Goal: Task Accomplishment & Management: Manage account settings

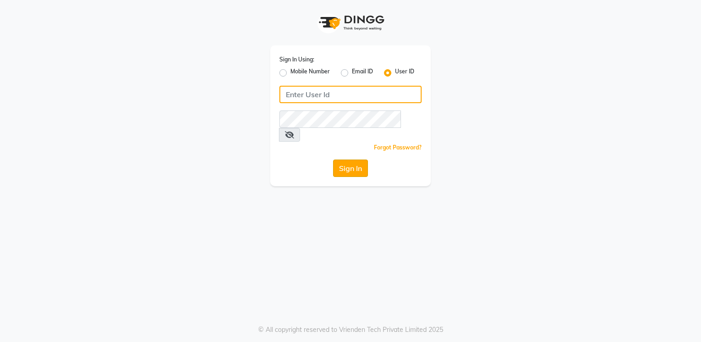
type input "Anup@123"
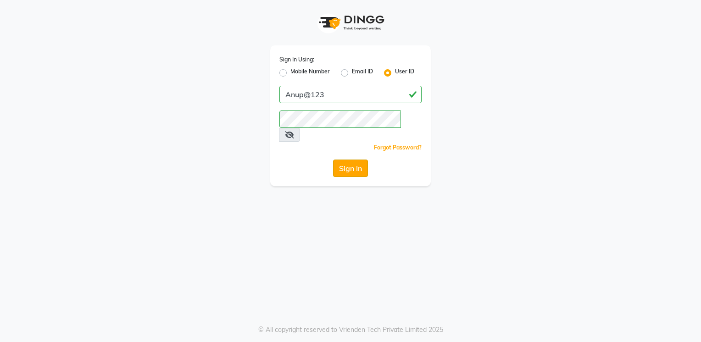
click at [360, 160] on button "Sign In" at bounding box center [350, 168] width 35 height 17
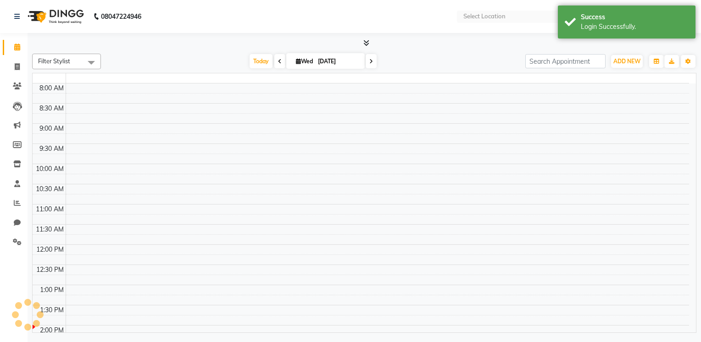
select select "en"
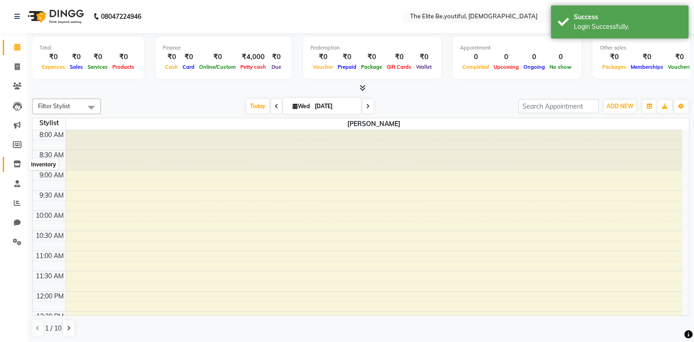
click at [17, 166] on icon at bounding box center [17, 164] width 8 height 7
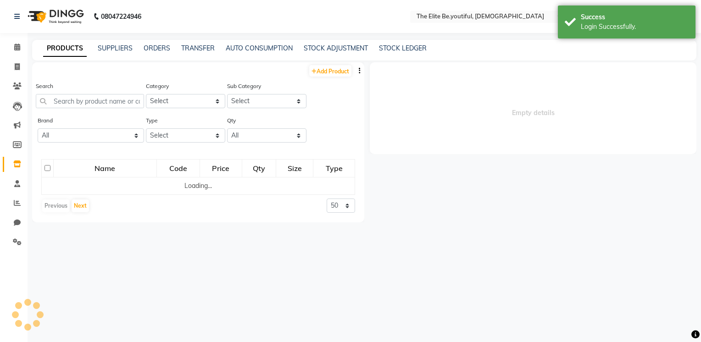
select select
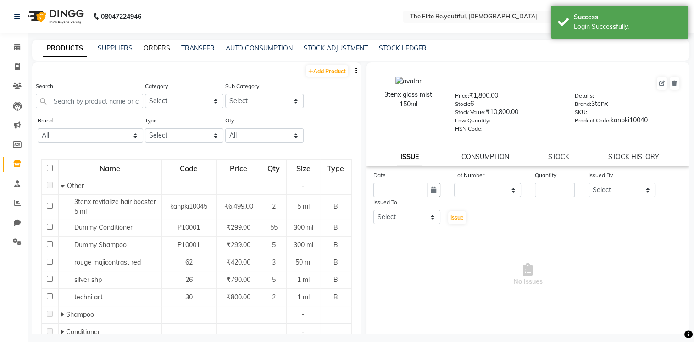
click at [161, 48] on link "ORDERS" at bounding box center [157, 48] width 27 height 8
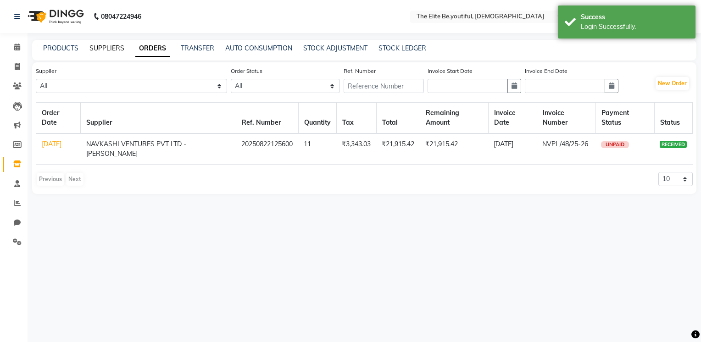
click at [108, 48] on link "SUPPLIERS" at bounding box center [106, 48] width 35 height 8
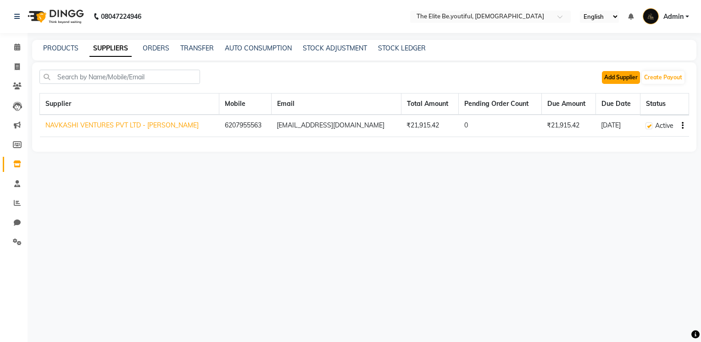
click at [615, 74] on button "Add Supplier" at bounding box center [621, 77] width 38 height 13
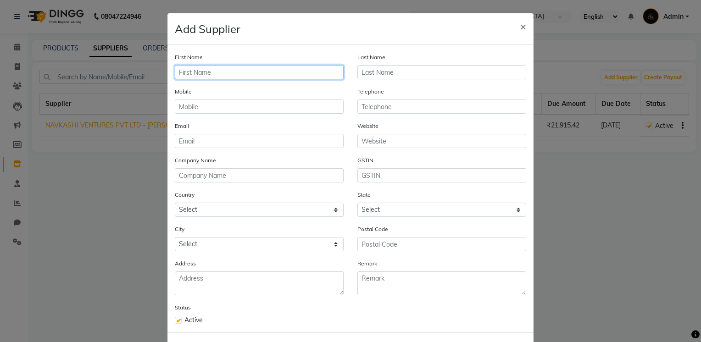
click at [218, 70] on input "text" at bounding box center [259, 72] width 169 height 14
click at [554, 196] on ngb-modal-window "Add Supplier × First Name Last Name Mobile Telephone Email Website Company Name…" at bounding box center [350, 171] width 701 height 342
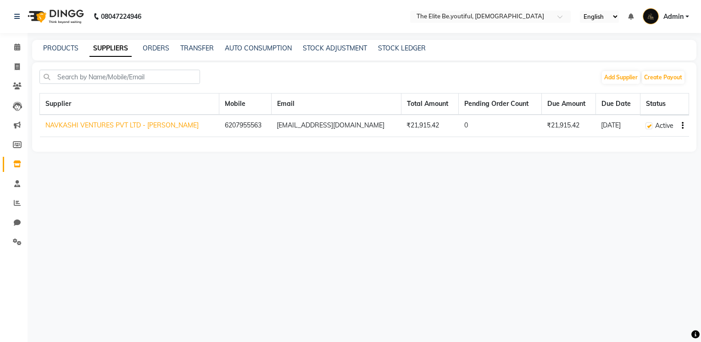
click at [193, 126] on link "NAVKASHI VENTURES PVT LTD - [PERSON_NAME]" at bounding box center [121, 125] width 153 height 8
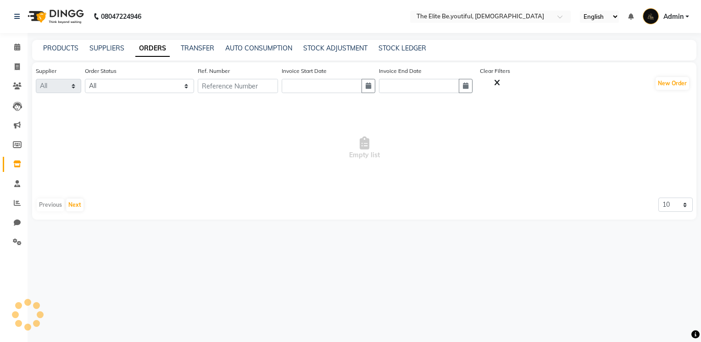
select select "5639"
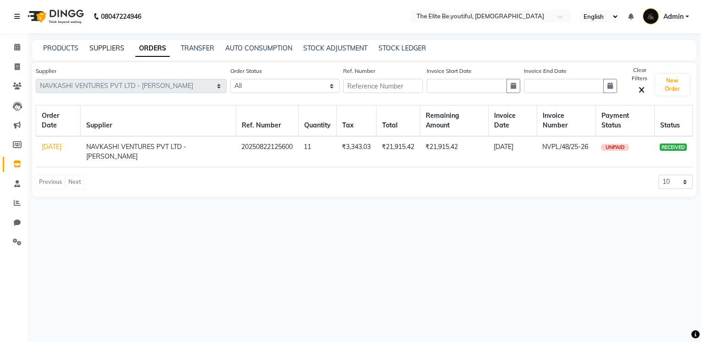
click at [104, 50] on link "SUPPLIERS" at bounding box center [106, 48] width 35 height 8
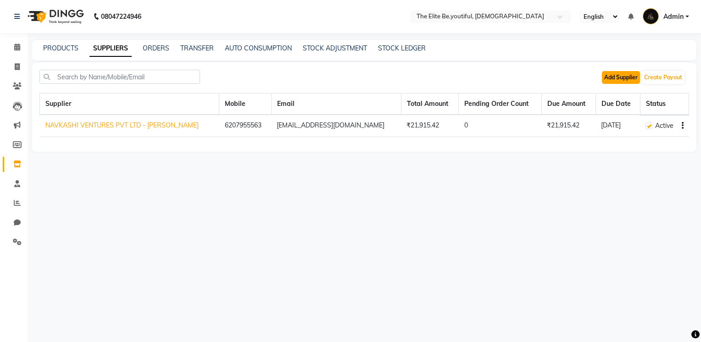
click at [623, 73] on button "Add Supplier" at bounding box center [621, 77] width 38 height 13
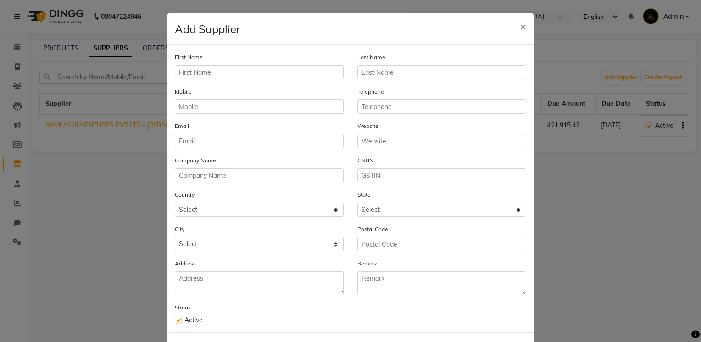
scroll to position [43, 0]
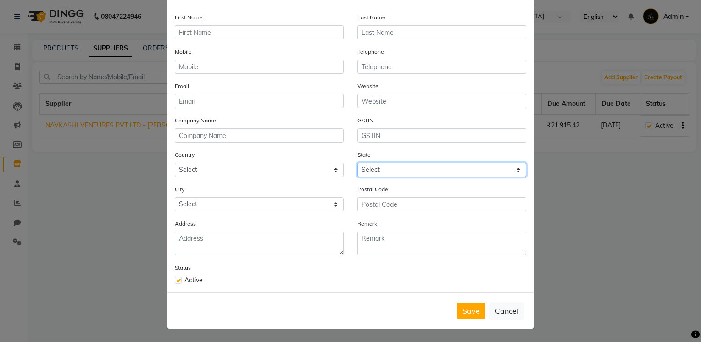
click at [514, 166] on select "Select" at bounding box center [441, 170] width 169 height 14
drag, startPoint x: 424, startPoint y: 169, endPoint x: 427, endPoint y: 159, distance: 10.5
click at [424, 169] on select "Select" at bounding box center [441, 170] width 169 height 14
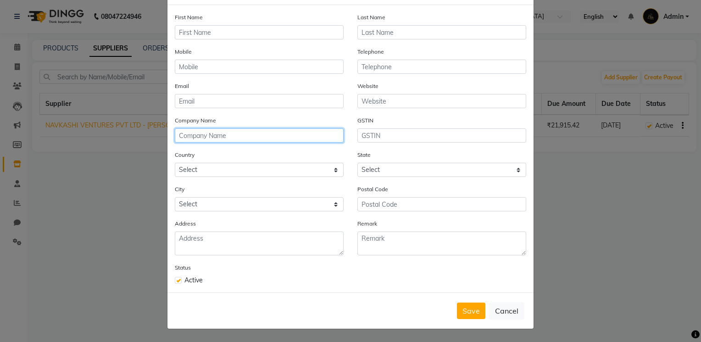
click at [266, 137] on input "text" at bounding box center [259, 135] width 169 height 14
click at [86, 239] on ngb-modal-window "Add Supplier × First Name Last Name Mobile Telephone Email Website Company Name…" at bounding box center [350, 171] width 701 height 342
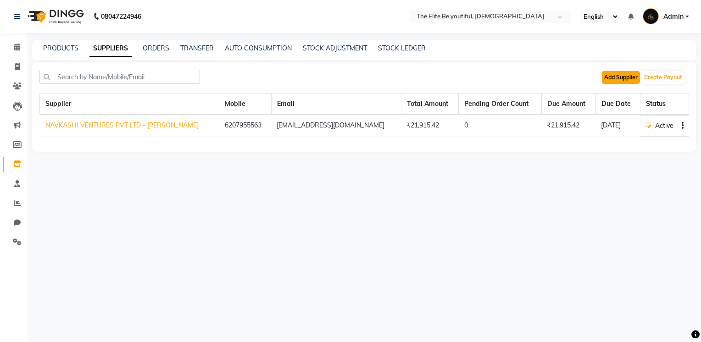
click at [624, 81] on button "Add Supplier" at bounding box center [621, 77] width 38 height 13
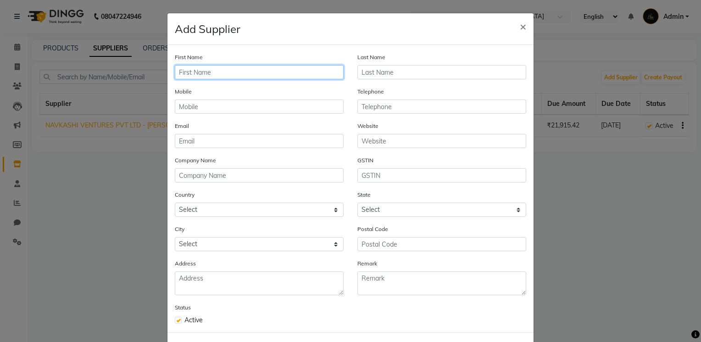
click at [326, 71] on input "text" at bounding box center [259, 72] width 169 height 14
type input "Santej"
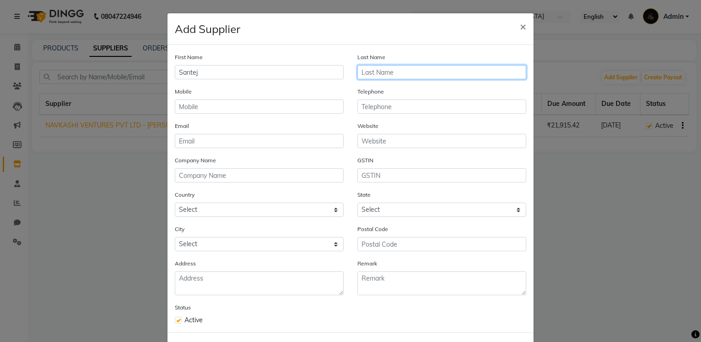
click at [378, 72] on input "text" at bounding box center [441, 72] width 169 height 14
type input "[PERSON_NAME]"
click at [226, 88] on div "Mobile" at bounding box center [259, 100] width 169 height 27
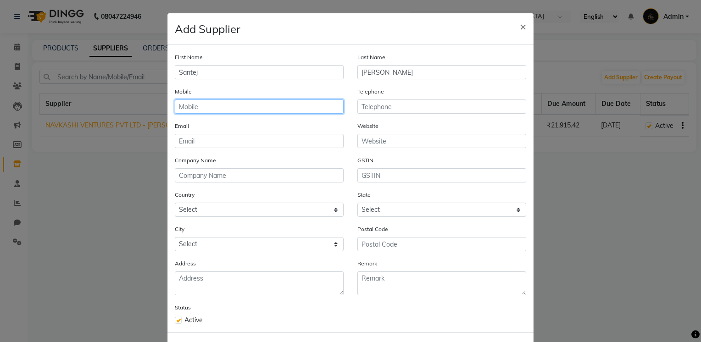
click at [221, 110] on input "text" at bounding box center [259, 107] width 169 height 14
type input "9835591269"
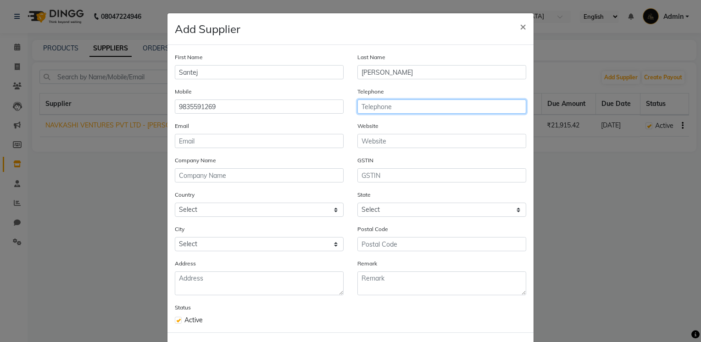
click at [408, 105] on input "text" at bounding box center [441, 107] width 169 height 14
type input "9572699978"
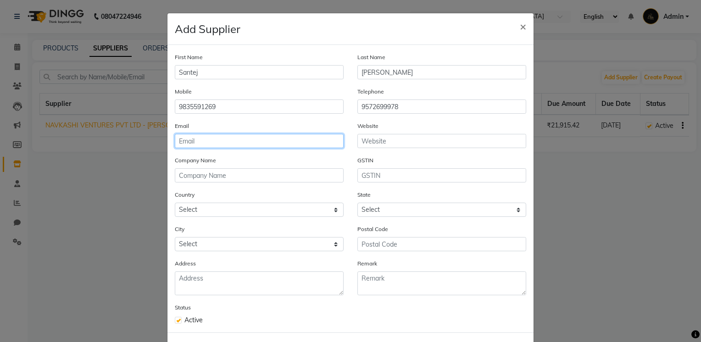
click at [231, 143] on input "email" at bounding box center [259, 141] width 169 height 14
drag, startPoint x: 249, startPoint y: 140, endPoint x: 234, endPoint y: 140, distance: 14.2
click at [250, 140] on input "santejkumargmo@" at bounding box center [259, 141] width 169 height 14
click at [234, 142] on input "[PERSON_NAME]@" at bounding box center [259, 141] width 169 height 14
type input "[PERSON_NAME] [PERSON_NAME][EMAIL_ADDRESS][DOMAIN_NAME]"
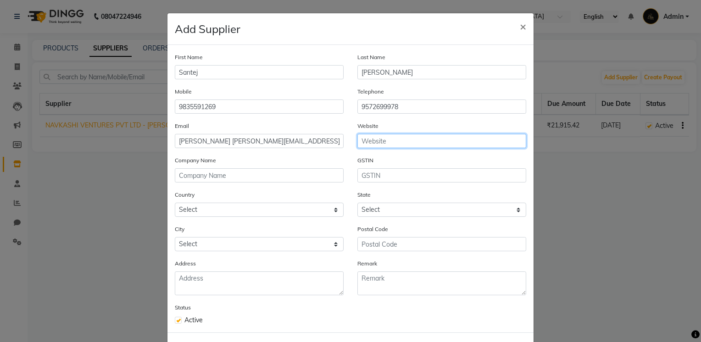
click at [408, 144] on input "text" at bounding box center [441, 141] width 169 height 14
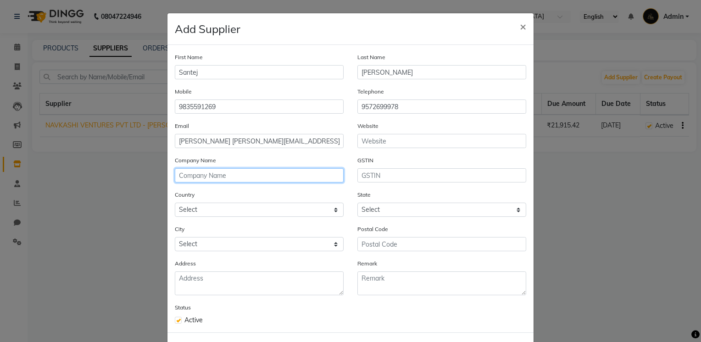
click at [190, 181] on input "text" at bounding box center [259, 175] width 169 height 14
type input "santej traders"
drag, startPoint x: 237, startPoint y: 177, endPoint x: 84, endPoint y: 208, distance: 155.9
click at [84, 208] on ngb-modal-window "Add Supplier × First Name Santej Last Name Kumar Mobile [PHONE_NUMBER] Telephon…" at bounding box center [350, 171] width 701 height 342
type input "[DEMOGRAPHIC_DATA] TRADERS"
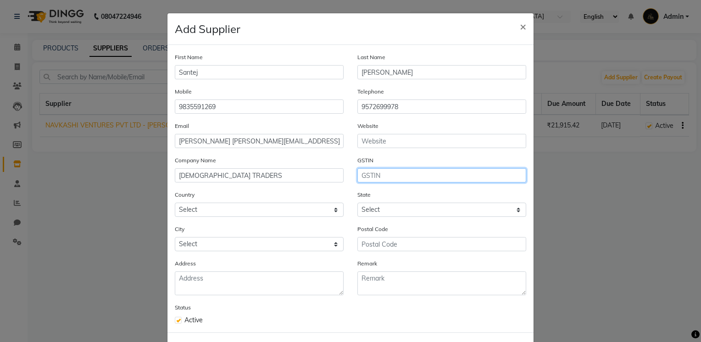
click at [389, 181] on input "text" at bounding box center [441, 175] width 169 height 14
type input "20CKNPK7418P2ZN"
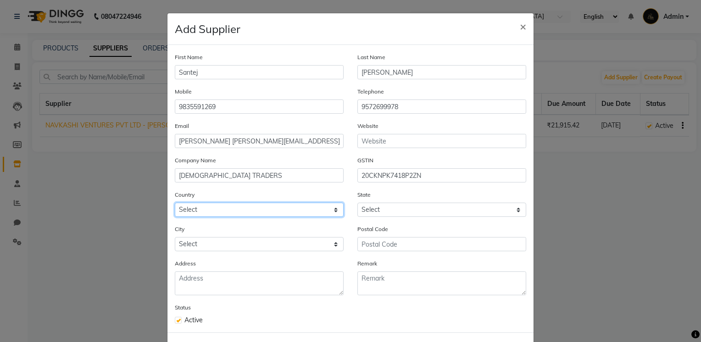
click at [329, 212] on select "Select [GEOGRAPHIC_DATA] [GEOGRAPHIC_DATA] [GEOGRAPHIC_DATA] [US_STATE] [GEOGRA…" at bounding box center [259, 210] width 169 height 14
select select "1"
click at [175, 205] on select "Select [GEOGRAPHIC_DATA] [GEOGRAPHIC_DATA] [GEOGRAPHIC_DATA] [US_STATE] [GEOGRA…" at bounding box center [259, 210] width 169 height 14
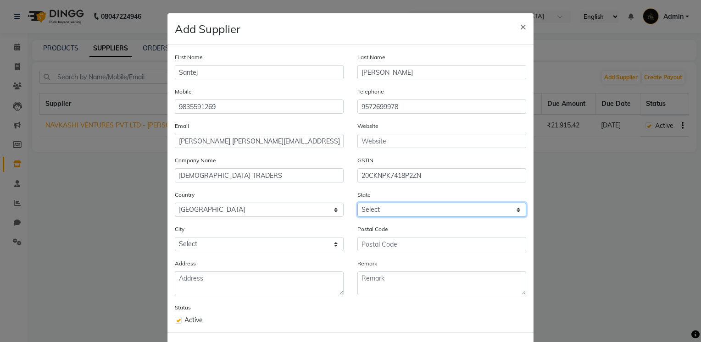
click at [515, 210] on select "Select [GEOGRAPHIC_DATA] [GEOGRAPHIC_DATA] [GEOGRAPHIC_DATA] [GEOGRAPHIC_DATA] …" at bounding box center [441, 210] width 169 height 14
select select "16"
click at [357, 205] on select "Select [GEOGRAPHIC_DATA] [GEOGRAPHIC_DATA] [GEOGRAPHIC_DATA] [GEOGRAPHIC_DATA] …" at bounding box center [441, 210] width 169 height 14
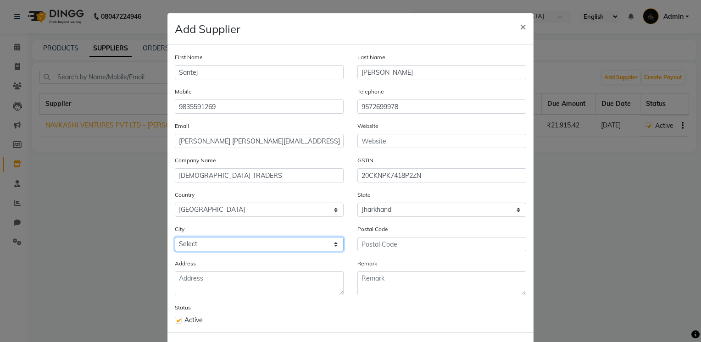
click at [334, 246] on select "Select Adityapur Amlabad [GEOGRAPHIC_DATA] [GEOGRAPHIC_DATA][PERSON_NAME][GEOGR…" at bounding box center [259, 244] width 169 height 14
select select "1396"
click at [175, 240] on select "Select Adityapur Amlabad [GEOGRAPHIC_DATA] [GEOGRAPHIC_DATA][PERSON_NAME][GEOGR…" at bounding box center [259, 244] width 169 height 14
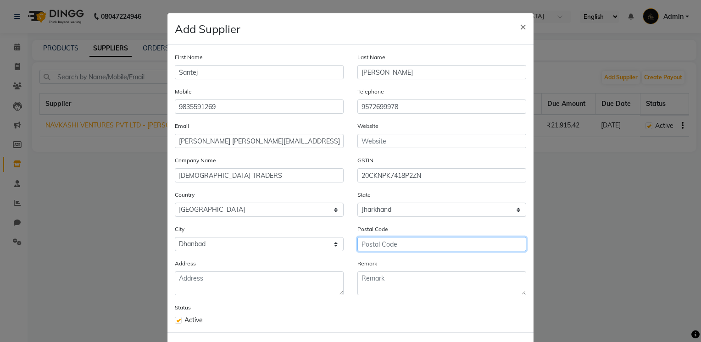
click at [391, 248] on input "text" at bounding box center [441, 244] width 169 height 14
type input "828401"
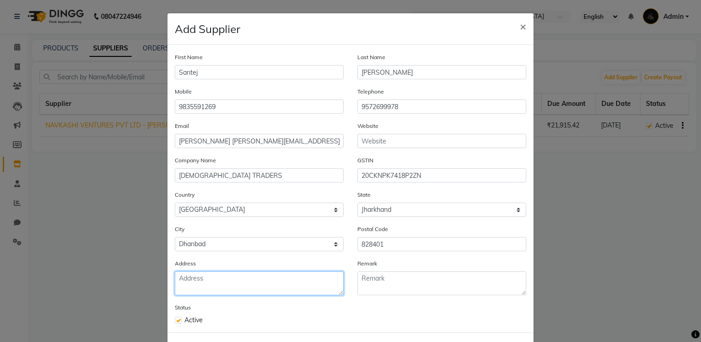
click at [205, 280] on textarea at bounding box center [259, 284] width 169 height 24
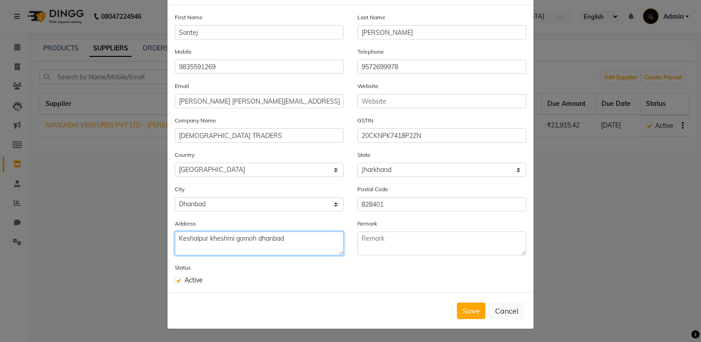
type textarea "Keshalpur kheshmi gomoh dhanbad"
click at [345, 258] on div "Address Keshalpur kheshmi gomoh dhanbad" at bounding box center [259, 241] width 183 height 44
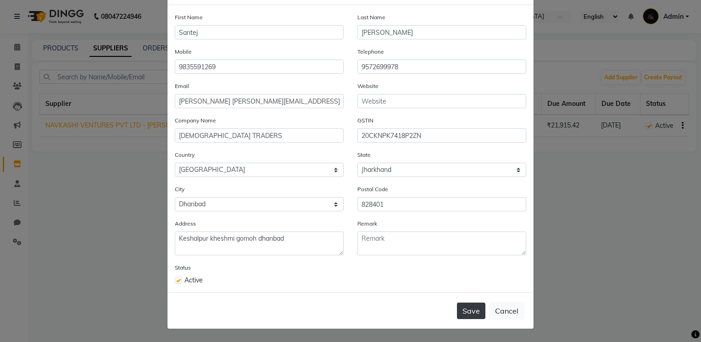
click at [468, 307] on button "Save" at bounding box center [471, 311] width 28 height 17
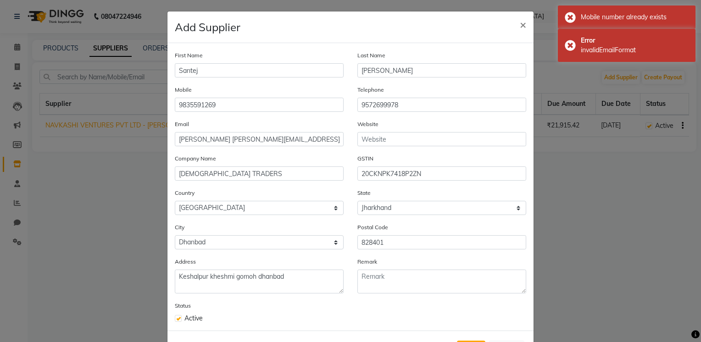
scroll to position [0, 0]
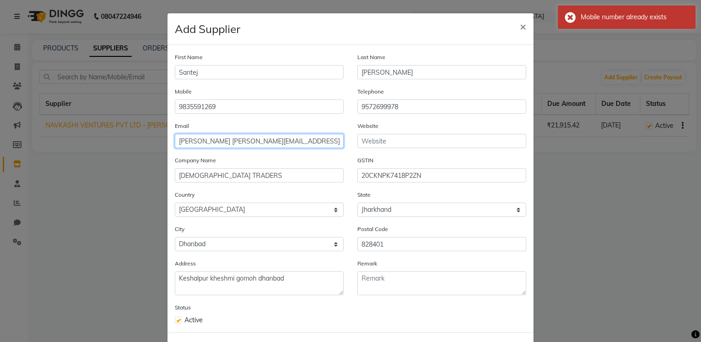
click at [193, 142] on input "[PERSON_NAME] [PERSON_NAME][EMAIL_ADDRESS][DOMAIN_NAME]" at bounding box center [259, 141] width 169 height 14
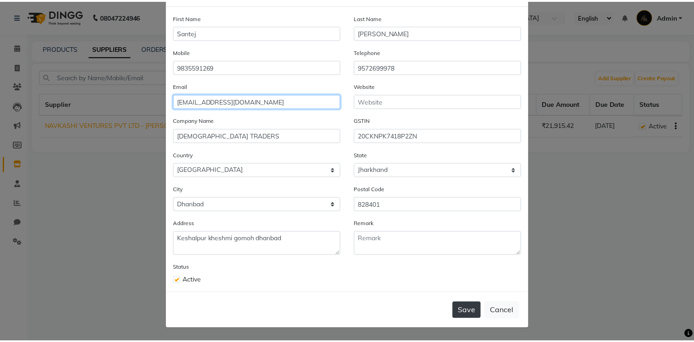
scroll to position [43, 0]
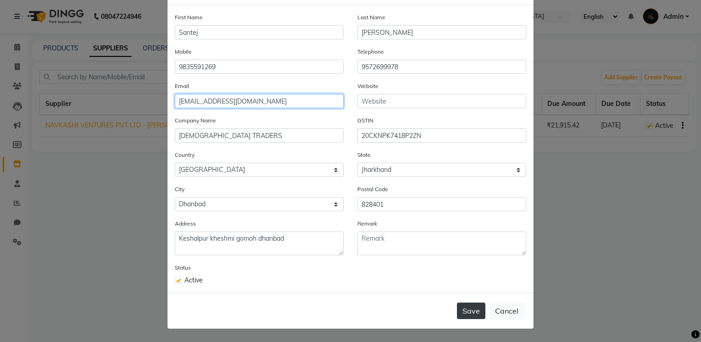
type input "[EMAIL_ADDRESS][DOMAIN_NAME]"
click at [469, 312] on button "Save" at bounding box center [471, 311] width 28 height 17
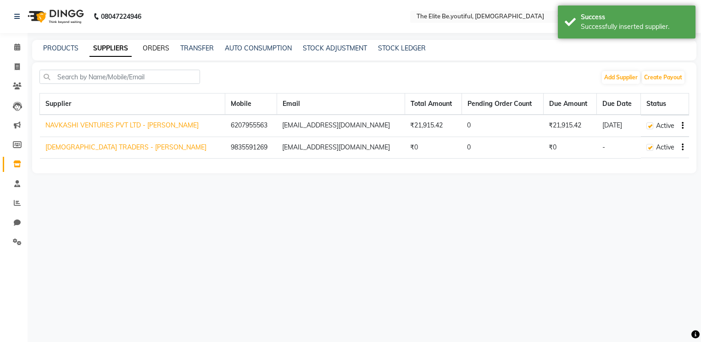
click at [163, 48] on link "ORDERS" at bounding box center [156, 48] width 27 height 8
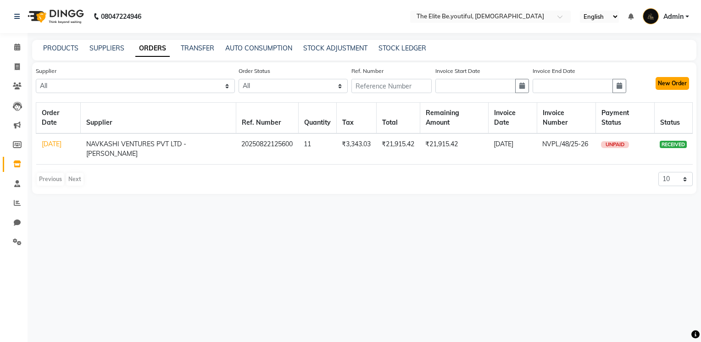
click at [673, 81] on button "New Order" at bounding box center [671, 83] width 33 height 13
select select "true"
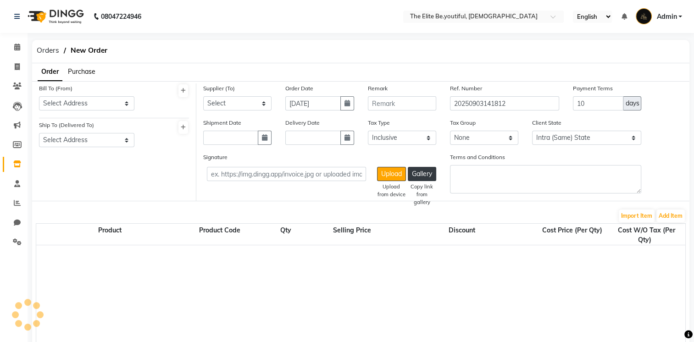
select select "3709"
click at [79, 72] on span "Purchase" at bounding box center [82, 71] width 28 height 8
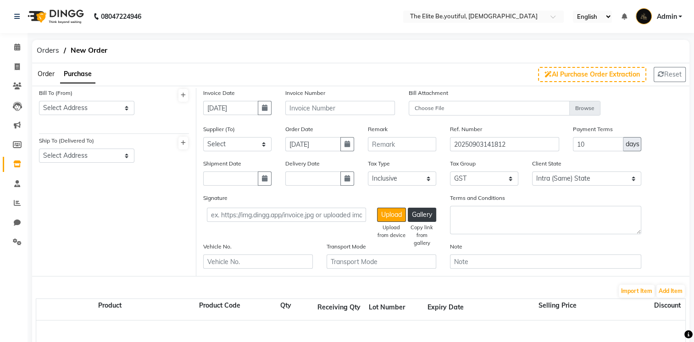
click at [53, 72] on span "Order" at bounding box center [46, 74] width 17 height 8
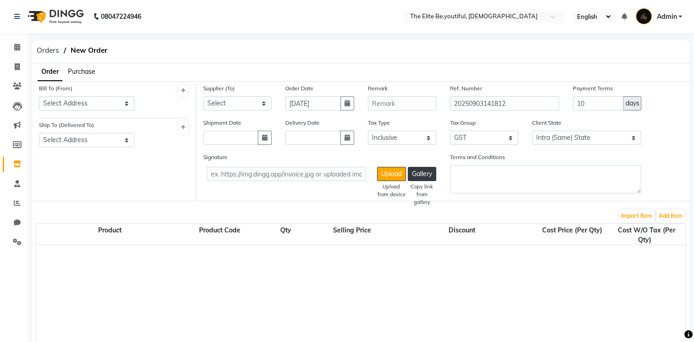
click at [82, 71] on span "Purchase" at bounding box center [82, 71] width 28 height 8
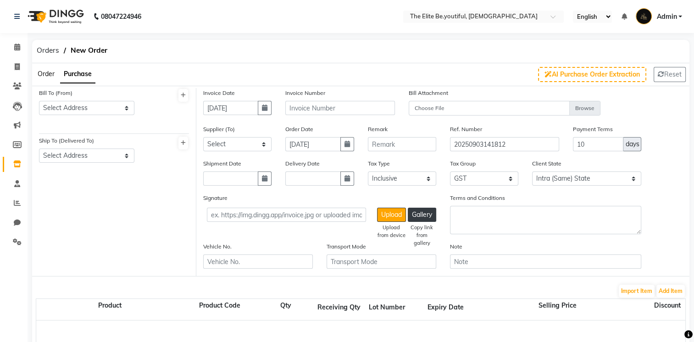
click at [44, 73] on span "Order" at bounding box center [46, 74] width 17 height 8
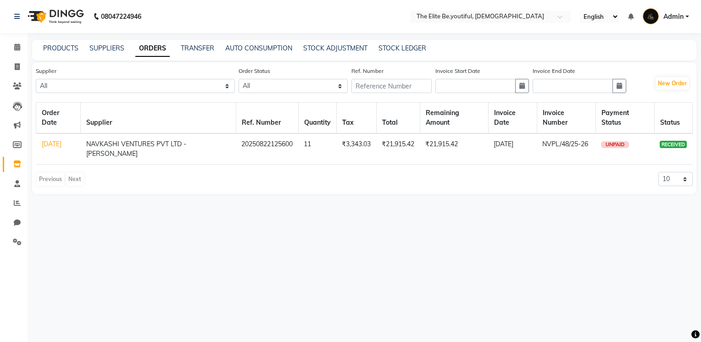
click at [51, 146] on link "[DATE]" at bounding box center [52, 144] width 20 height 8
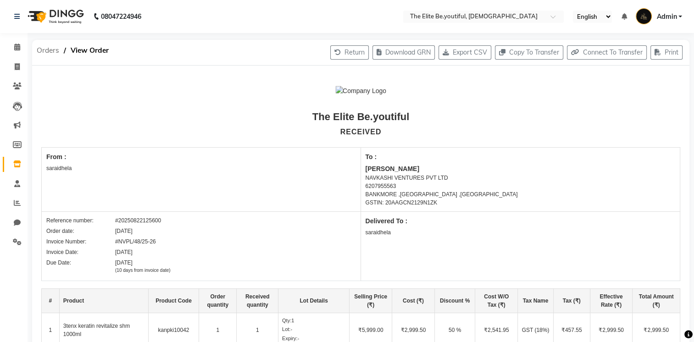
click at [40, 50] on span "Orders" at bounding box center [48, 50] width 32 height 17
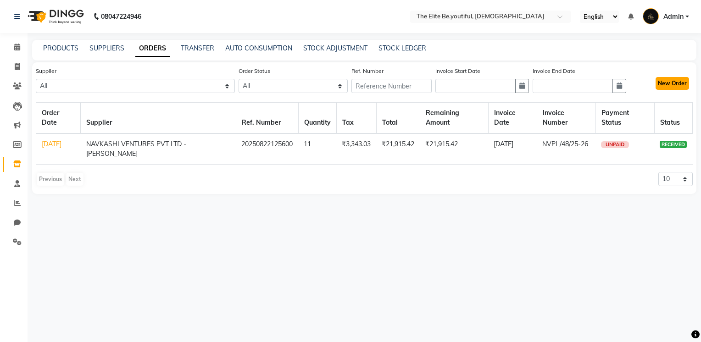
click at [675, 83] on button "New Order" at bounding box center [671, 83] width 33 height 13
select select "true"
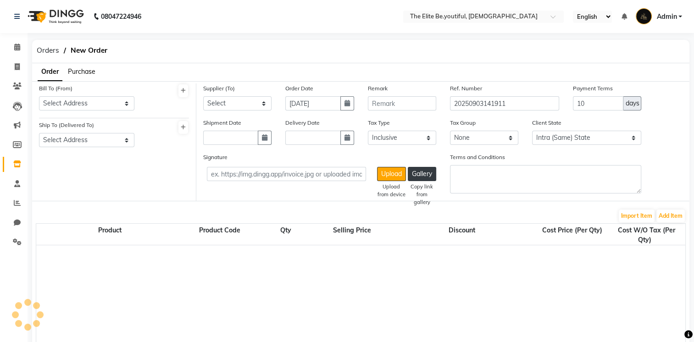
select select "3709"
click at [86, 74] on span "Purchase" at bounding box center [82, 71] width 28 height 8
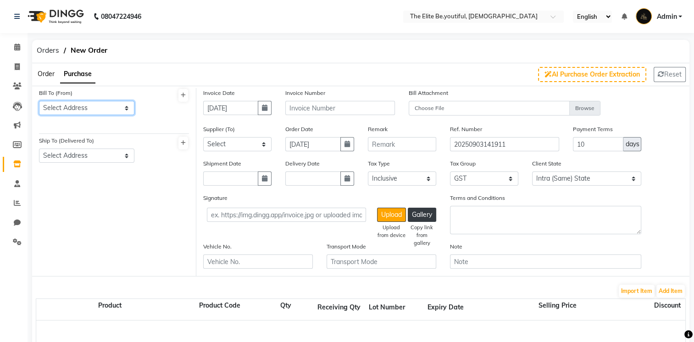
click at [125, 107] on select "Select Address saraidhela" at bounding box center [86, 108] width 95 height 14
select select "1675"
click at [39, 101] on select "Select Address saraidhela" at bounding box center [86, 108] width 95 height 14
click at [128, 155] on select "Select Address saraidhela" at bounding box center [86, 156] width 95 height 14
click at [47, 73] on span "Order" at bounding box center [46, 74] width 17 height 8
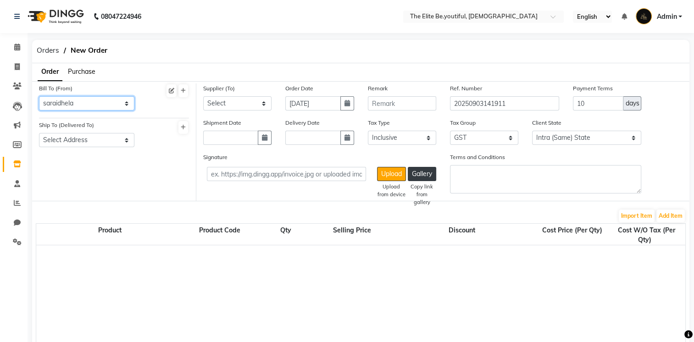
click at [129, 102] on select "Select Address saraidhela" at bounding box center [86, 103] width 95 height 14
click at [39, 96] on select "Select Address saraidhela" at bounding box center [86, 103] width 95 height 14
click at [129, 140] on select "Select Address saraidhela" at bounding box center [86, 140] width 95 height 14
select select "1676"
click at [39, 133] on select "Select Address saraidhela" at bounding box center [86, 140] width 95 height 14
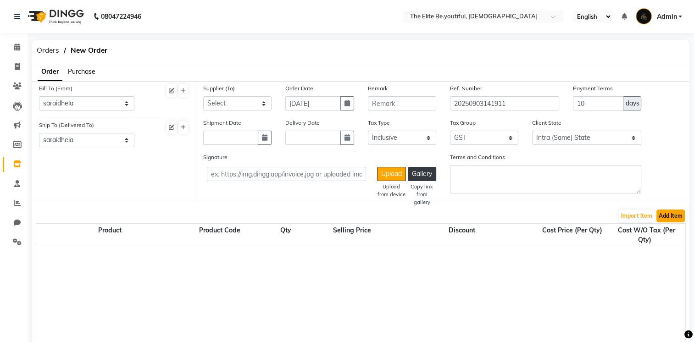
click at [670, 215] on button "Add Item" at bounding box center [670, 216] width 28 height 13
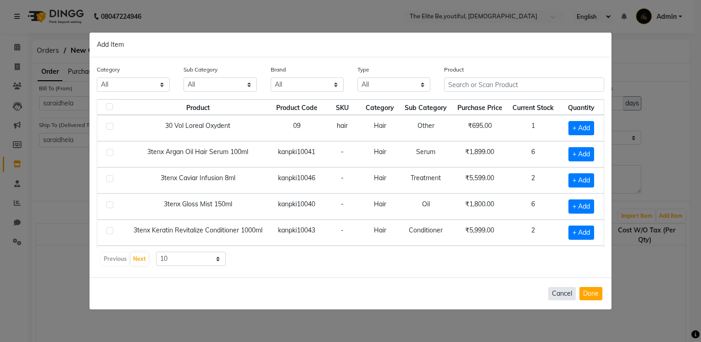
click at [559, 291] on button "Cancel" at bounding box center [562, 293] width 28 height 13
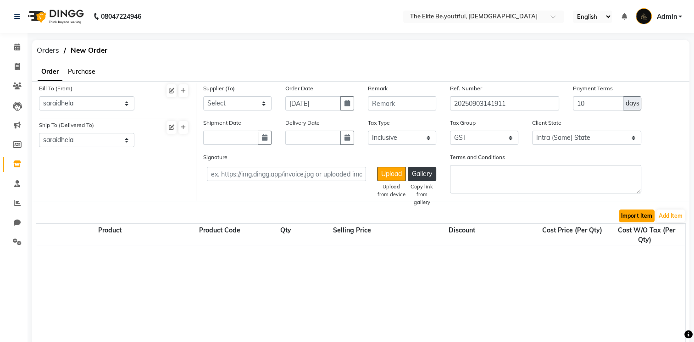
click at [621, 217] on button "Import Item" at bounding box center [637, 216] width 36 height 13
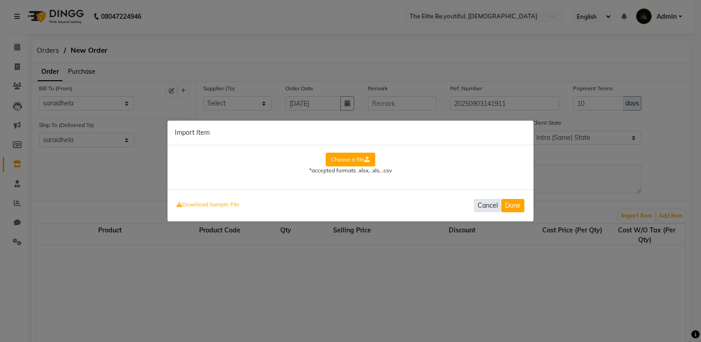
drag, startPoint x: 490, startPoint y: 206, endPoint x: 507, endPoint y: 199, distance: 18.7
click at [490, 205] on button "Cancel" at bounding box center [488, 205] width 28 height 13
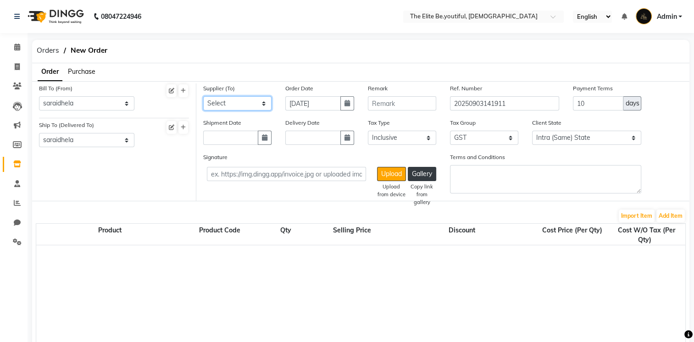
click at [262, 102] on select "Select NAVKASHI VENTURES PVT LTD - [PERSON_NAME] Pathak SANTEJ TRADERS - [PERSO…" at bounding box center [237, 103] width 68 height 14
select select "5773"
click at [203, 96] on select "Select NAVKASHI VENTURES PVT LTD - [PERSON_NAME] Pathak SANTEJ TRADERS - [PERSO…" at bounding box center [237, 103] width 68 height 14
click at [83, 72] on span "Purchase" at bounding box center [82, 71] width 28 height 8
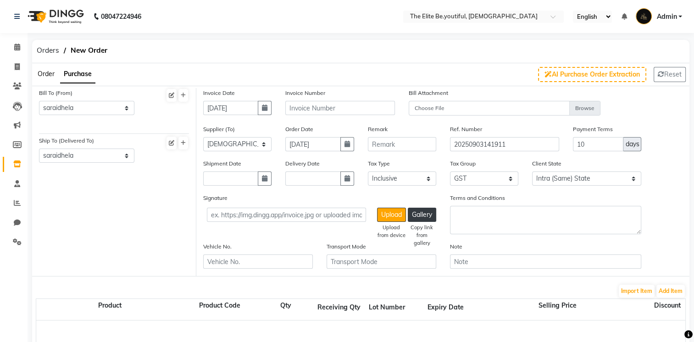
click at [41, 74] on span "Order" at bounding box center [46, 74] width 17 height 8
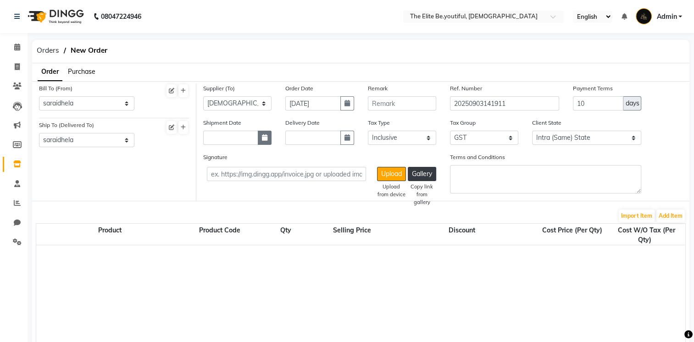
click at [271, 134] on button "button" at bounding box center [265, 138] width 14 height 14
select select "9"
select select "2025"
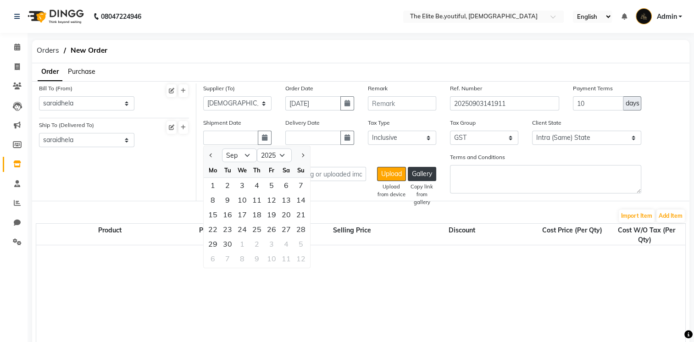
drag, startPoint x: 339, startPoint y: 192, endPoint x: 351, endPoint y: 191, distance: 12.4
click at [339, 191] on div "Signature Upload Upload from device Gallery Copy link from gallery" at bounding box center [319, 176] width 246 height 49
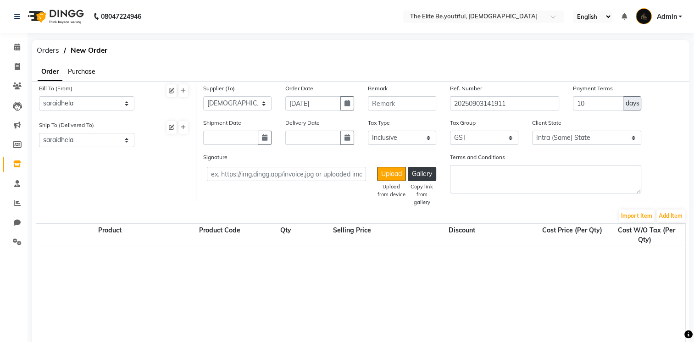
click at [78, 71] on span "Purchase" at bounding box center [82, 71] width 28 height 8
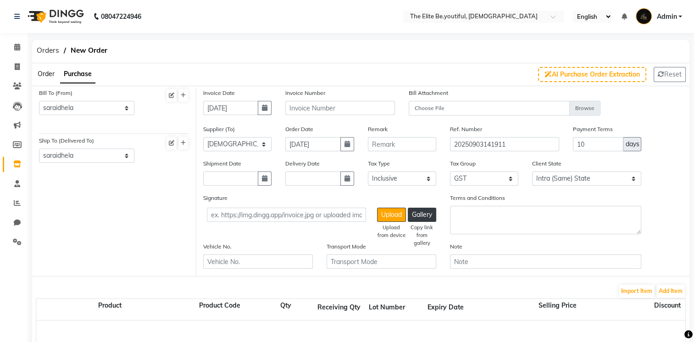
click at [42, 76] on span "Order" at bounding box center [46, 74] width 17 height 8
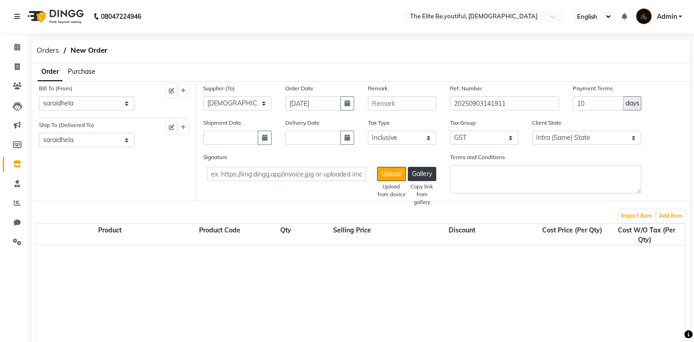
click at [78, 70] on span "Purchase" at bounding box center [82, 71] width 28 height 8
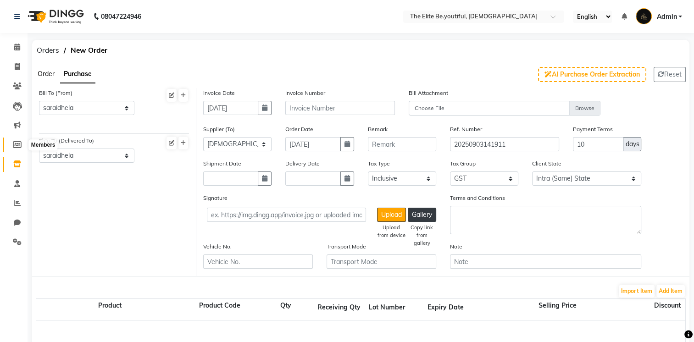
click at [17, 142] on icon at bounding box center [17, 144] width 9 height 7
select select
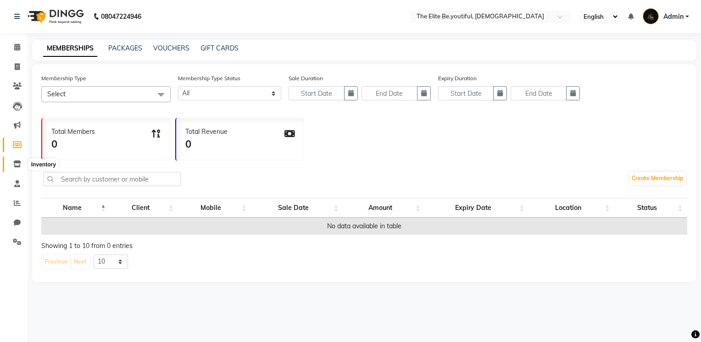
click at [17, 160] on span at bounding box center [17, 164] width 16 height 11
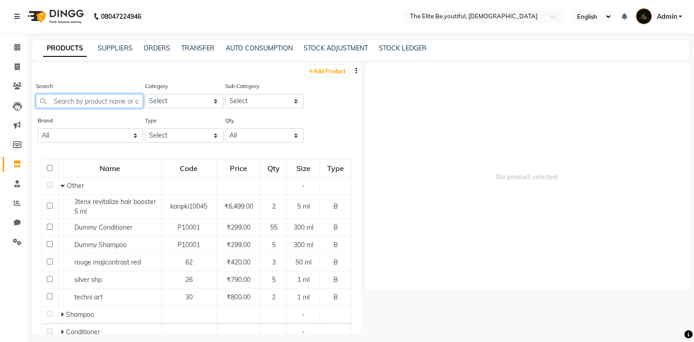
click at [107, 100] on input "text" at bounding box center [89, 101] width 107 height 14
click at [330, 69] on link "Add Product" at bounding box center [327, 70] width 42 height 11
select select "true"
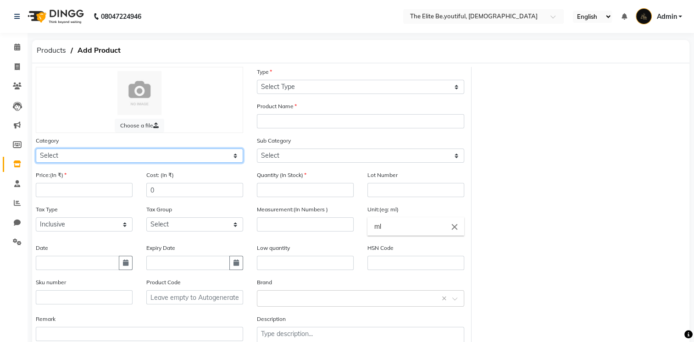
click at [82, 156] on select "Select Hair Skin Makeup Personal Care Appliances [PERSON_NAME] Waxing Disposabl…" at bounding box center [139, 156] width 207 height 14
select select "1100"
click at [36, 150] on select "Select Hair Skin Makeup Personal Care Appliances [PERSON_NAME] Waxing Disposabl…" at bounding box center [139, 156] width 207 height 14
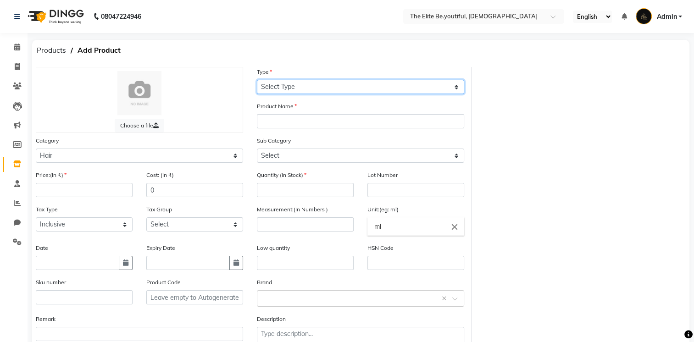
click at [457, 87] on select "Select Type Both Retail Consumable" at bounding box center [360, 87] width 207 height 14
select select "B"
click at [257, 80] on select "Select Type Both Retail Consumable" at bounding box center [360, 87] width 207 height 14
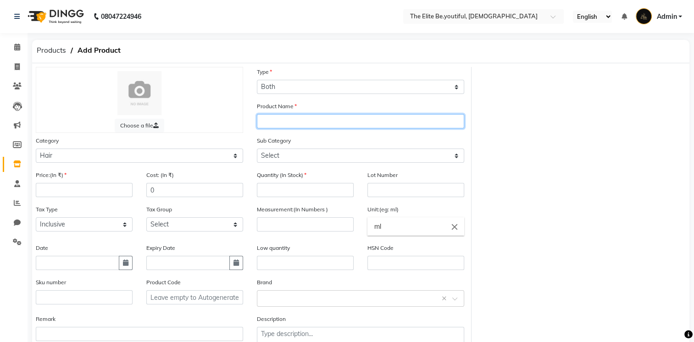
click at [266, 120] on input "text" at bounding box center [360, 121] width 207 height 14
type input "b"
type input "Botoplastia Brazilian protien 1000ml"
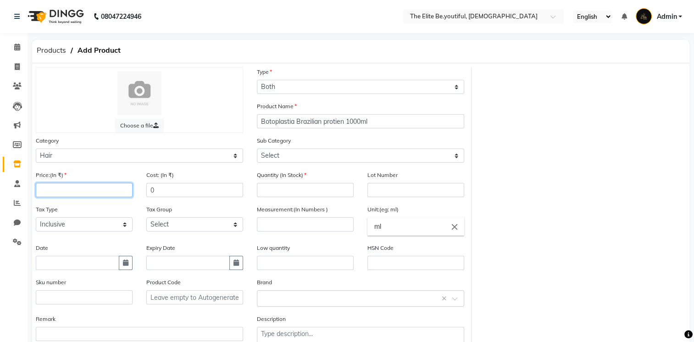
click at [45, 189] on input "number" at bounding box center [84, 190] width 97 height 14
type input "19500"
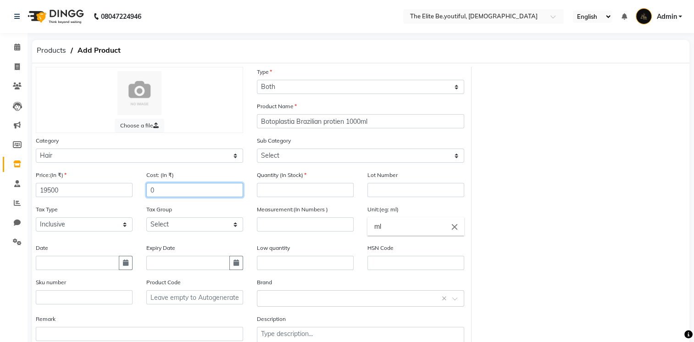
click at [150, 192] on input "0" at bounding box center [194, 190] width 97 height 14
click at [183, 191] on input "16525.420" at bounding box center [194, 190] width 97 height 14
type input "16525.42"
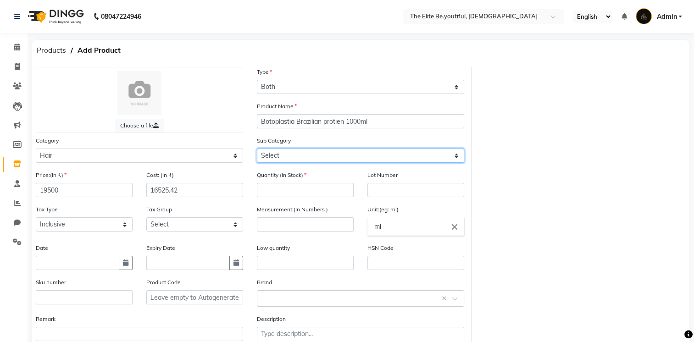
click at [457, 158] on select "Select Shampoo Conditioner Cream Mask Oil Serum Color Appliances Treatment Styl…" at bounding box center [360, 156] width 207 height 14
select select "1109"
click at [257, 150] on select "Select Shampoo Conditioner Cream Mask Oil Serum Color Appliances Treatment Styl…" at bounding box center [360, 156] width 207 height 14
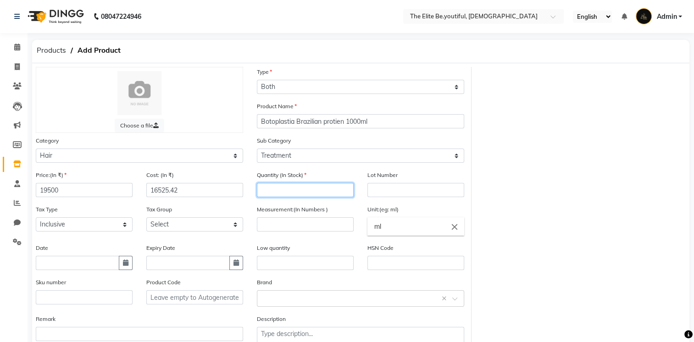
click at [310, 197] on input "number" at bounding box center [305, 190] width 97 height 14
type input "1"
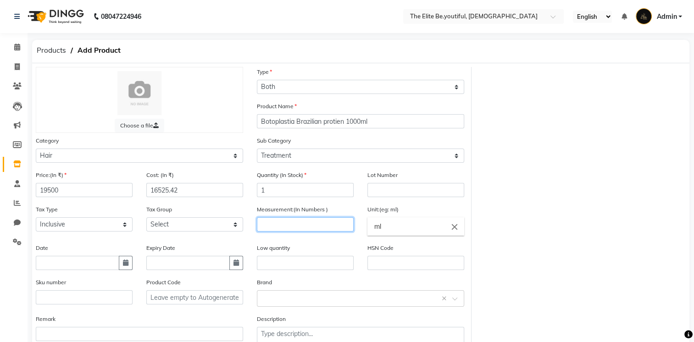
click at [324, 226] on input "number" at bounding box center [305, 224] width 97 height 14
type input "1000"
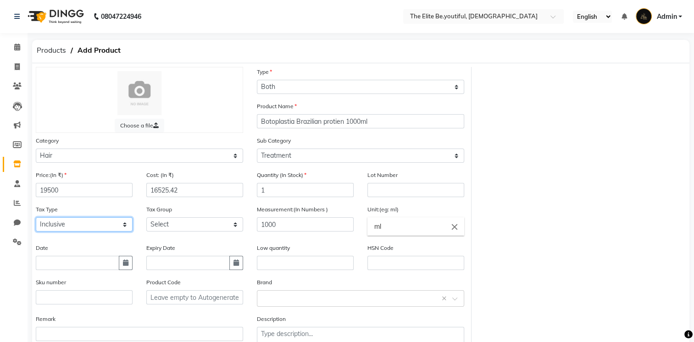
click at [123, 228] on select "Select Inclusive Exclusive" at bounding box center [84, 224] width 97 height 14
click at [36, 220] on select "Select Inclusive Exclusive" at bounding box center [84, 224] width 97 height 14
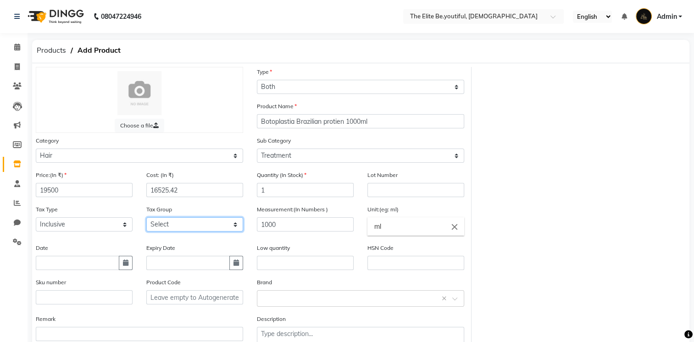
click at [229, 227] on select "Select GST" at bounding box center [194, 224] width 97 height 14
select select "3709"
click at [146, 220] on select "Select GST" at bounding box center [194, 224] width 97 height 14
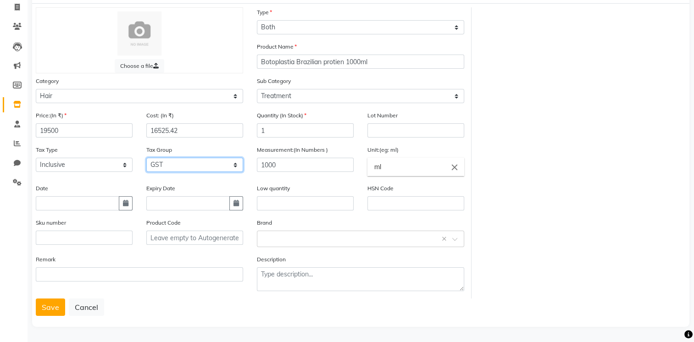
scroll to position [64, 0]
click at [192, 205] on input "text" at bounding box center [187, 203] width 83 height 14
select select "9"
select select "2025"
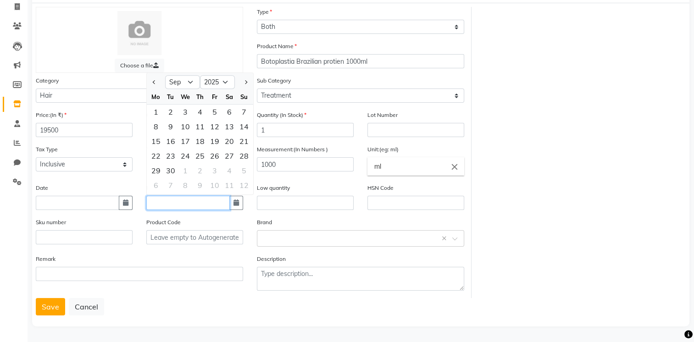
click at [192, 204] on input "text" at bounding box center [187, 203] width 83 height 14
type input "[DATE]"
click at [199, 217] on div "Product Code" at bounding box center [194, 230] width 97 height 27
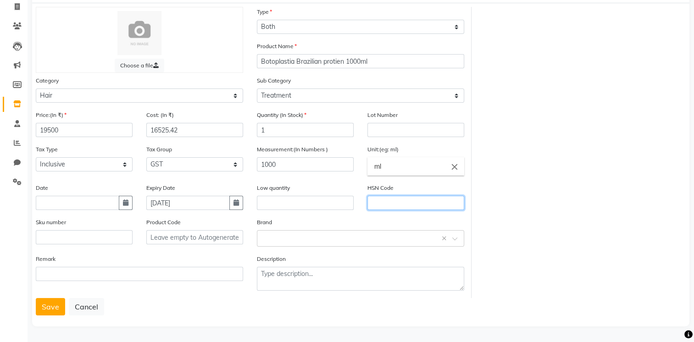
click at [394, 202] on input "text" at bounding box center [415, 203] width 97 height 14
type input "33059090"
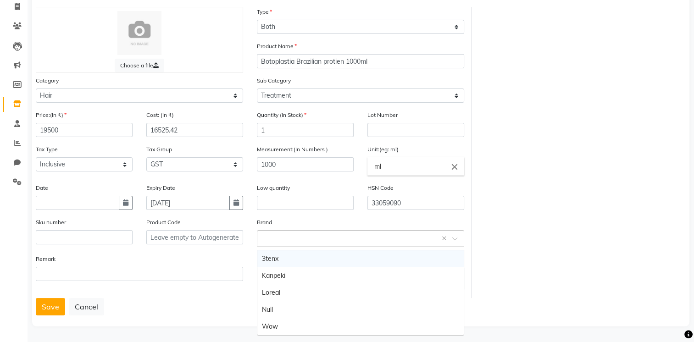
click at [406, 234] on input "text" at bounding box center [351, 238] width 179 height 10
click at [395, 234] on input "text" at bounding box center [351, 238] width 179 height 10
click at [339, 233] on input "text" at bounding box center [351, 238] width 179 height 10
click at [338, 241] on input "text" at bounding box center [351, 238] width 179 height 10
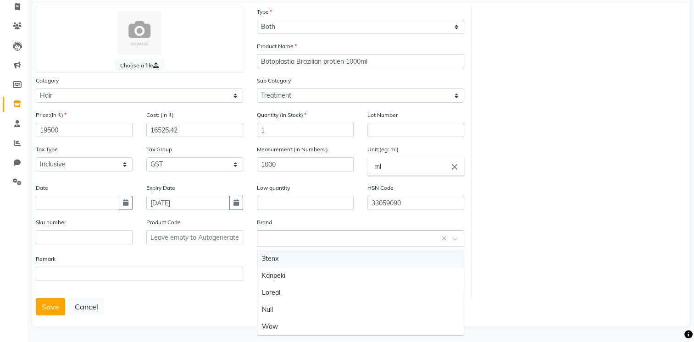
click at [338, 235] on input "text" at bounding box center [351, 238] width 179 height 10
type input "b"
type input "BOTOPLASTIA"
click at [328, 255] on span "Add item "BOTOPLASTIA"" at bounding box center [299, 259] width 74 height 8
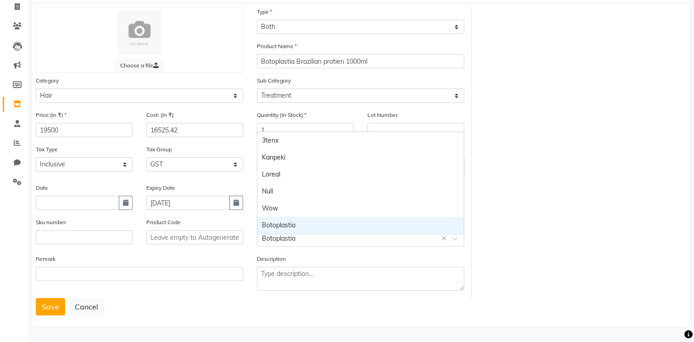
click at [327, 238] on input "text" at bounding box center [351, 238] width 179 height 10
click at [298, 224] on div "Botoplastia" at bounding box center [360, 225] width 206 height 17
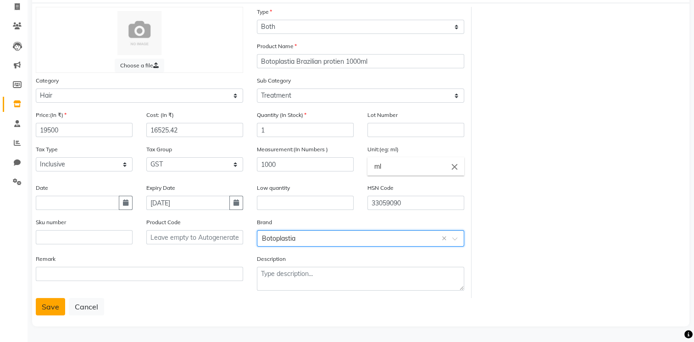
click at [49, 307] on button "Save" at bounding box center [50, 306] width 29 height 17
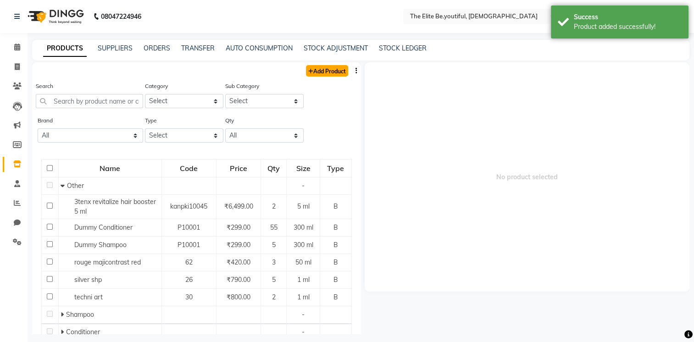
click at [328, 72] on link "Add Product" at bounding box center [327, 70] width 42 height 11
select select "true"
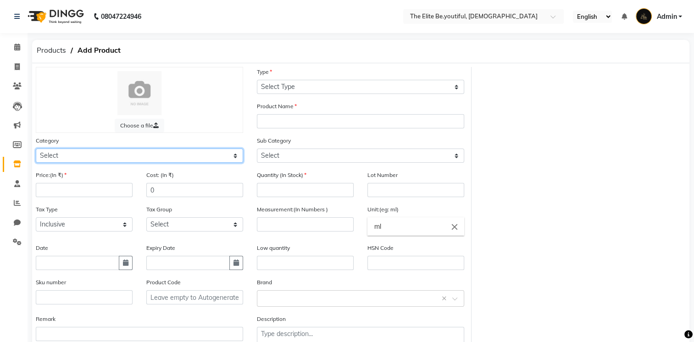
click at [236, 158] on select "Select Hair Skin Makeup Personal Care Appliances [PERSON_NAME] Waxing Disposabl…" at bounding box center [139, 156] width 207 height 14
select select "1100"
click at [36, 150] on select "Select Hair Skin Makeup Personal Care Appliances [PERSON_NAME] Waxing Disposabl…" at bounding box center [139, 156] width 207 height 14
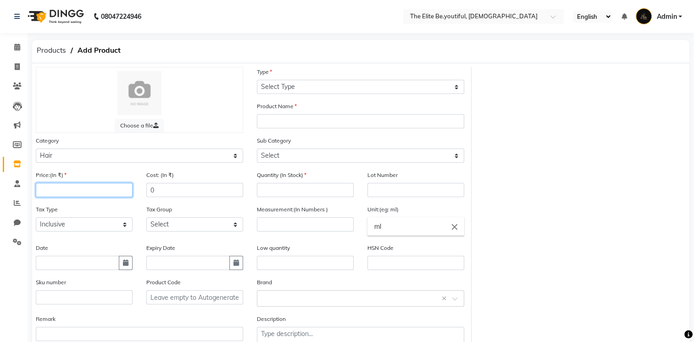
click at [56, 191] on input "number" at bounding box center [84, 190] width 97 height 14
type input "2650"
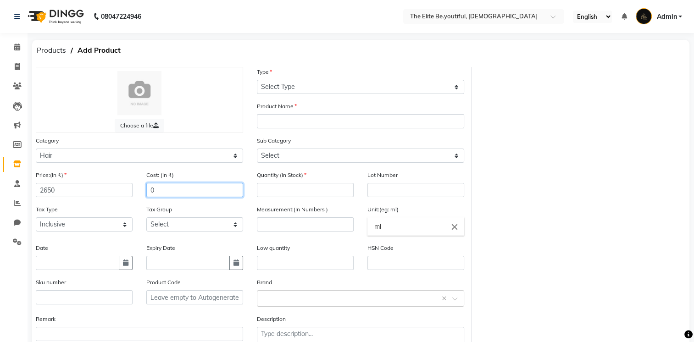
click at [149, 194] on input "0" at bounding box center [194, 190] width 97 height 14
type input "2245.760"
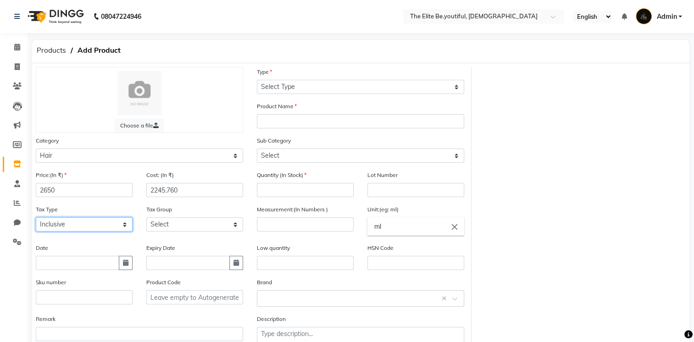
click at [124, 228] on select "Select Inclusive Exclusive" at bounding box center [84, 224] width 97 height 14
click at [36, 220] on select "Select Inclusive Exclusive" at bounding box center [84, 224] width 97 height 14
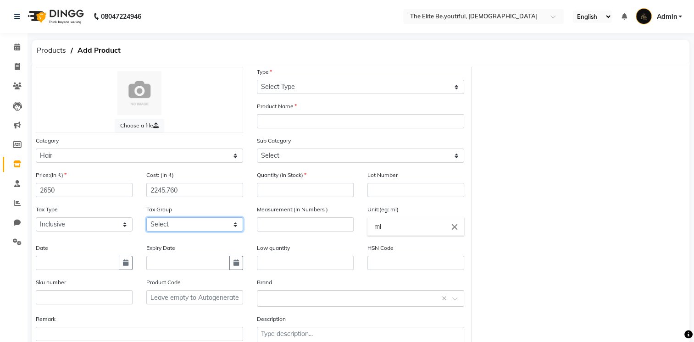
click at [236, 228] on select "Select GST" at bounding box center [194, 224] width 97 height 14
select select "3709"
click at [146, 220] on select "Select GST" at bounding box center [194, 224] width 97 height 14
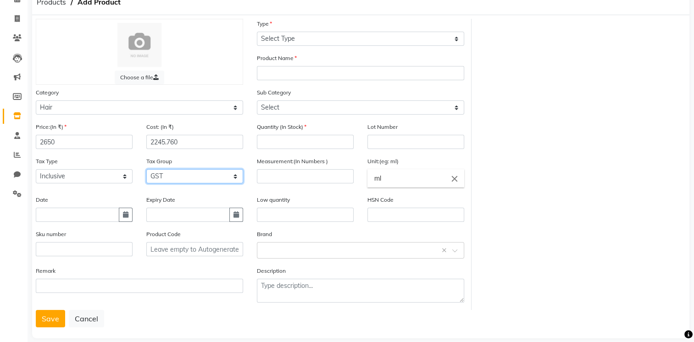
scroll to position [64, 0]
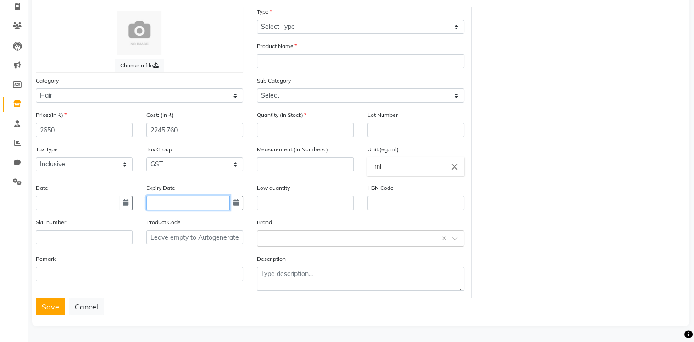
click at [193, 204] on input "text" at bounding box center [187, 203] width 83 height 14
select select "9"
select select "2025"
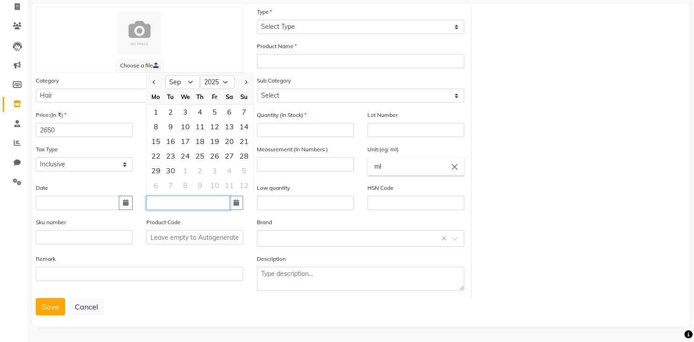
click at [194, 204] on input "text" at bounding box center [187, 203] width 83 height 14
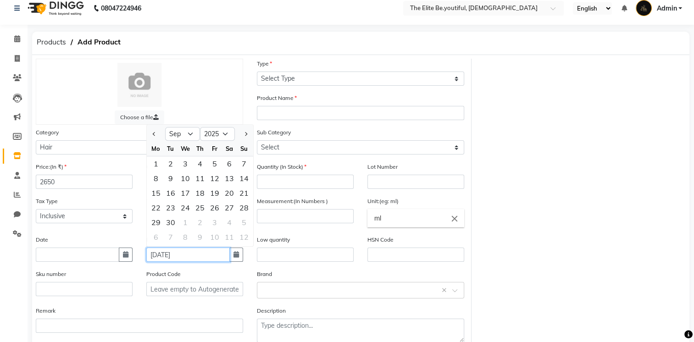
scroll to position [0, 0]
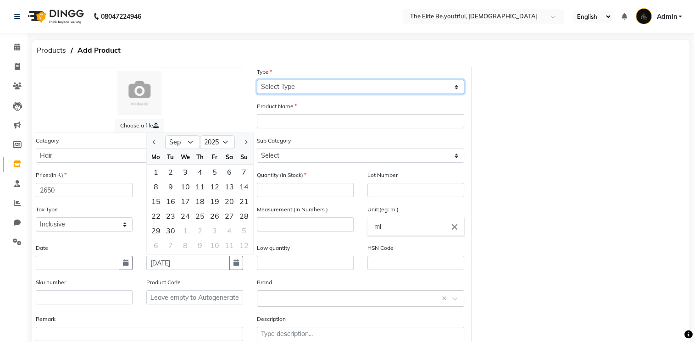
type input "[DATE]"
click at [456, 86] on select "Select Type Both Retail Consumable" at bounding box center [360, 87] width 207 height 14
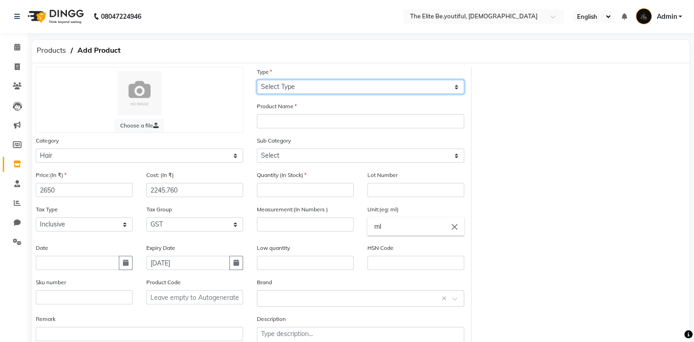
click at [455, 87] on select "Select Type Both Retail Consumable" at bounding box center [360, 87] width 207 height 14
select select "B"
click at [257, 80] on select "Select Type Both Retail Consumable" at bounding box center [360, 87] width 207 height 14
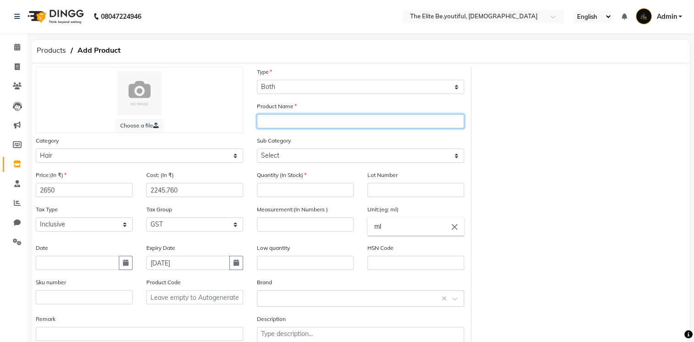
click at [298, 122] on input "text" at bounding box center [360, 121] width 207 height 14
click at [303, 120] on input "text" at bounding box center [360, 121] width 207 height 14
type input "a"
type input "Alga Fusion Mask 500gm"
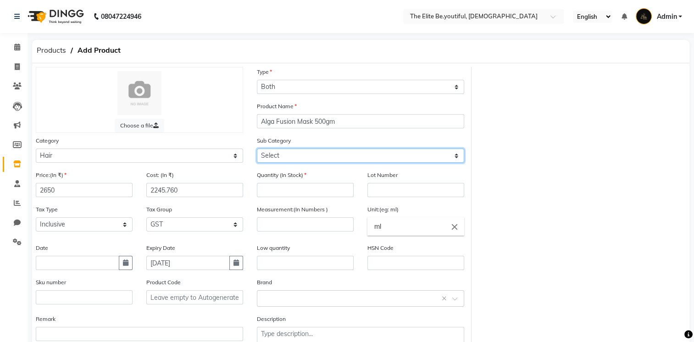
click at [458, 158] on select "Select Shampoo Conditioner Cream Mask Oil Serum Color Appliances Treatment Styl…" at bounding box center [360, 156] width 207 height 14
select select "1104"
click at [257, 150] on select "Select Shampoo Conditioner Cream Mask Oil Serum Color Appliances Treatment Styl…" at bounding box center [360, 156] width 207 height 14
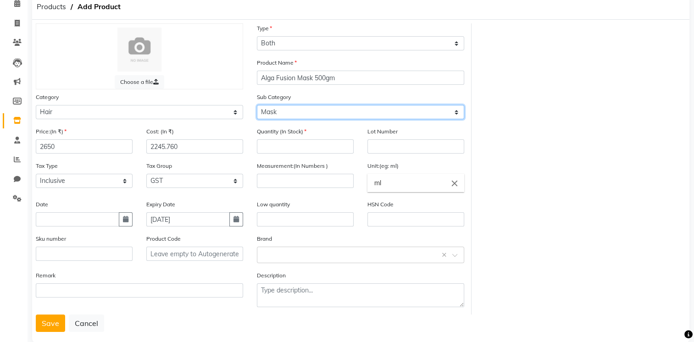
scroll to position [46, 0]
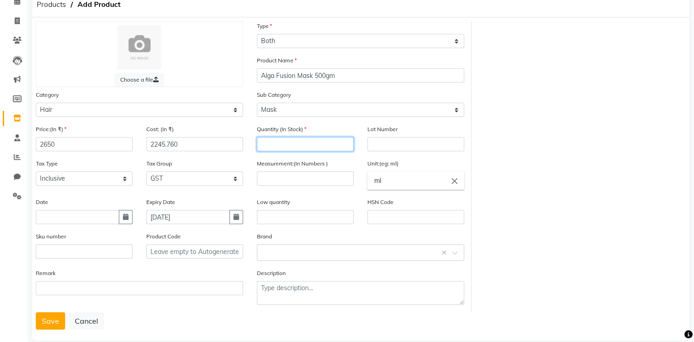
click at [305, 147] on input "number" at bounding box center [305, 144] width 97 height 14
type input "1"
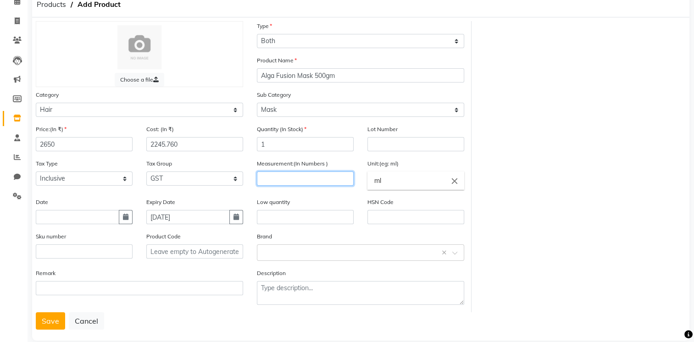
click at [302, 184] on input "number" at bounding box center [305, 179] width 97 height 14
type input "500"
click at [388, 185] on input "ml" at bounding box center [415, 181] width 97 height 18
type input "m"
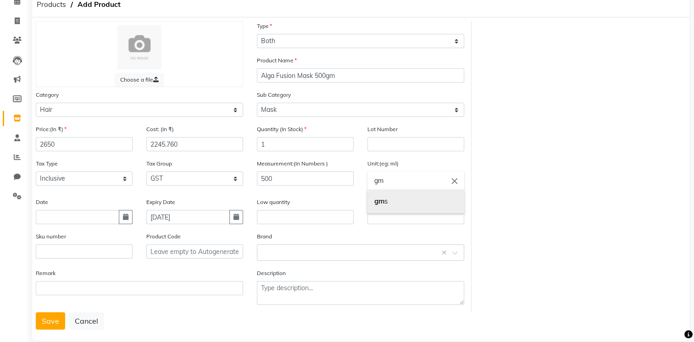
click at [379, 205] on b "gm" at bounding box center [379, 201] width 10 height 9
type input "gms"
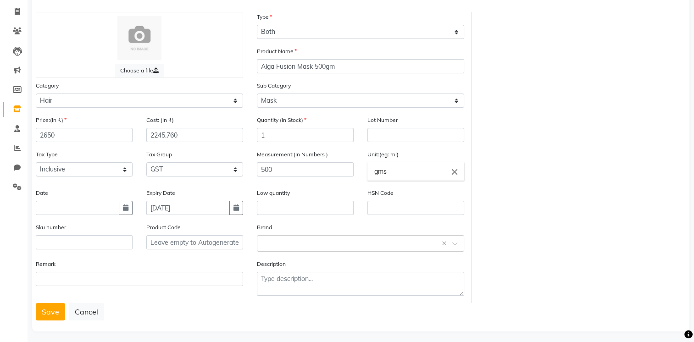
scroll to position [64, 0]
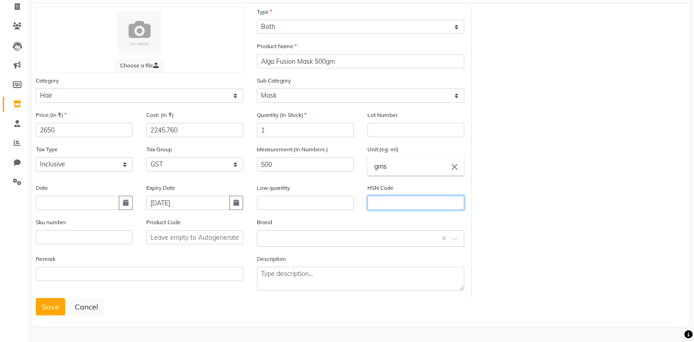
click at [381, 199] on input "text" at bounding box center [415, 203] width 97 height 14
type input "33059090"
click at [363, 239] on input "text" at bounding box center [351, 238] width 179 height 10
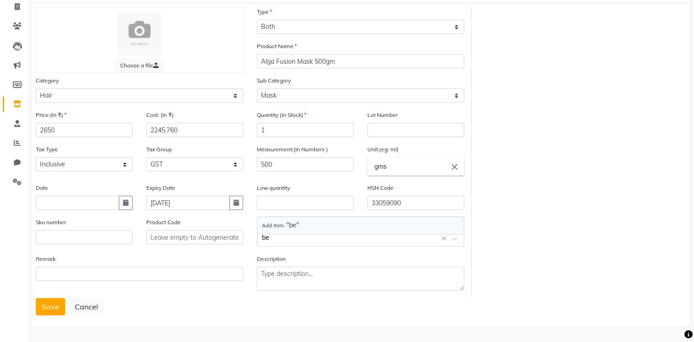
type input "b"
type input "Beauty Gang"
click at [54, 306] on button "Save" at bounding box center [50, 306] width 29 height 17
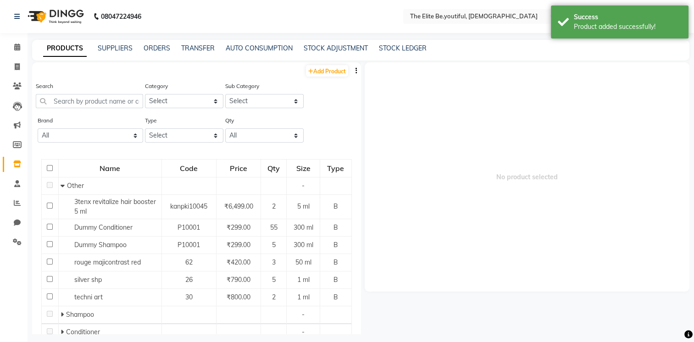
click at [343, 71] on div "Add Product" at bounding box center [196, 69] width 329 height 15
click at [330, 72] on link "Add Product" at bounding box center [327, 70] width 42 height 11
select select "true"
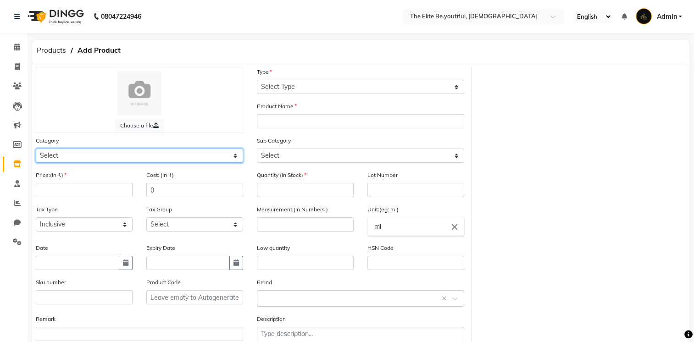
click at [235, 158] on select "Select Hair Skin Makeup Personal Care Appliances [PERSON_NAME] Waxing Disposabl…" at bounding box center [139, 156] width 207 height 14
select select "1100"
click at [36, 150] on select "Select Hair Skin Makeup Personal Care Appliances [PERSON_NAME] Waxing Disposabl…" at bounding box center [139, 156] width 207 height 14
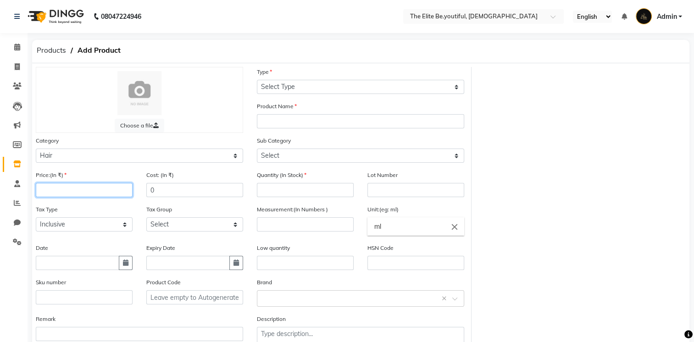
click at [97, 191] on input "number" at bounding box center [84, 190] width 97 height 14
type input "2400"
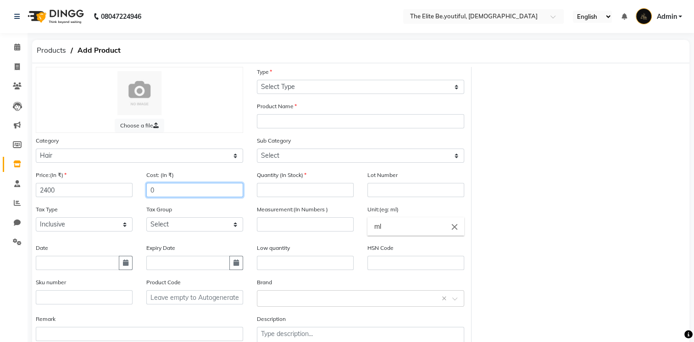
click at [149, 193] on input "0" at bounding box center [194, 190] width 97 height 14
click at [161, 191] on input "0" at bounding box center [194, 190] width 97 height 14
type input "2033.90"
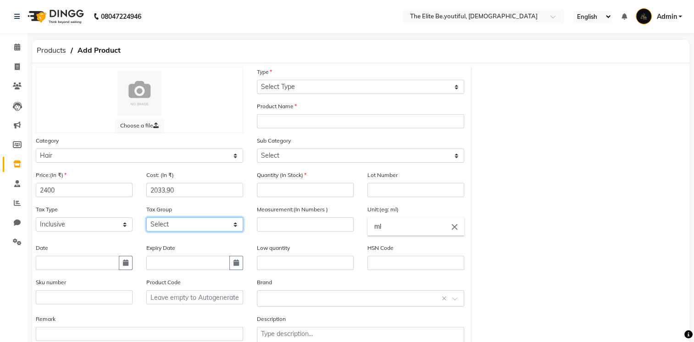
click at [236, 227] on select "Select GST" at bounding box center [194, 224] width 97 height 14
select select "3709"
click at [146, 220] on select "Select GST" at bounding box center [194, 224] width 97 height 14
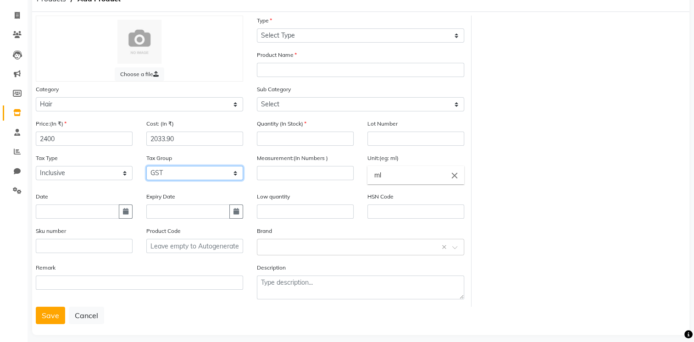
scroll to position [64, 0]
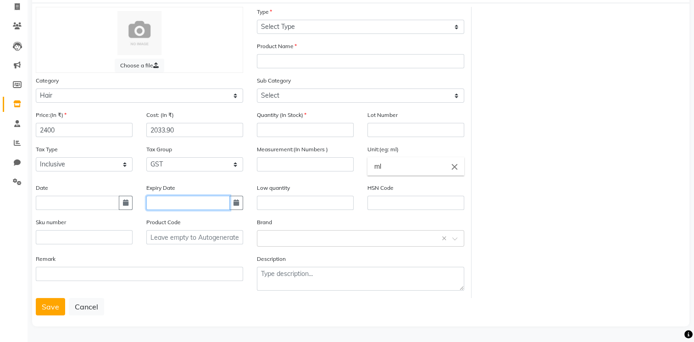
click at [182, 200] on input "text" at bounding box center [187, 203] width 83 height 14
select select "9"
select select "2025"
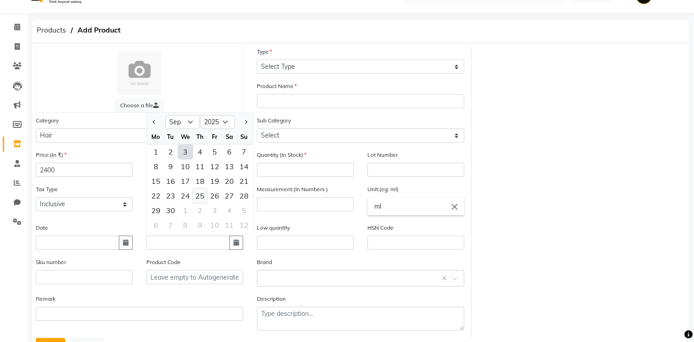
scroll to position [18, 0]
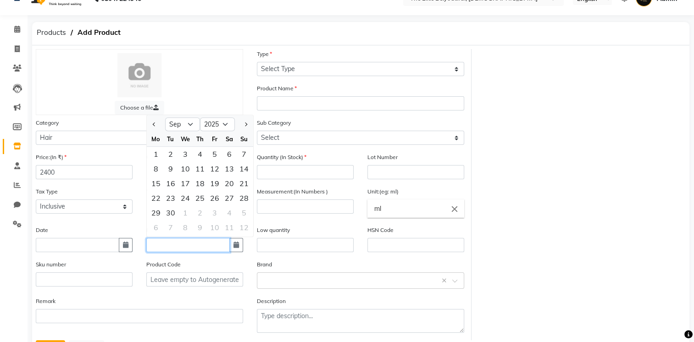
click at [186, 250] on input "text" at bounding box center [187, 245] width 83 height 14
click at [160, 248] on input "010/01/2028" at bounding box center [187, 245] width 83 height 14
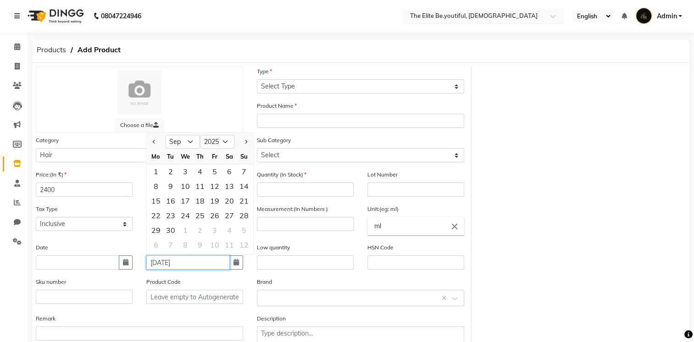
scroll to position [0, 0]
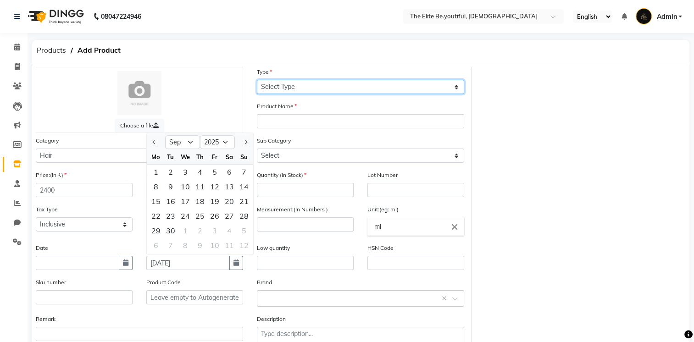
type input "[DATE]"
click at [459, 91] on select "Select Type Both Retail Consumable" at bounding box center [360, 87] width 207 height 14
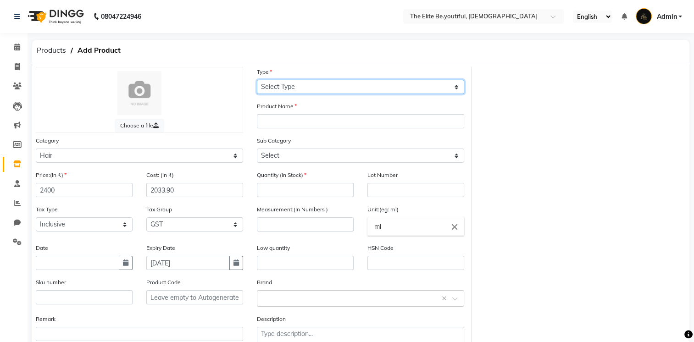
click at [455, 87] on select "Select Type Both Retail Consumable" at bounding box center [360, 87] width 207 height 14
select select "B"
click at [257, 80] on select "Select Type Both Retail Consumable" at bounding box center [360, 87] width 207 height 14
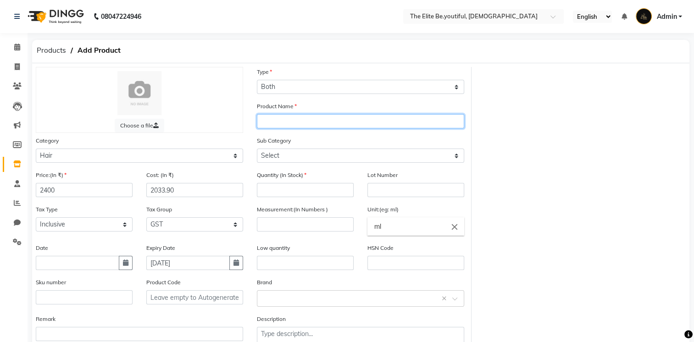
click at [324, 126] on input "text" at bounding box center [360, 121] width 207 height 14
type input "b"
type input "Botoplastia shampoo 1000ml"
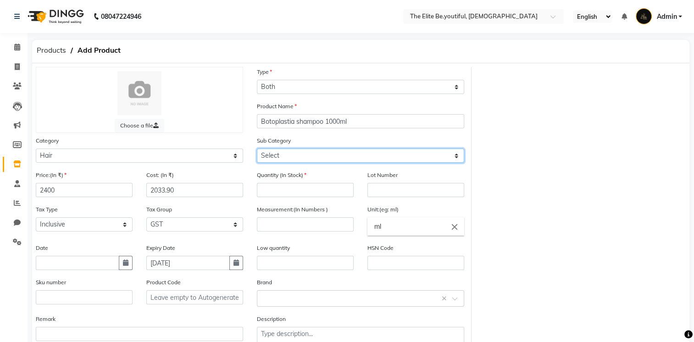
click at [457, 155] on select "Select Shampoo Conditioner Cream Mask Oil Serum Color Appliances Treatment Styl…" at bounding box center [360, 156] width 207 height 14
select select "1101"
click at [257, 150] on select "Select Shampoo Conditioner Cream Mask Oil Serum Color Appliances Treatment Styl…" at bounding box center [360, 156] width 207 height 14
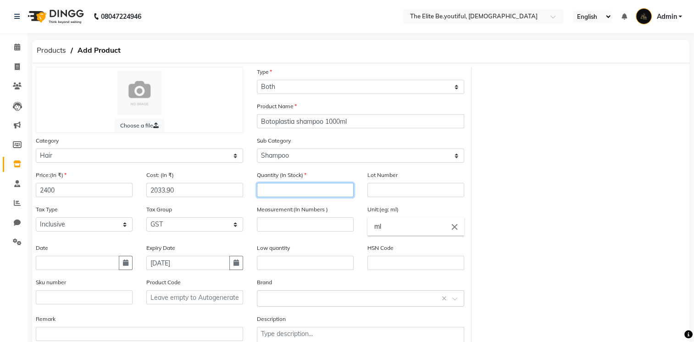
click at [290, 192] on input "number" at bounding box center [305, 190] width 97 height 14
type input "1"
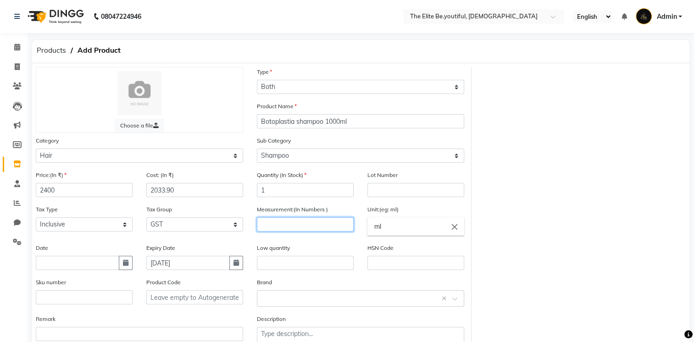
click at [303, 229] on input "number" at bounding box center [305, 224] width 97 height 14
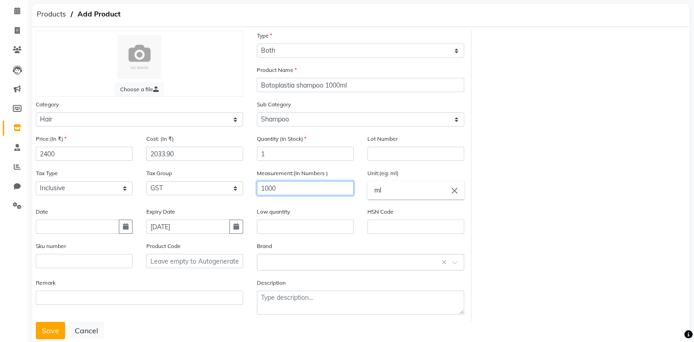
scroll to position [64, 0]
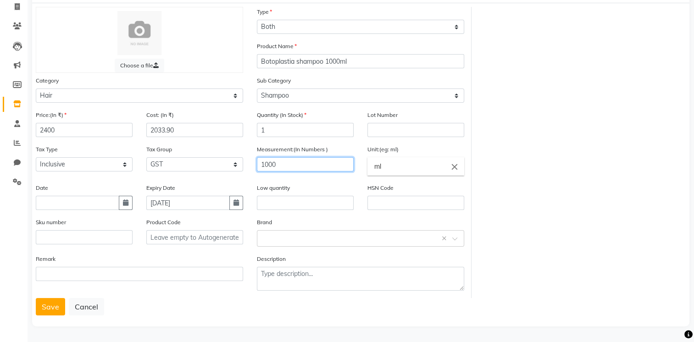
type input "1000"
click at [328, 183] on div "Low quantity" at bounding box center [305, 196] width 97 height 27
click at [396, 203] on input "text" at bounding box center [415, 203] width 97 height 14
type input "33051090"
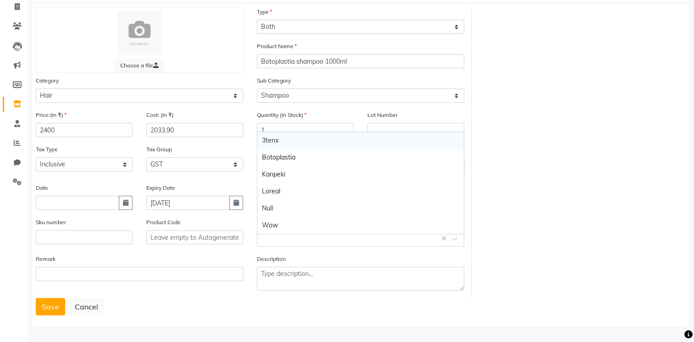
click at [405, 240] on input "text" at bounding box center [351, 238] width 179 height 10
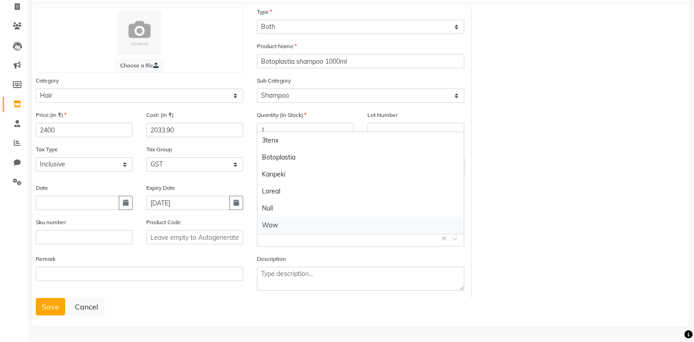
click at [285, 238] on input "text" at bounding box center [351, 238] width 179 height 10
click at [284, 240] on input "text" at bounding box center [351, 238] width 179 height 10
click at [283, 240] on input "text" at bounding box center [351, 238] width 179 height 10
click at [283, 238] on input "text" at bounding box center [351, 238] width 179 height 10
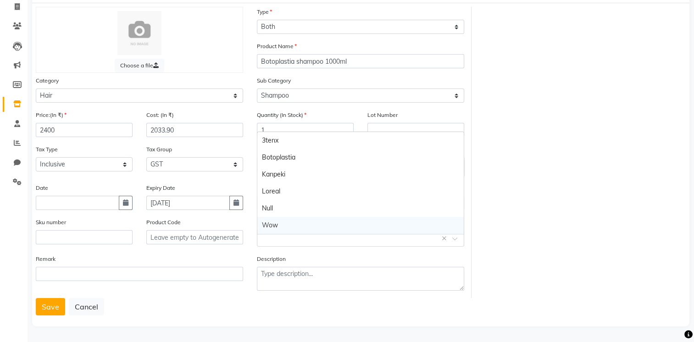
click at [363, 233] on input "text" at bounding box center [351, 238] width 179 height 10
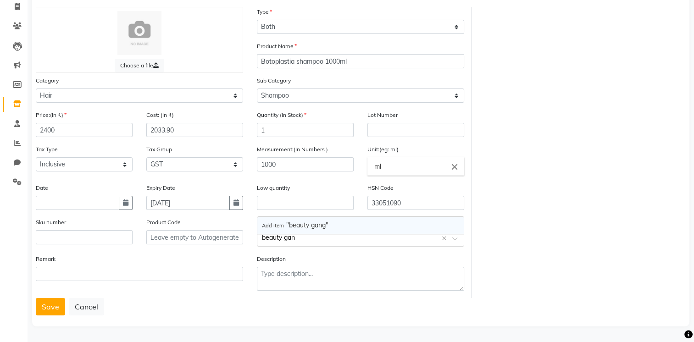
type input "beauty gang"
click at [305, 222] on span "Add item "beauty gang"" at bounding box center [295, 225] width 67 height 8
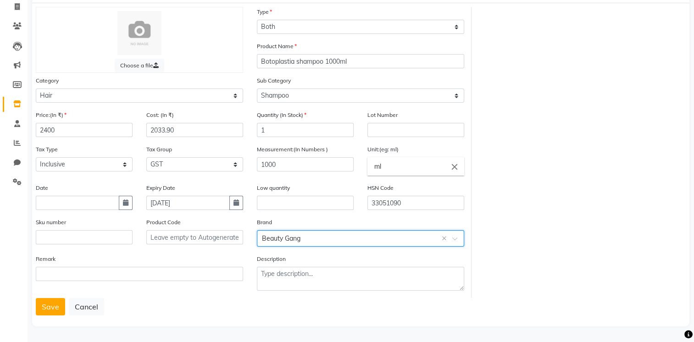
click at [315, 239] on input "text" at bounding box center [351, 238] width 179 height 10
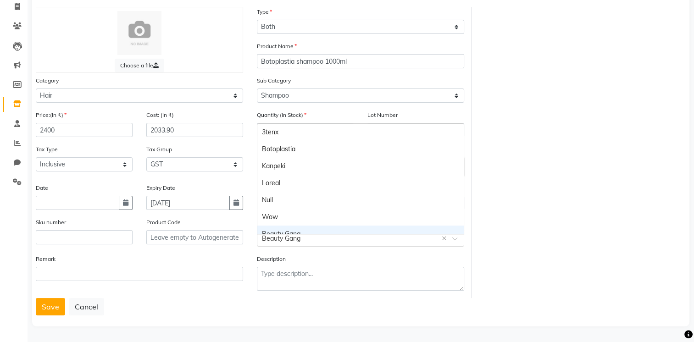
scroll to position [9, 0]
click at [290, 223] on div "Beauty Gang" at bounding box center [360, 225] width 206 height 17
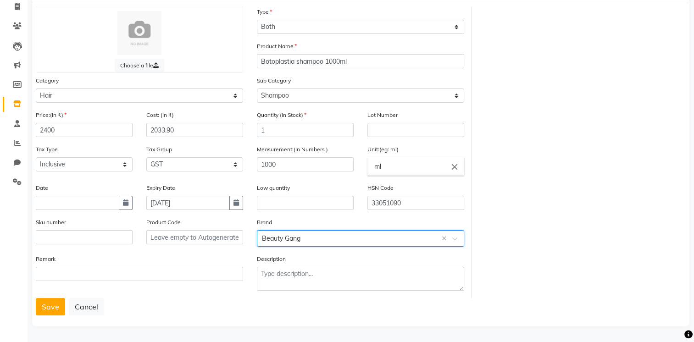
click at [50, 308] on button "Save" at bounding box center [50, 306] width 29 height 17
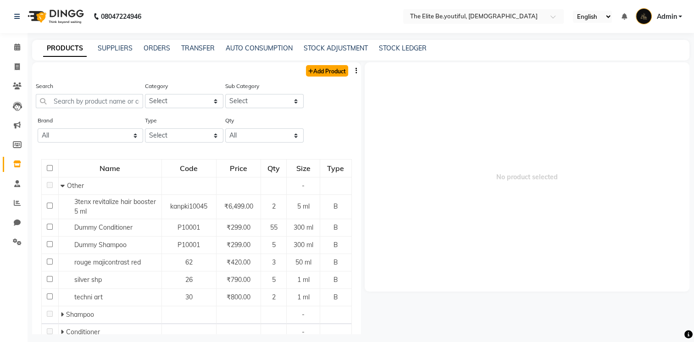
click at [314, 71] on link "Add Product" at bounding box center [327, 70] width 42 height 11
select select "true"
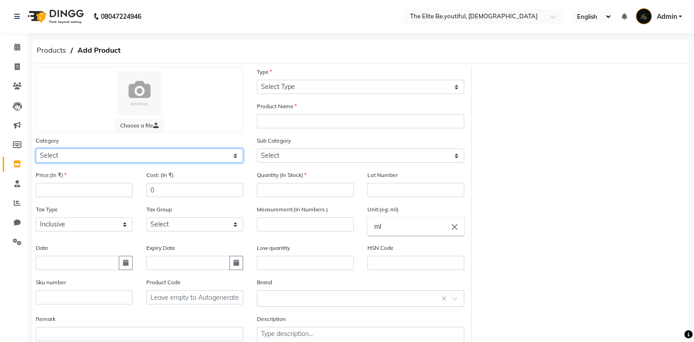
click at [233, 157] on select "Select Hair Skin Makeup Personal Care Appliances [PERSON_NAME] Waxing Disposabl…" at bounding box center [139, 156] width 207 height 14
select select "1100"
click at [36, 150] on select "Select Hair Skin Makeup Personal Care Appliances [PERSON_NAME] Waxing Disposabl…" at bounding box center [139, 156] width 207 height 14
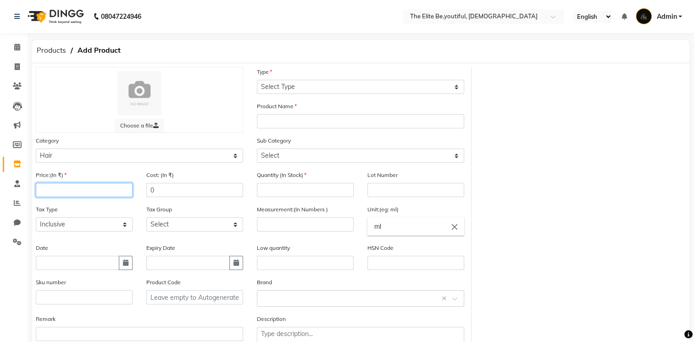
click at [88, 191] on input "number" at bounding box center [84, 190] width 97 height 14
type input "1450"
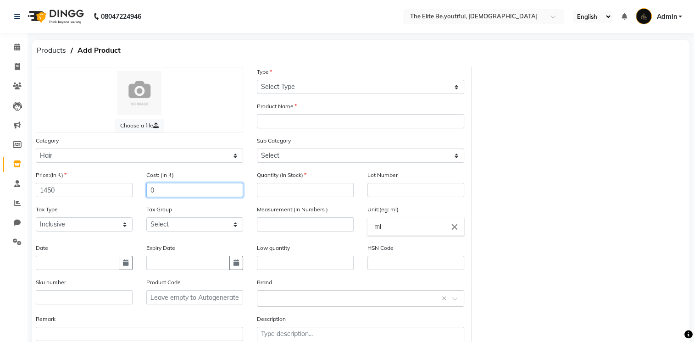
click at [149, 194] on input "0" at bounding box center [194, 190] width 97 height 14
click at [147, 190] on input "0" at bounding box center [194, 190] width 97 height 14
click at [201, 192] on input "1228.820" at bounding box center [194, 190] width 97 height 14
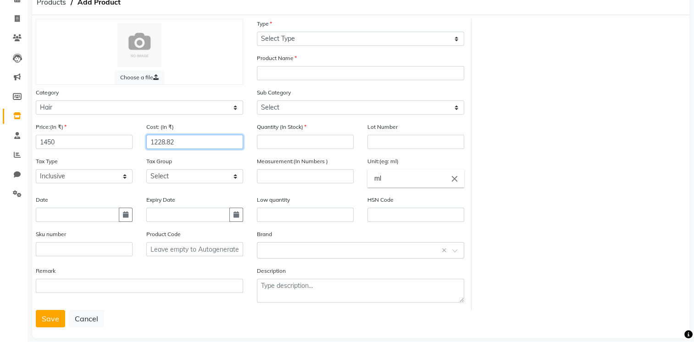
scroll to position [64, 0]
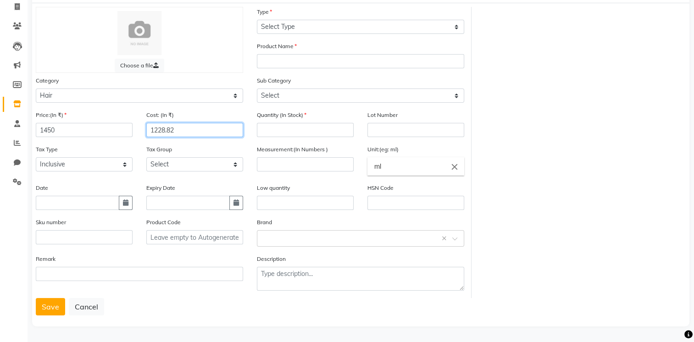
type input "1228.82"
click at [235, 164] on select "Select GST" at bounding box center [194, 164] width 97 height 14
select select "3709"
click at [146, 157] on select "Select GST" at bounding box center [194, 164] width 97 height 14
click at [184, 201] on input "text" at bounding box center [187, 203] width 83 height 14
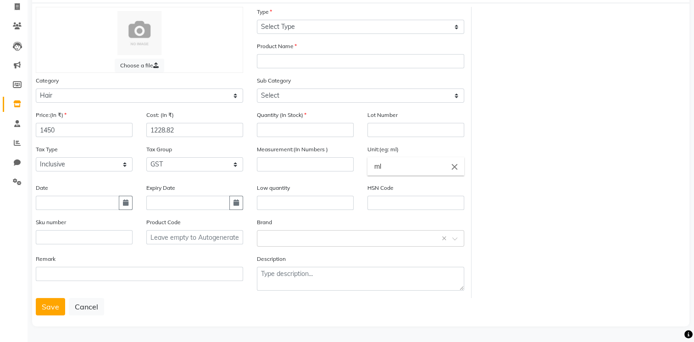
select select "9"
select select "2025"
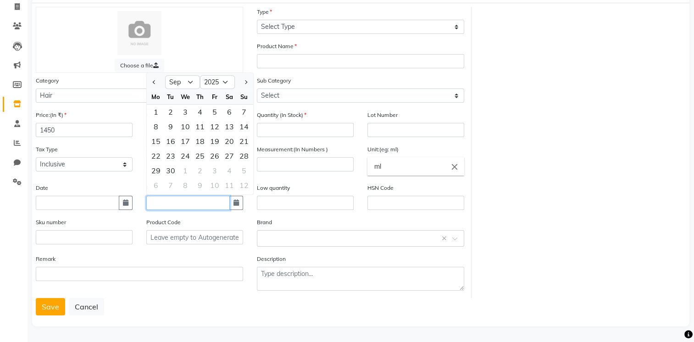
click at [183, 201] on input "text" at bounding box center [187, 203] width 83 height 14
type input "[DATE]"
click at [199, 233] on input "text" at bounding box center [194, 237] width 97 height 14
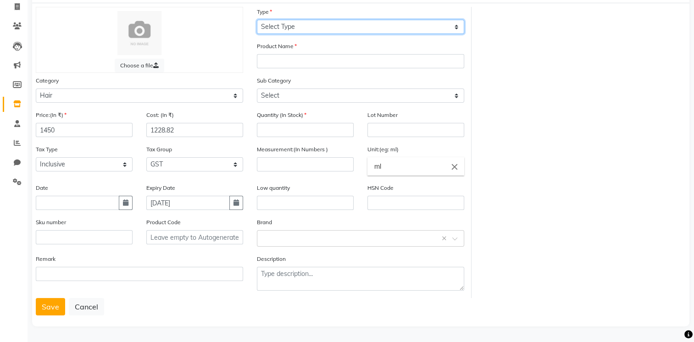
click at [458, 23] on select "Select Type Both Retail Consumable" at bounding box center [360, 27] width 207 height 14
click at [257, 20] on select "Select Type Both Retail Consumable" at bounding box center [360, 27] width 207 height 14
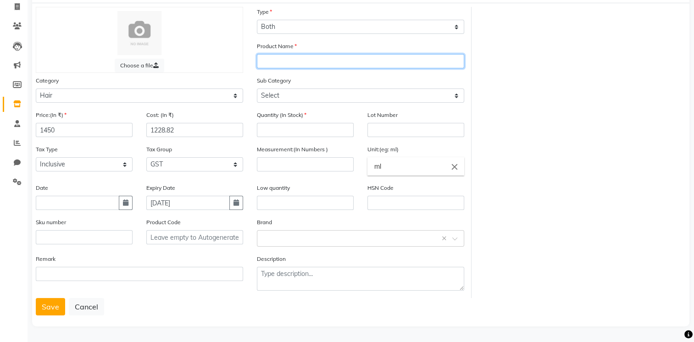
click at [293, 57] on input "text" at bounding box center [360, 61] width 207 height 14
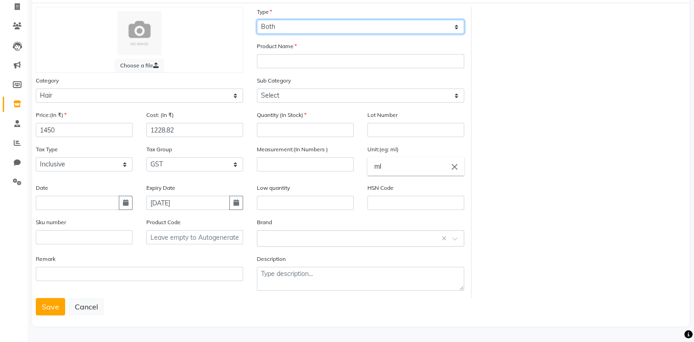
click at [457, 21] on select "Select Type Both Retail Consumable" at bounding box center [360, 27] width 207 height 14
click at [257, 20] on select "Select Type Both Retail Consumable" at bounding box center [360, 27] width 207 height 14
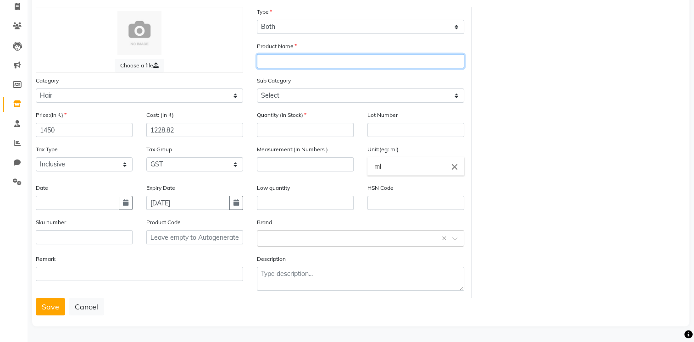
click at [306, 55] on input "text" at bounding box center [360, 61] width 207 height 14
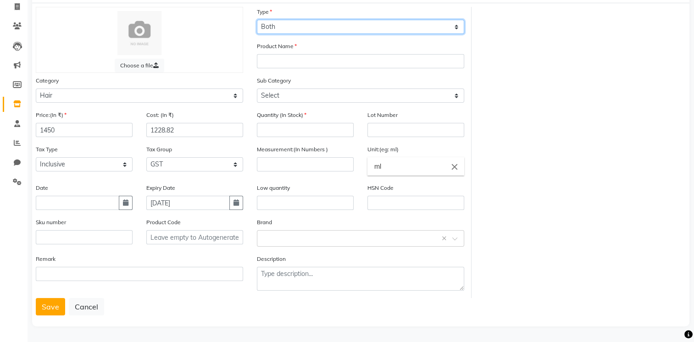
click at [454, 23] on select "Select Type Both Retail Consumable" at bounding box center [360, 27] width 207 height 14
select select "C"
click at [257, 20] on select "Select Type Both Retail Consumable" at bounding box center [360, 27] width 207 height 14
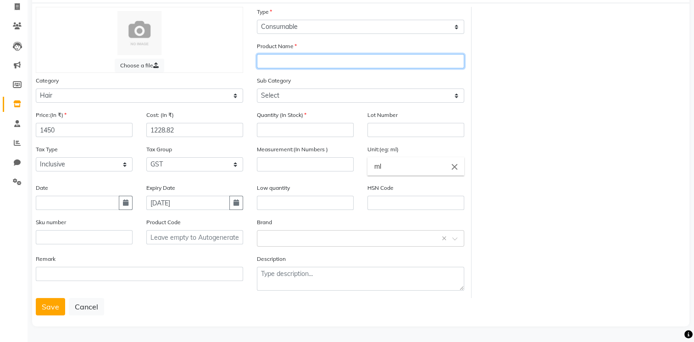
click at [298, 59] on input "text" at bounding box center [360, 61] width 207 height 14
type input "fusion oil 60ml"
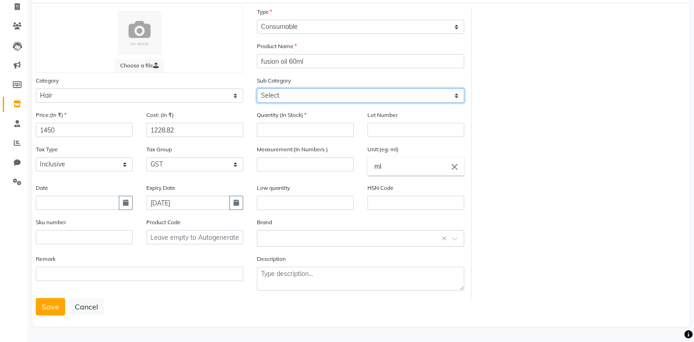
click at [455, 94] on select "Select Shampoo Conditioner Cream Mask Oil Serum Color Appliances Treatment Styl…" at bounding box center [360, 96] width 207 height 14
select select "1105"
click at [257, 89] on select "Select Shampoo Conditioner Cream Mask Oil Serum Color Appliances Treatment Styl…" at bounding box center [360, 96] width 207 height 14
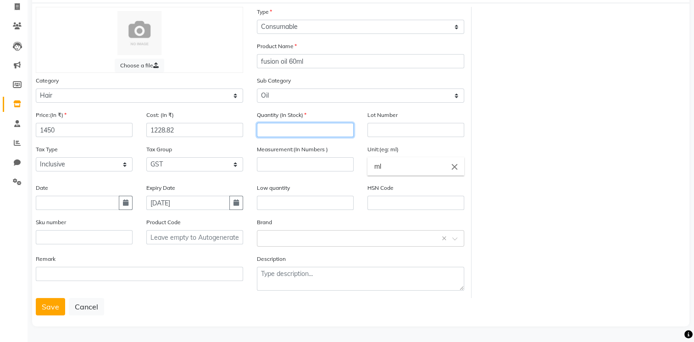
click at [290, 130] on input "number" at bounding box center [305, 130] width 97 height 14
type input "1"
click at [327, 161] on input "number" at bounding box center [305, 164] width 97 height 14
type input "60"
drag, startPoint x: 316, startPoint y: 203, endPoint x: 411, endPoint y: 208, distance: 95.6
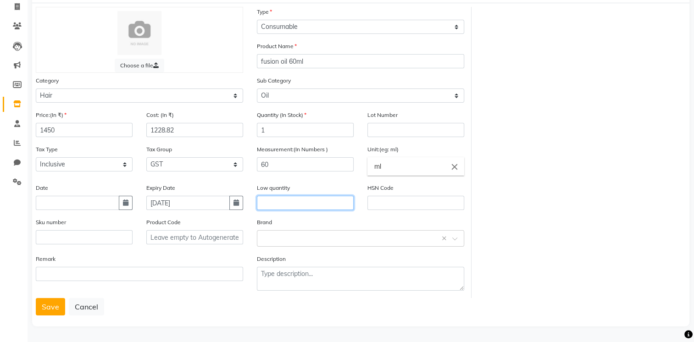
click at [317, 203] on input "text" at bounding box center [305, 203] width 97 height 14
click at [411, 201] on input "text" at bounding box center [415, 203] width 97 height 14
type input "33059019"
click at [347, 231] on div "Select brand or add custom brand ×" at bounding box center [360, 238] width 207 height 17
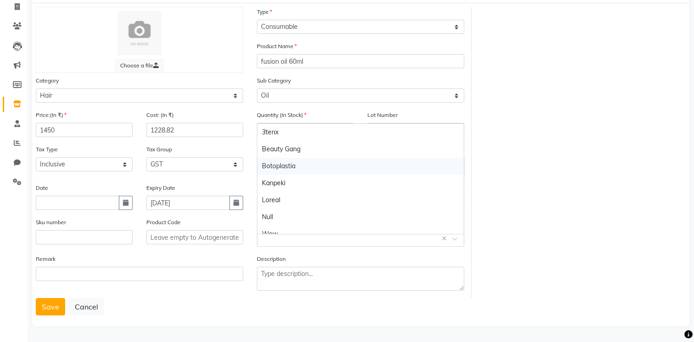
scroll to position [9, 0]
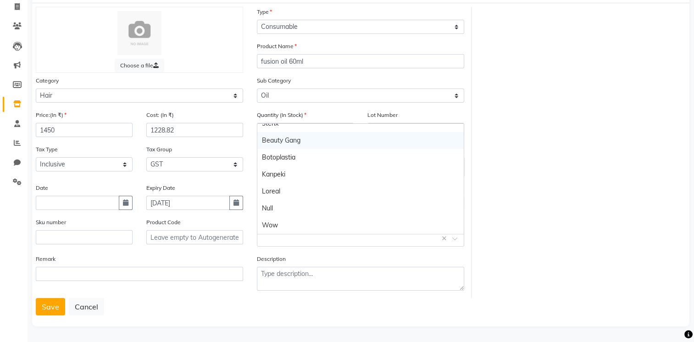
click at [300, 138] on div "Beauty Gang" at bounding box center [360, 140] width 206 height 17
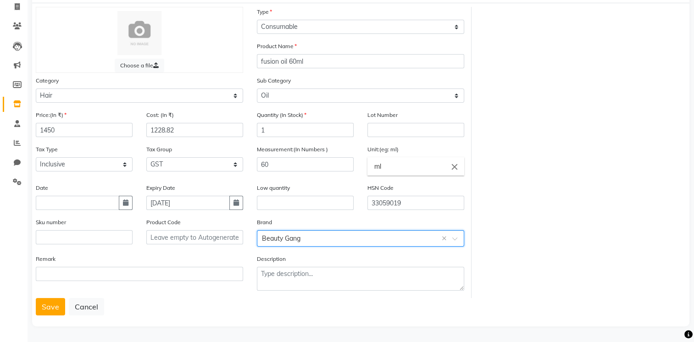
drag, startPoint x: 46, startPoint y: 307, endPoint x: 116, endPoint y: 304, distance: 70.3
click at [47, 307] on button "Save" at bounding box center [50, 306] width 29 height 17
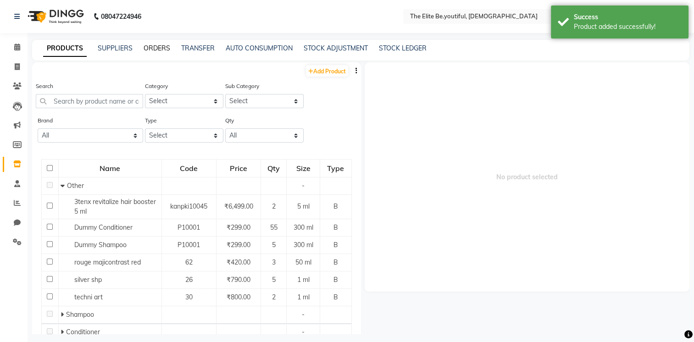
click at [153, 50] on link "ORDERS" at bounding box center [157, 48] width 27 height 8
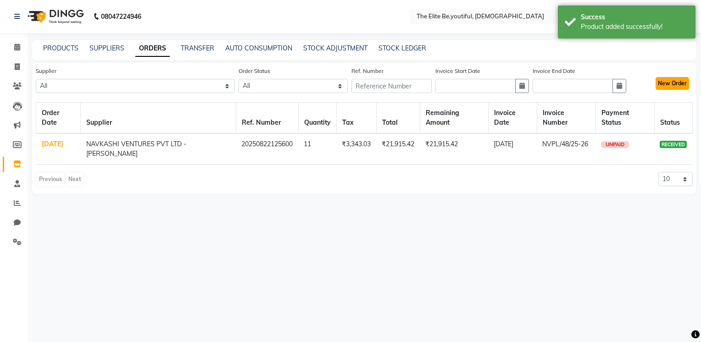
click at [670, 83] on button "New Order" at bounding box center [671, 83] width 33 height 13
select select "true"
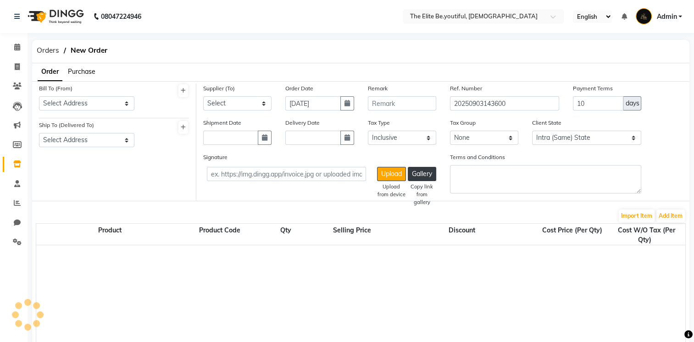
select select "3709"
click at [94, 71] on span "Purchase" at bounding box center [82, 71] width 28 height 8
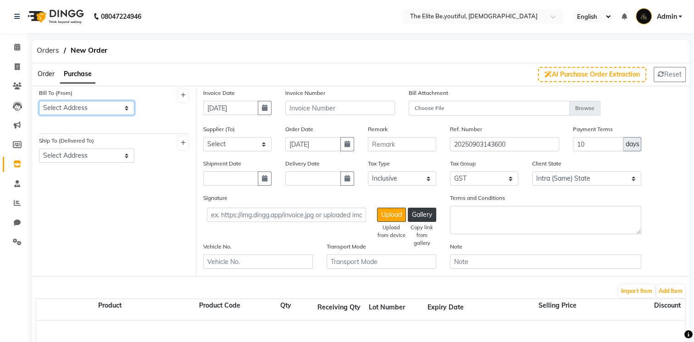
click at [128, 108] on select "Select Address saraidhela" at bounding box center [86, 108] width 95 height 14
select select "1675"
click at [39, 101] on select "Select Address saraidhela" at bounding box center [86, 108] width 95 height 14
click at [127, 155] on select "Select Address saraidhela" at bounding box center [86, 156] width 95 height 14
select select "1676"
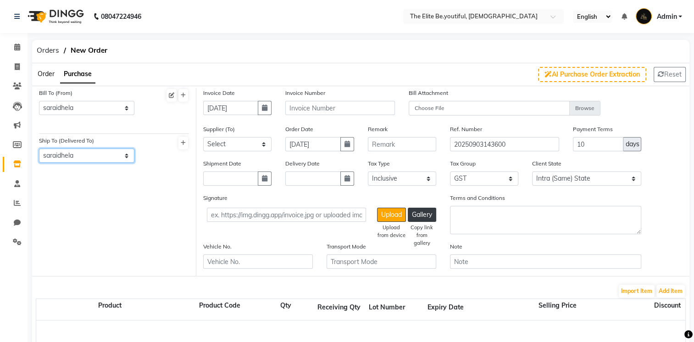
click at [39, 149] on select "Select Address saraidhela" at bounding box center [86, 156] width 95 height 14
click at [323, 105] on input "text" at bounding box center [340, 108] width 110 height 14
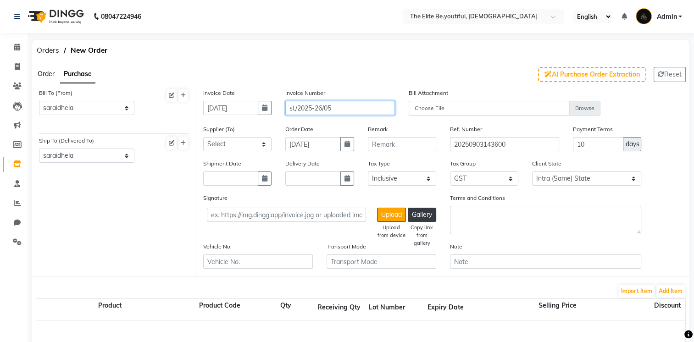
type input "st/2025-26/05"
click at [262, 143] on select "Select NAVKASHI VENTURES PVT LTD - [PERSON_NAME] Pathak SANTEJ TRADERS - [PERSO…" at bounding box center [237, 144] width 68 height 14
select select "5773"
click at [203, 138] on select "Select NAVKASHI VENTURES PVT LTD - [PERSON_NAME] Pathak SANTEJ TRADERS - [PERSO…" at bounding box center [237, 144] width 68 height 14
click at [511, 177] on select "None GST" at bounding box center [484, 179] width 68 height 14
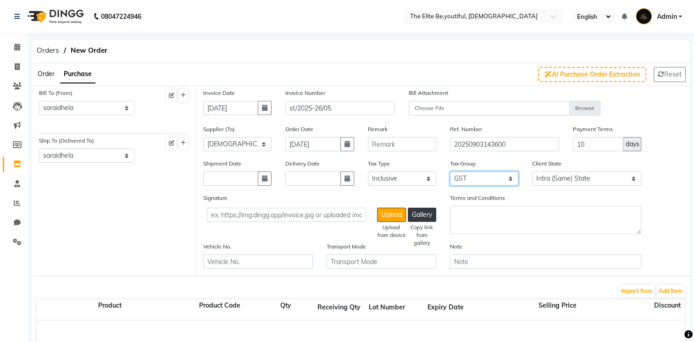
click at [450, 172] on select "None GST" at bounding box center [484, 179] width 68 height 14
click at [308, 182] on input "text" at bounding box center [312, 179] width 55 height 14
select select "9"
select select "2025"
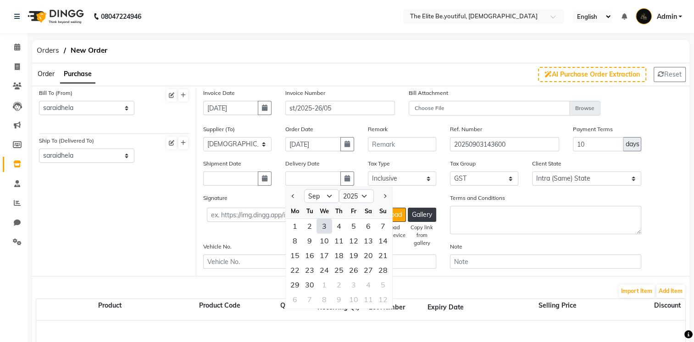
click at [248, 207] on div "Signature Upload Upload from device Gallery Copy link from gallery" at bounding box center [319, 207] width 233 height 29
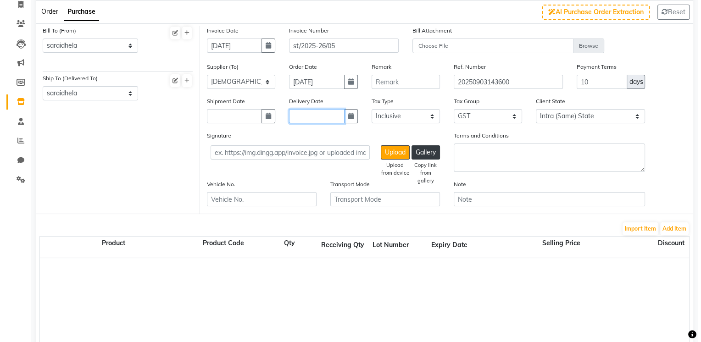
scroll to position [46, 0]
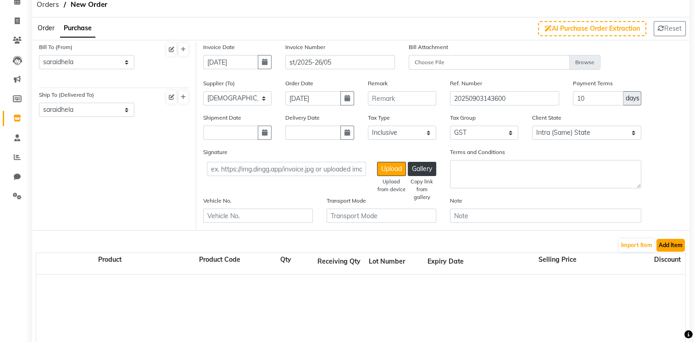
click at [660, 244] on button "Add Item" at bounding box center [670, 245] width 28 height 13
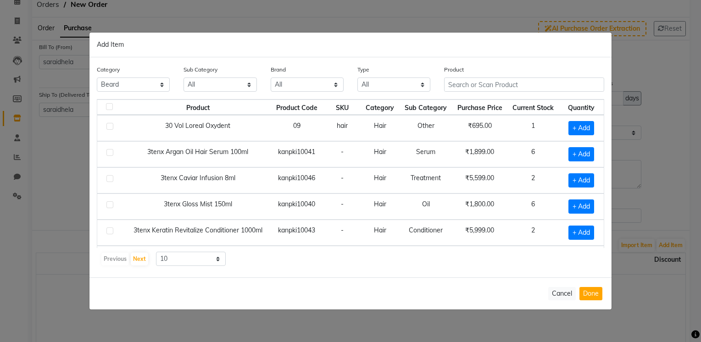
select select "1700"
click at [487, 82] on input "text" at bounding box center [524, 85] width 160 height 14
type input "b"
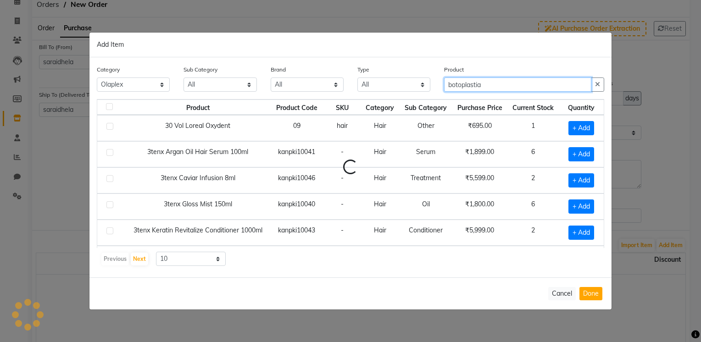
type input "botoplastia"
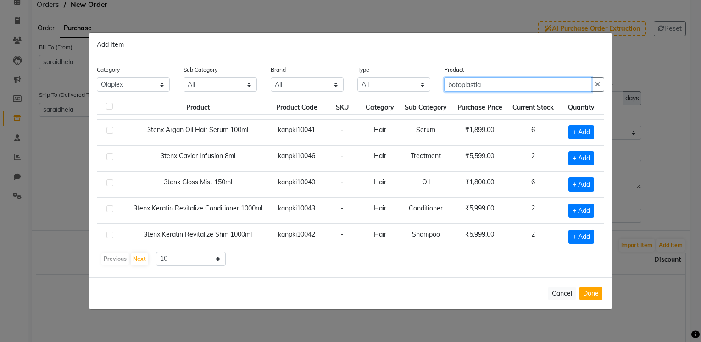
scroll to position [0, 0]
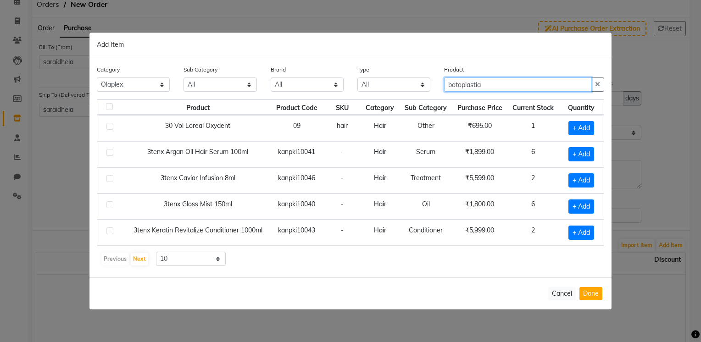
drag, startPoint x: 487, startPoint y: 86, endPoint x: 396, endPoint y: 97, distance: 91.9
click at [389, 97] on div "Category All Hair Skin Makeup Personal Care Appliances [PERSON_NAME] Waxing Dis…" at bounding box center [350, 82] width 521 height 34
click at [396, 97] on div "Type All Both Consumable Retail" at bounding box center [393, 82] width 87 height 34
click at [453, 83] on input "text" at bounding box center [524, 85] width 160 height 14
type input "Boto"
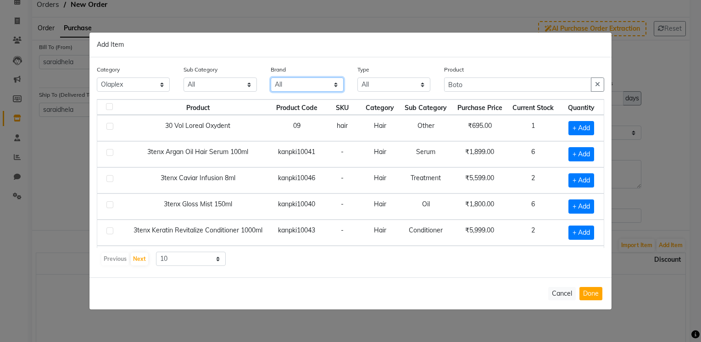
click at [334, 83] on select "All 3tenx Beauty Gang Botoplastia Kanpeki Loreal Null Wow" at bounding box center [307, 85] width 73 height 14
select select "botoplastia"
click at [271, 78] on select "All 3tenx Beauty Gang Botoplastia Kanpeki Loreal Null Wow" at bounding box center [307, 85] width 73 height 14
click at [250, 86] on select "All Olaplex Salon Use" at bounding box center [219, 85] width 73 height 14
click at [137, 105] on th "Product" at bounding box center [198, 108] width 142 height 16
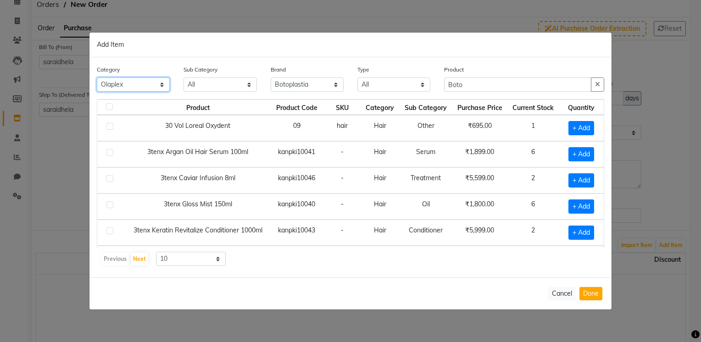
click at [162, 83] on select "All Hair Skin Makeup Personal Care Appliances [PERSON_NAME] Waxing Disposable T…" at bounding box center [133, 85] width 73 height 14
select select "1100"
click at [97, 78] on select "All Hair Skin Makeup Personal Care Appliances [PERSON_NAME] Waxing Disposable T…" at bounding box center [133, 85] width 73 height 14
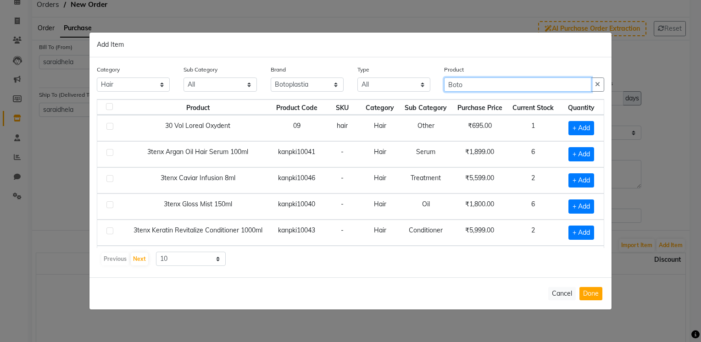
click at [485, 88] on input "Boto" at bounding box center [517, 85] width 147 height 14
type input "Botoplasti"
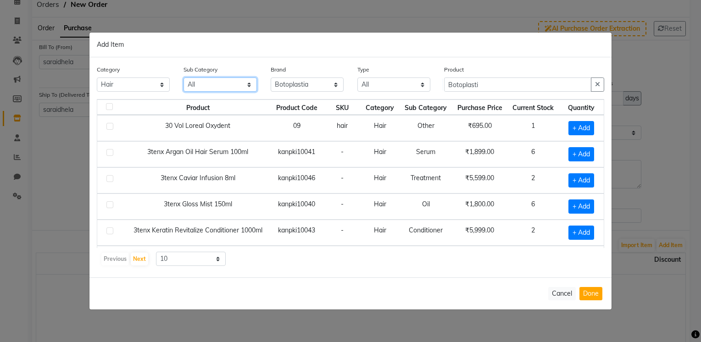
click at [249, 84] on select "All Shampoo Conditioner Cream Mask Oil Serum Color Appliances Treatment Styling…" at bounding box center [219, 85] width 73 height 14
select select "1109"
click at [183, 78] on select "All Shampoo Conditioner Cream Mask Oil Serum Color Appliances Treatment Styling…" at bounding box center [219, 85] width 73 height 14
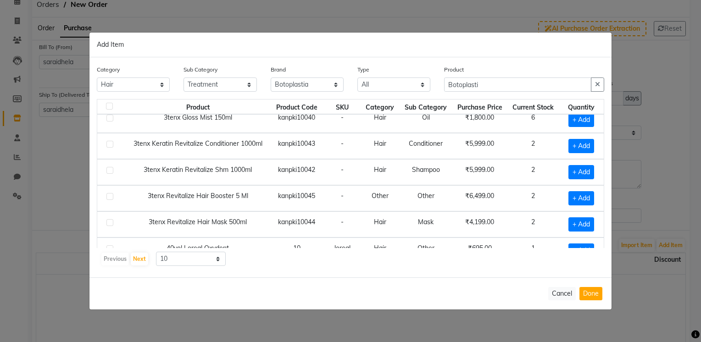
scroll to position [125, 0]
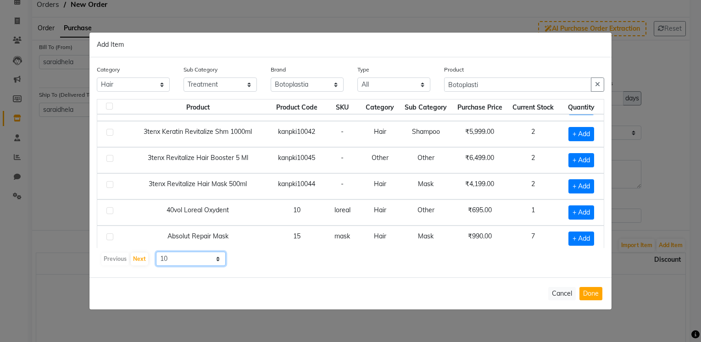
click at [217, 257] on select "10 50 100" at bounding box center [191, 259] width 70 height 14
select select "50"
click at [156, 252] on select "10 50 100" at bounding box center [191, 259] width 70 height 14
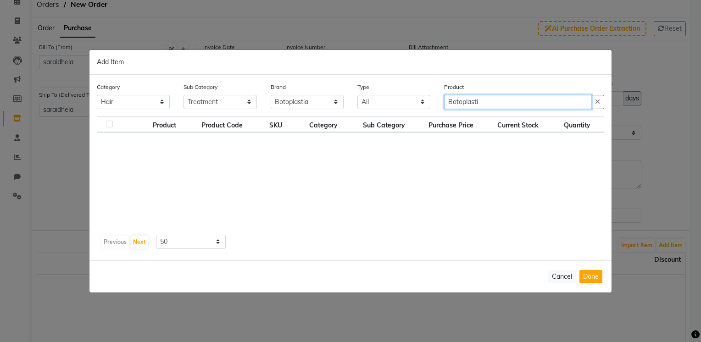
click at [518, 103] on input "Botoplasti" at bounding box center [517, 102] width 147 height 14
type input "Botoplastia"
click at [110, 124] on label at bounding box center [109, 124] width 7 height 7
click at [110, 124] on input "checkbox" at bounding box center [109, 125] width 6 height 6
checkbox input "true"
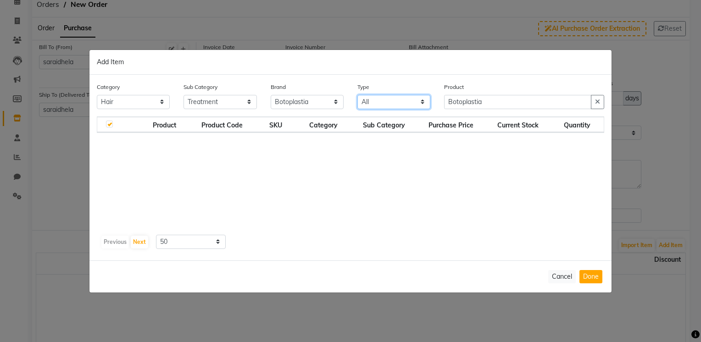
click at [422, 99] on select "All Both Consumable Retail" at bounding box center [393, 102] width 73 height 14
select select "B"
click at [357, 95] on select "All Both Consumable Retail" at bounding box center [393, 102] width 73 height 14
click at [603, 102] on button "button" at bounding box center [597, 102] width 13 height 14
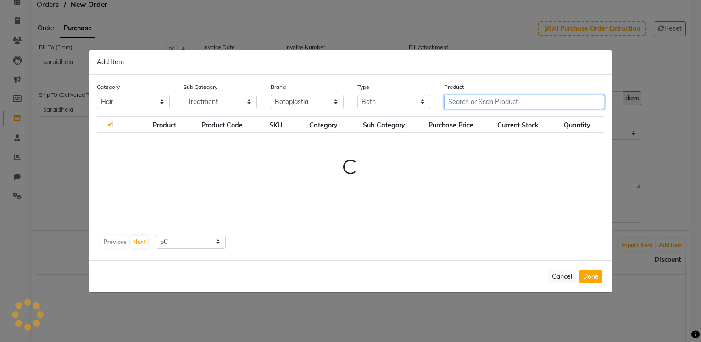
click at [455, 101] on input "text" at bounding box center [524, 102] width 160 height 14
click at [494, 104] on input "text" at bounding box center [524, 102] width 160 height 14
type input "botoplastia"
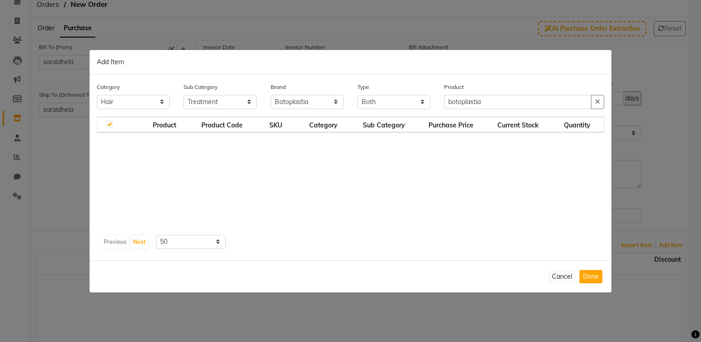
click at [560, 195] on div "Product Product Code SKU Category Sub Category Purchase Price Current Stock Qua…" at bounding box center [350, 174] width 507 height 115
drag, startPoint x: 558, startPoint y: 275, endPoint x: 670, endPoint y: 253, distance: 114.5
click at [558, 274] on button "Cancel" at bounding box center [562, 276] width 28 height 13
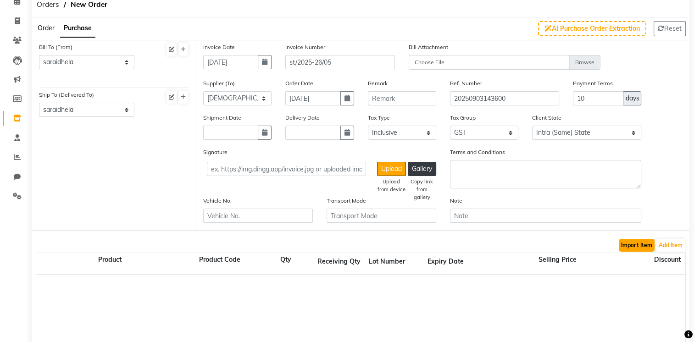
click at [640, 247] on button "Import Item" at bounding box center [637, 245] width 36 height 13
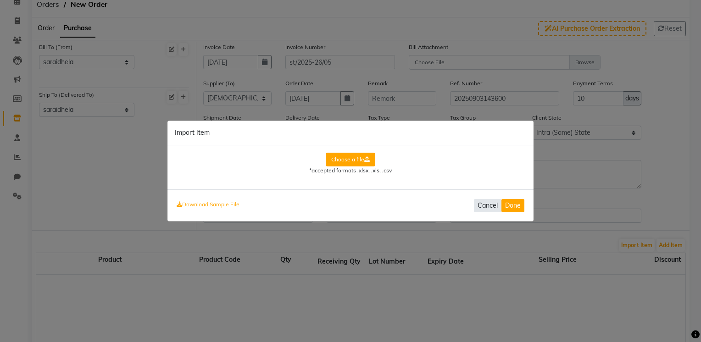
click at [487, 203] on button "Cancel" at bounding box center [488, 205] width 28 height 13
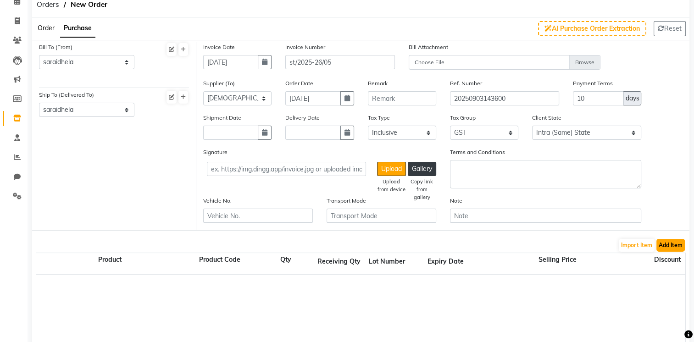
click at [673, 249] on button "Add Item" at bounding box center [670, 245] width 28 height 13
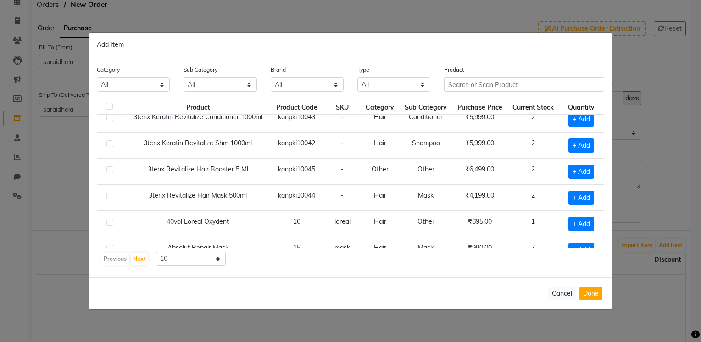
scroll to position [125, 0]
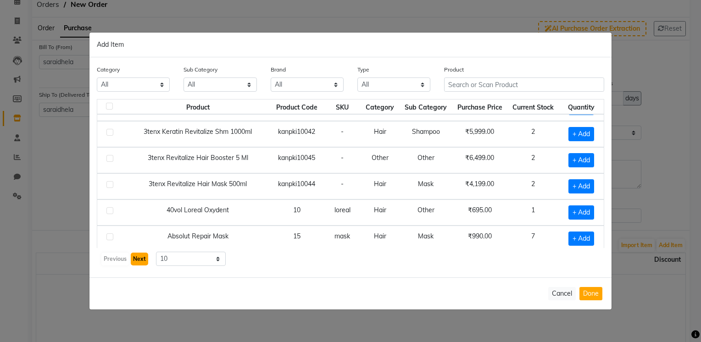
click at [140, 259] on button "Next" at bounding box center [139, 259] width 17 height 13
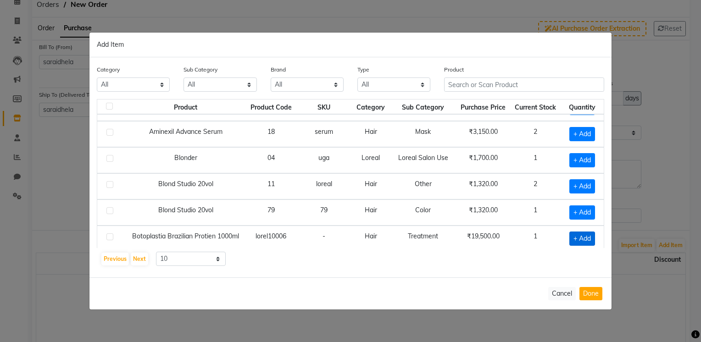
click at [573, 235] on span "+ Add" at bounding box center [582, 239] width 26 height 14
checkbox input "true"
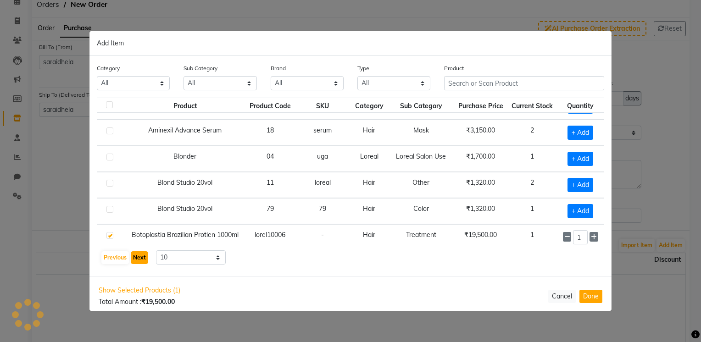
click at [139, 260] on button "Next" at bounding box center [139, 257] width 17 height 13
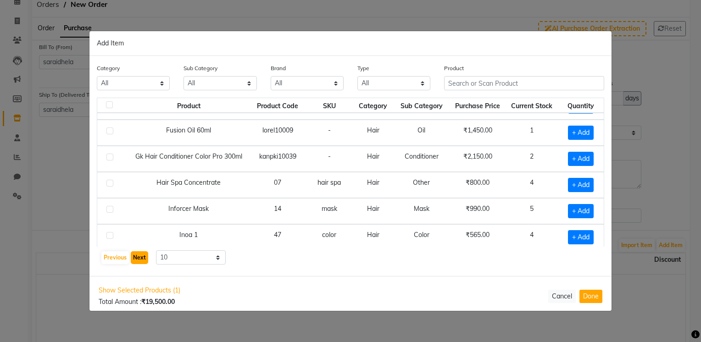
click at [137, 257] on button "Next" at bounding box center [139, 257] width 17 height 13
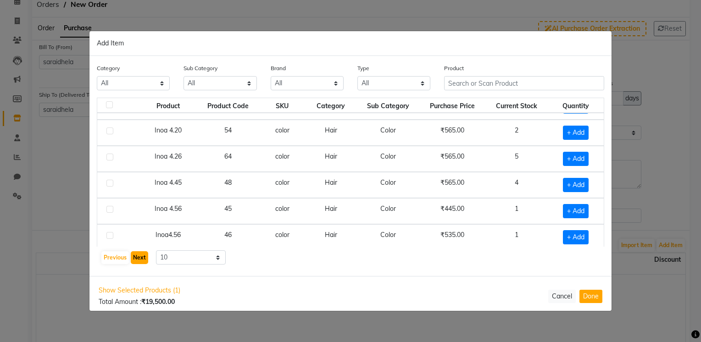
click at [139, 255] on button "Next" at bounding box center [139, 257] width 17 height 13
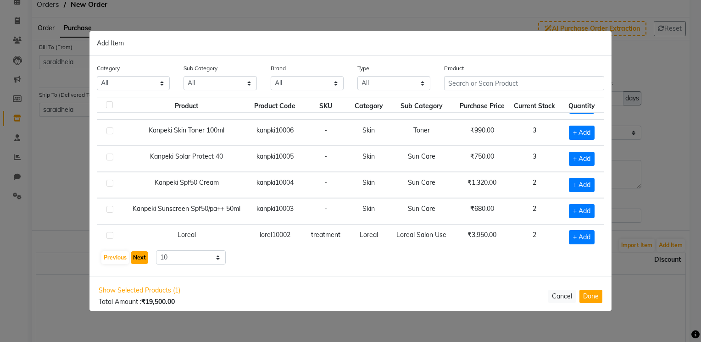
click at [139, 258] on button "Next" at bounding box center [139, 257] width 17 height 13
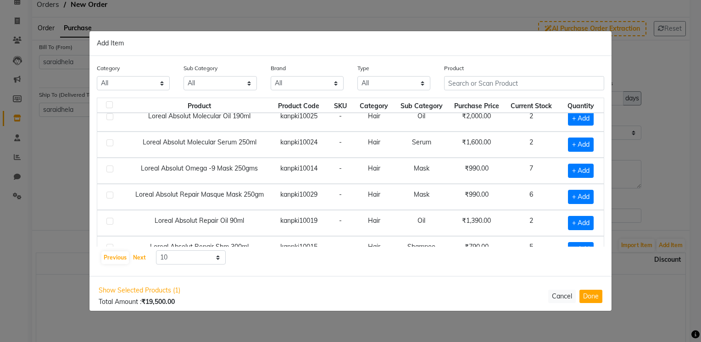
scroll to position [0, 0]
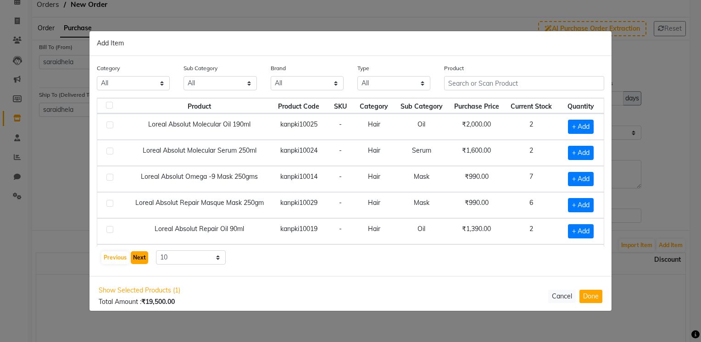
click at [142, 257] on button "Next" at bounding box center [139, 257] width 17 height 13
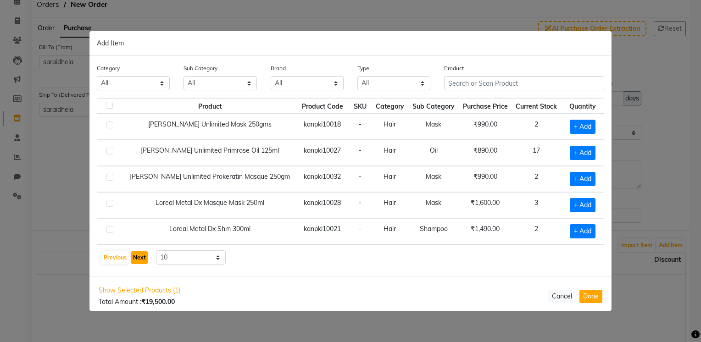
click at [142, 257] on button "Next" at bounding box center [139, 257] width 17 height 13
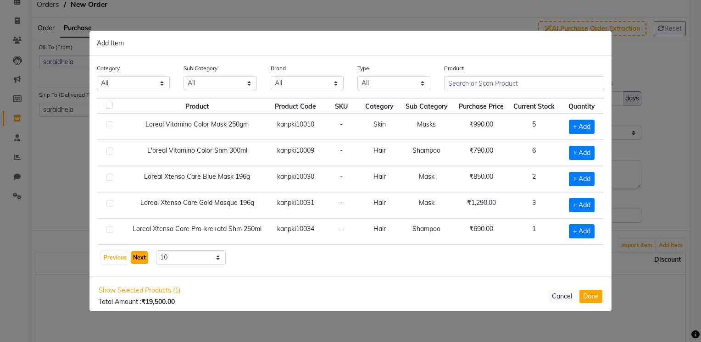
click at [141, 257] on button "Next" at bounding box center [139, 257] width 17 height 13
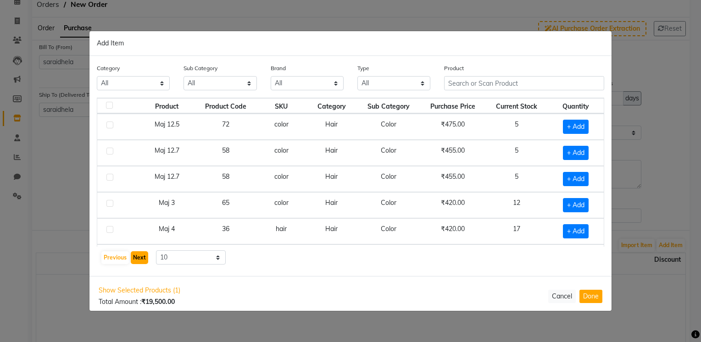
click at [141, 257] on button "Next" at bounding box center [139, 257] width 17 height 13
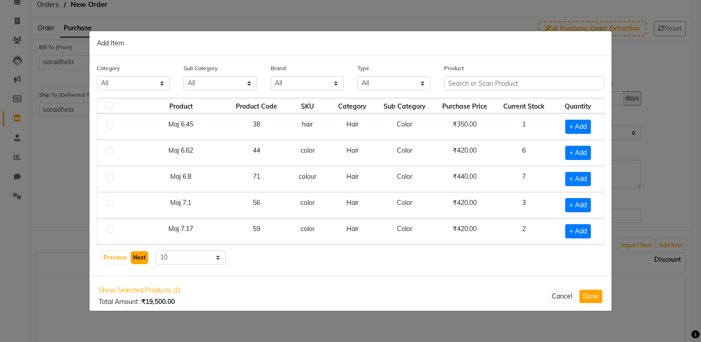
click at [141, 257] on button "Next" at bounding box center [139, 257] width 17 height 13
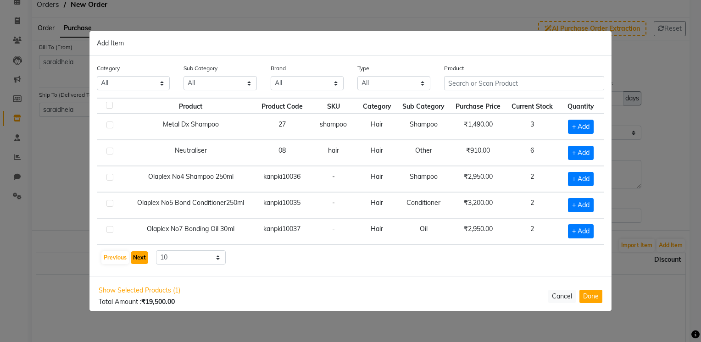
click at [141, 257] on button "Next" at bounding box center [139, 257] width 17 height 13
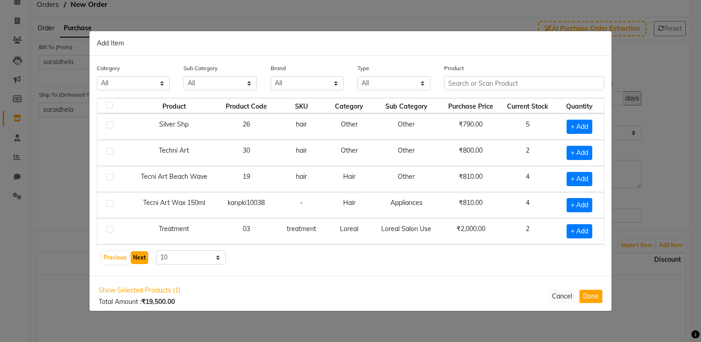
click at [141, 257] on button "Next" at bounding box center [139, 257] width 17 height 13
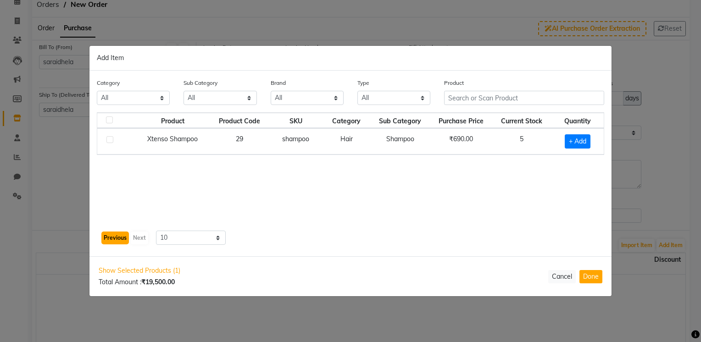
click at [112, 235] on button "Previous" at bounding box center [115, 238] width 28 height 13
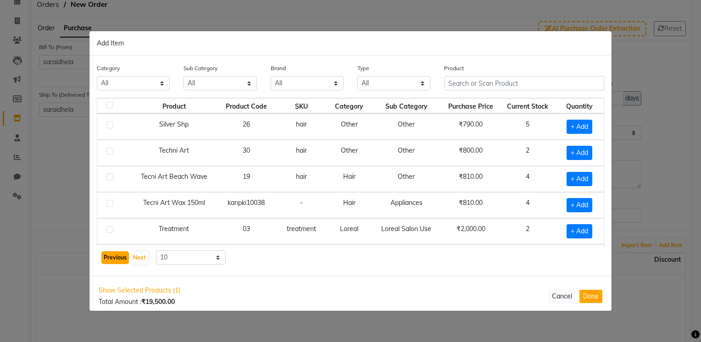
click at [107, 254] on button "Previous" at bounding box center [115, 257] width 28 height 13
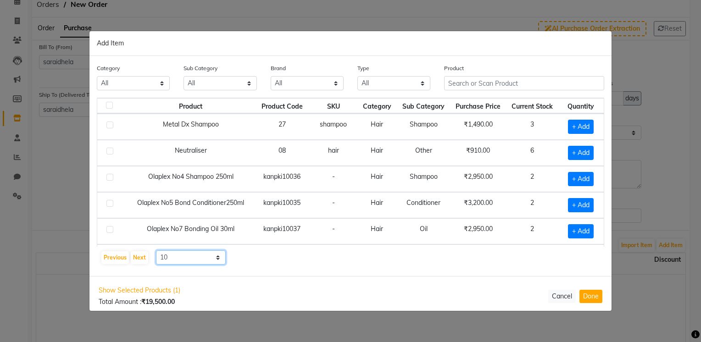
click at [216, 258] on select "10 50 100" at bounding box center [191, 257] width 70 height 14
select select "50"
click at [156, 250] on select "10 50 100" at bounding box center [191, 257] width 70 height 14
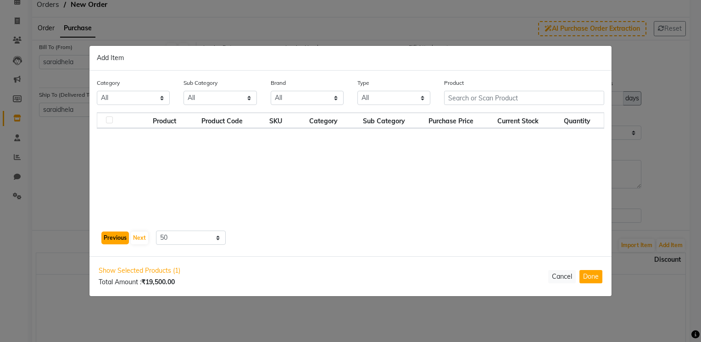
click at [116, 234] on button "Previous" at bounding box center [115, 238] width 28 height 13
click at [133, 240] on div "Previous Next" at bounding box center [124, 238] width 49 height 15
drag, startPoint x: 553, startPoint y: 276, endPoint x: 590, endPoint y: 262, distance: 40.0
click at [555, 276] on button "Cancel" at bounding box center [562, 276] width 28 height 13
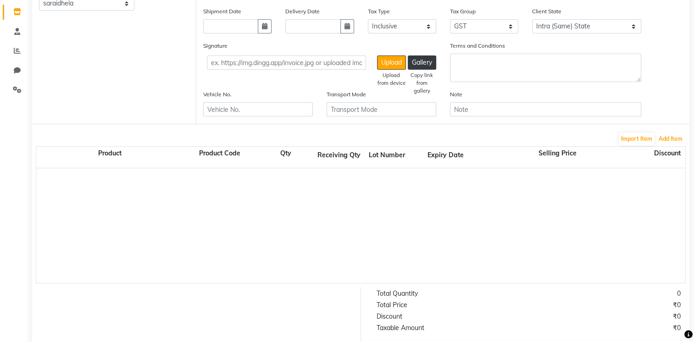
scroll to position [183, 0]
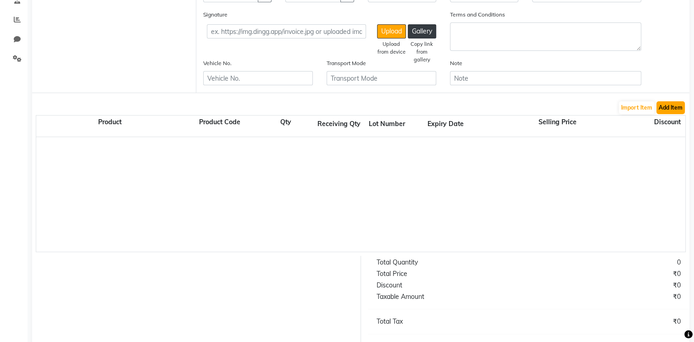
click at [676, 106] on button "Add Item" at bounding box center [670, 107] width 28 height 13
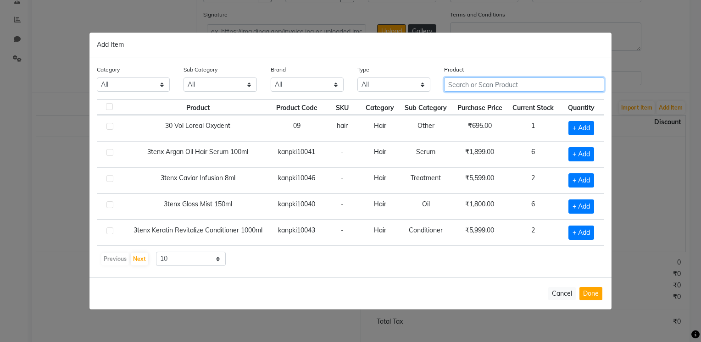
click at [508, 85] on input "text" at bounding box center [524, 85] width 160 height 14
type input "botoplastia"
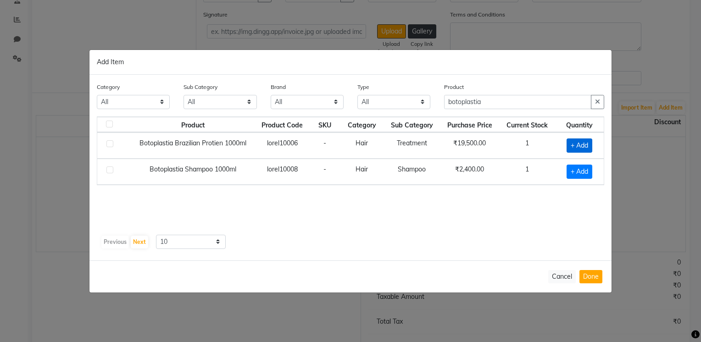
click at [580, 142] on span "+ Add" at bounding box center [579, 146] width 26 height 14
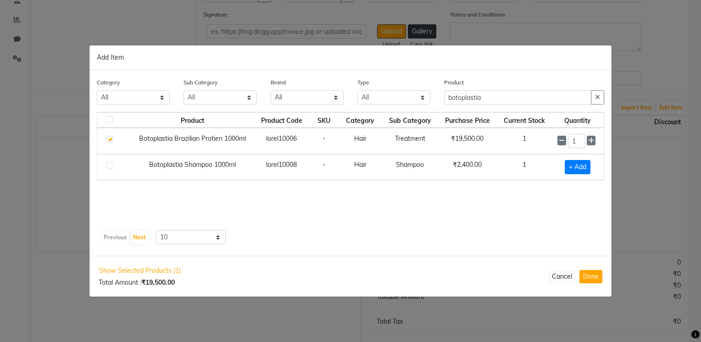
checkbox input "true"
click at [486, 97] on input "botoplastia" at bounding box center [517, 98] width 147 height 14
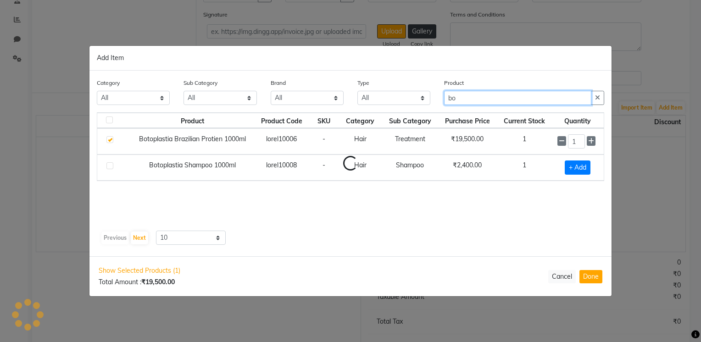
type input "b"
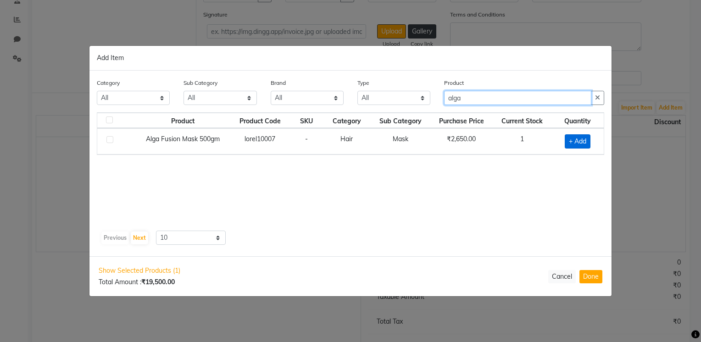
type input "alga"
click at [584, 141] on span "+ Add" at bounding box center [578, 141] width 26 height 14
checkbox input "true"
click at [494, 97] on input "alga" at bounding box center [517, 98] width 147 height 14
type input "a"
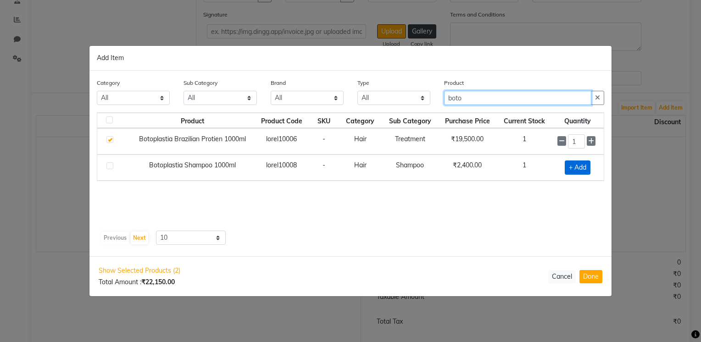
type input "boto"
click at [572, 168] on span "+ Add" at bounding box center [578, 168] width 26 height 14
checkbox input "true"
click at [494, 99] on input "boto" at bounding box center [517, 98] width 147 height 14
type input "b"
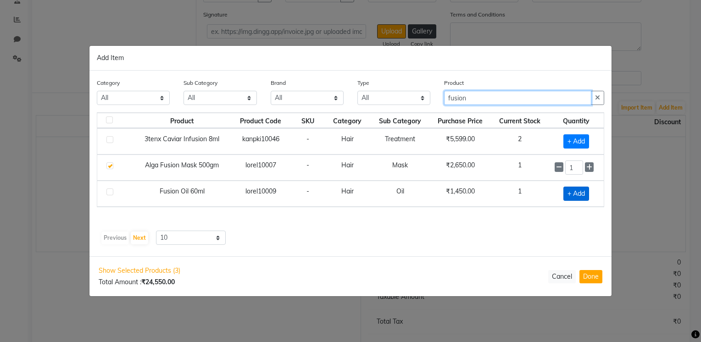
type input "fusion"
click at [576, 194] on span "+ Add" at bounding box center [576, 194] width 26 height 14
checkbox input "true"
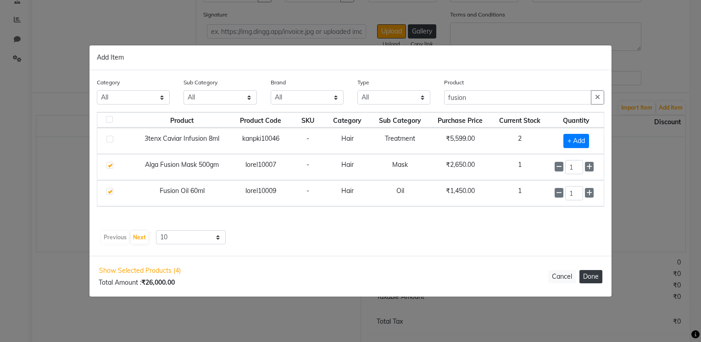
click at [587, 276] on button "Done" at bounding box center [590, 276] width 23 height 13
select select "3709"
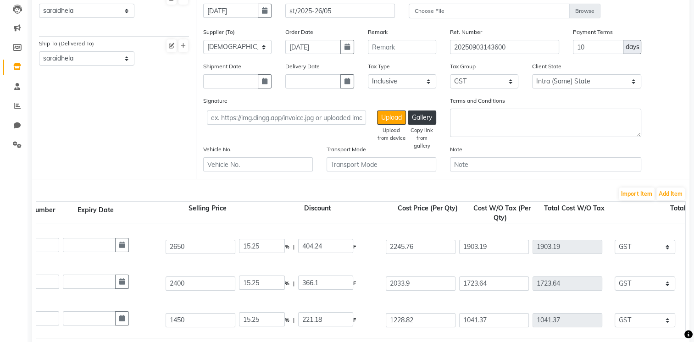
scroll to position [235, 0]
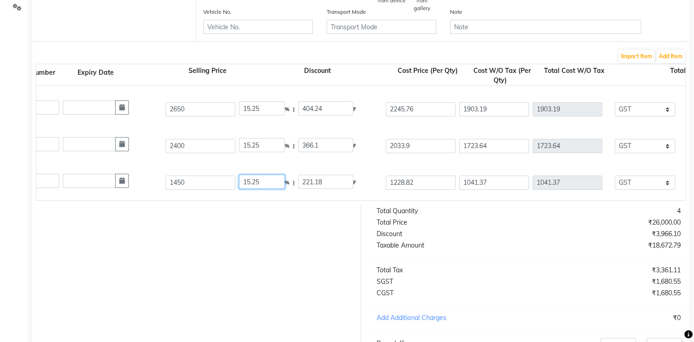
click at [266, 180] on input "15.25" at bounding box center [262, 182] width 46 height 14
type input "1"
type input "0"
type input "1450"
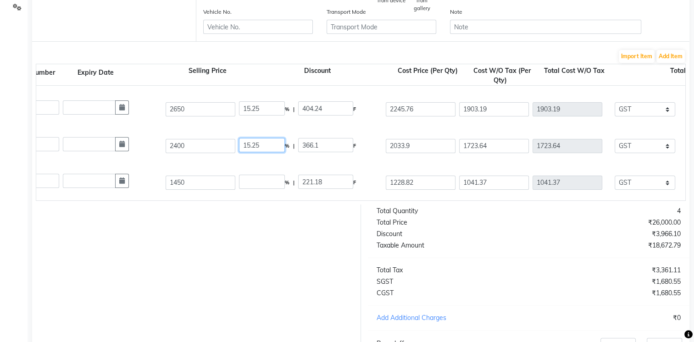
type input "1228.81"
type input "221.19"
type input "1450"
click at [273, 149] on input "15.25" at bounding box center [262, 145] width 46 height 14
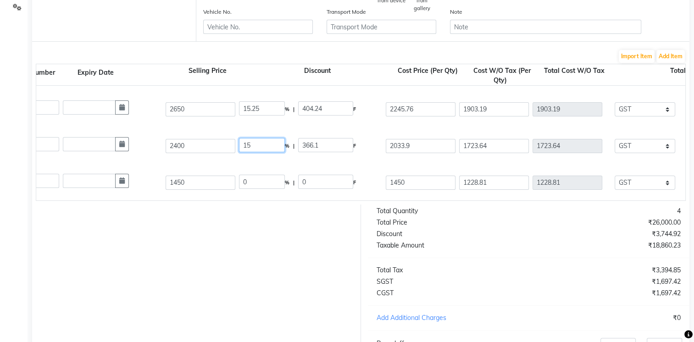
type input "1"
type input "0"
type input "2400"
type input "2033.9"
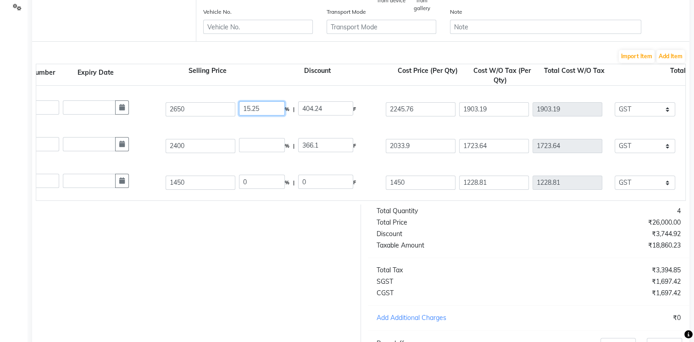
type input "2033.9"
type input "366.1"
type input "2400"
click at [266, 108] on input "15.25" at bounding box center [262, 108] width 46 height 14
type input "1"
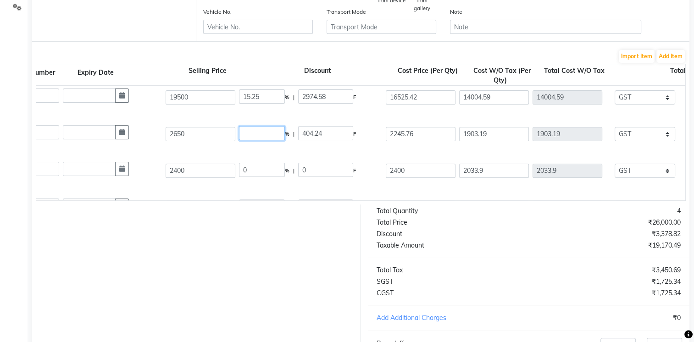
scroll to position [0, 0]
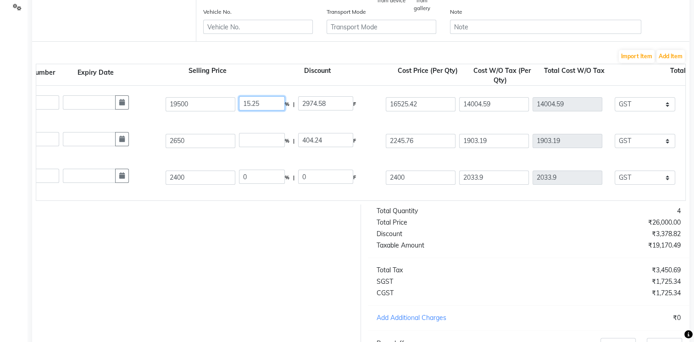
type input "0"
type input "2650"
type input "2245.76"
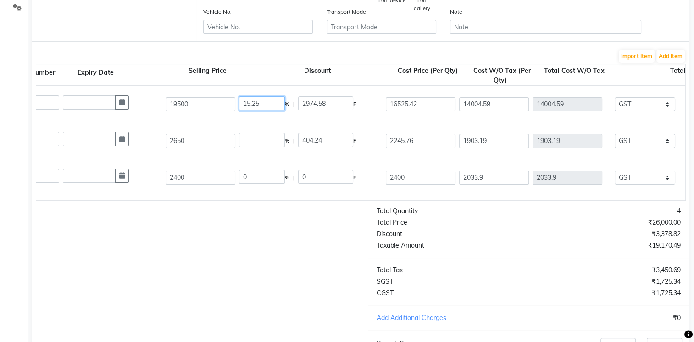
type input "404.24"
type input "2650"
click at [261, 102] on input "15.25" at bounding box center [262, 103] width 46 height 14
type input "1"
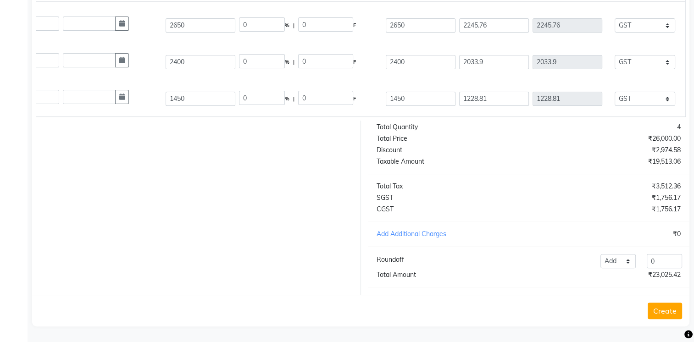
scroll to position [327, 0]
type input "0"
type input "19500"
type input "16525.42"
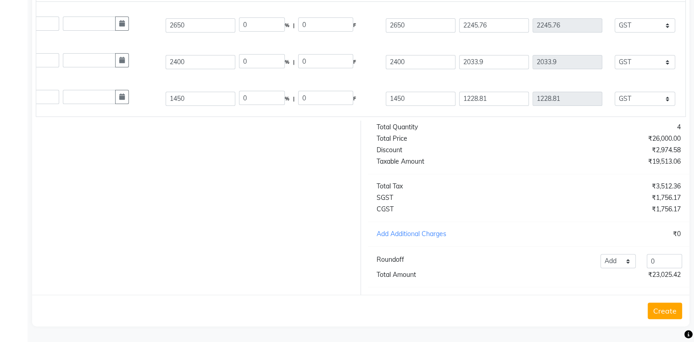
type input "16525.42"
type input "2974.58"
type input "19500"
drag, startPoint x: 462, startPoint y: 109, endPoint x: 349, endPoint y: 110, distance: 113.8
click at [349, 110] on div "Product Product Code Qty Receiving Qty Lot Number Expiry Date Selling Price Dis…" at bounding box center [361, 48] width 650 height 137
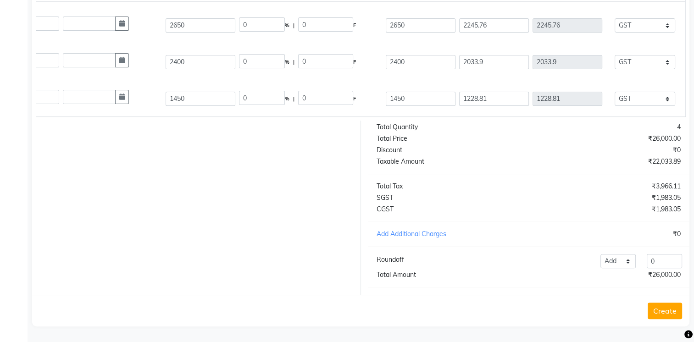
drag, startPoint x: 381, startPoint y: 109, endPoint x: 371, endPoint y: 112, distance: 10.5
click at [371, 112] on div "Product Product Code Qty Receiving Qty Lot Number Expiry Date Selling Price Dis…" at bounding box center [361, 48] width 650 height 137
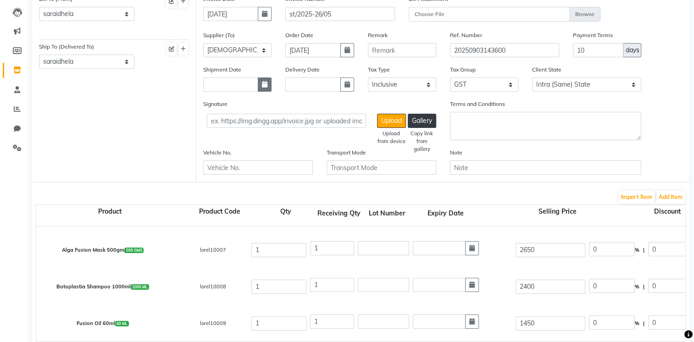
scroll to position [6, 0]
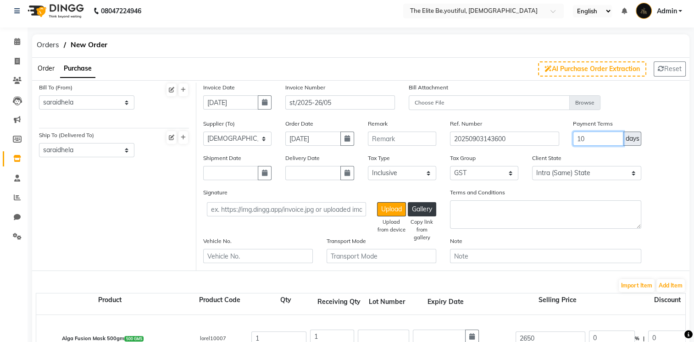
click at [589, 142] on input "10" at bounding box center [598, 139] width 50 height 14
type input "1"
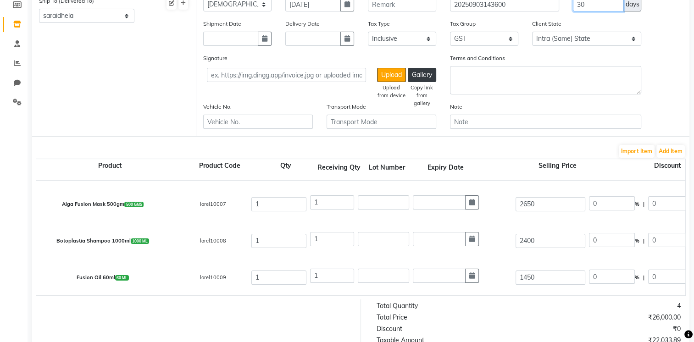
scroll to position [143, 0]
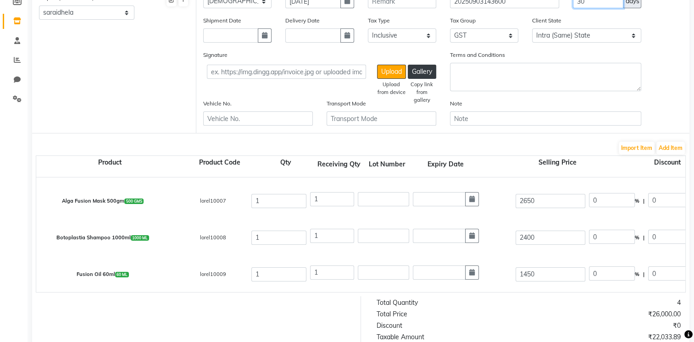
type input "30"
click at [633, 33] on select "Intra (Same) State Inter (Other) State" at bounding box center [587, 35] width 110 height 14
click at [532, 29] on select "Intra (Same) State Inter (Other) State" at bounding box center [587, 35] width 110 height 14
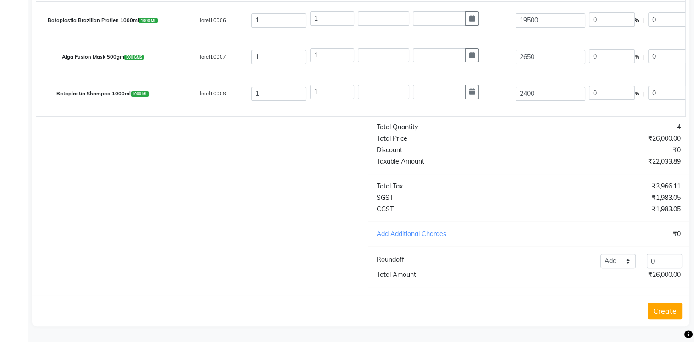
scroll to position [327, 0]
click at [669, 311] on button "Create" at bounding box center [665, 311] width 34 height 17
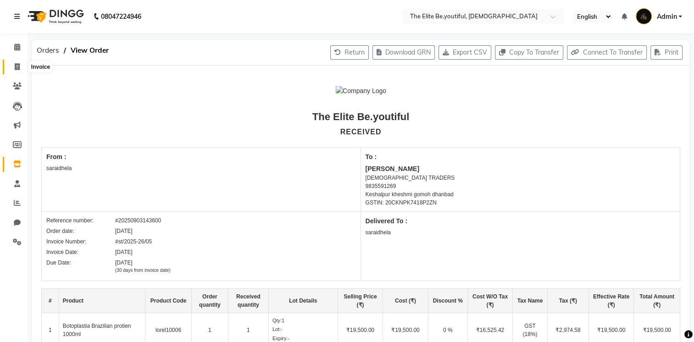
click at [17, 66] on icon at bounding box center [17, 66] width 5 height 7
select select "service"
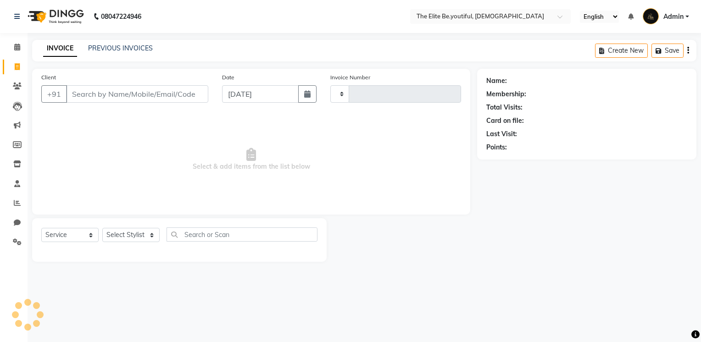
type input "0064"
select select "8173"
click at [17, 162] on icon at bounding box center [17, 164] width 8 height 7
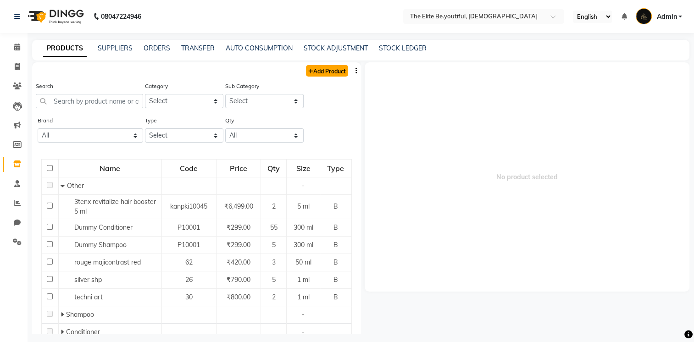
click at [323, 72] on link "Add Product" at bounding box center [327, 70] width 42 height 11
select select "true"
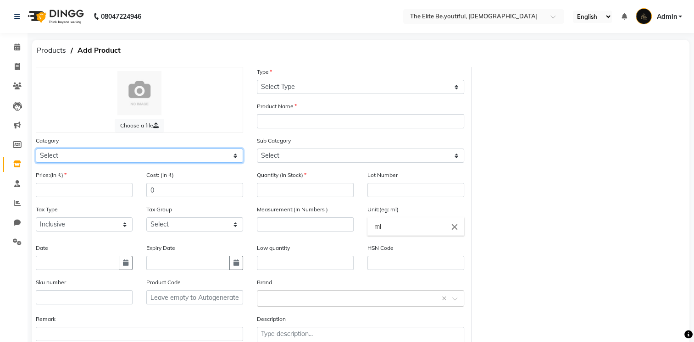
click at [236, 157] on select "Select Hair Skin Makeup Personal Care Appliances [PERSON_NAME] Waxing Disposabl…" at bounding box center [139, 156] width 207 height 14
select select "1100"
click at [36, 150] on select "Select Hair Skin Makeup Personal Care Appliances [PERSON_NAME] Waxing Disposabl…" at bounding box center [139, 156] width 207 height 14
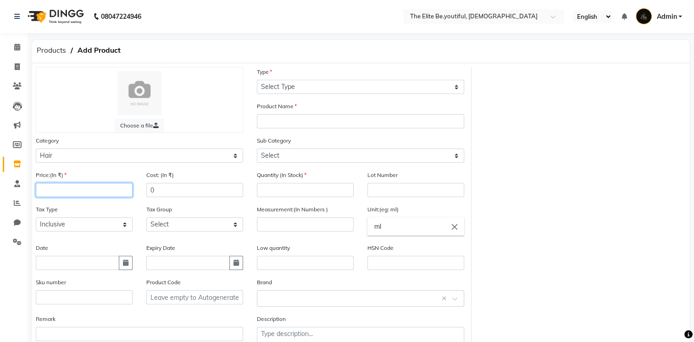
click at [48, 193] on input "number" at bounding box center [84, 190] width 97 height 14
type input "1450"
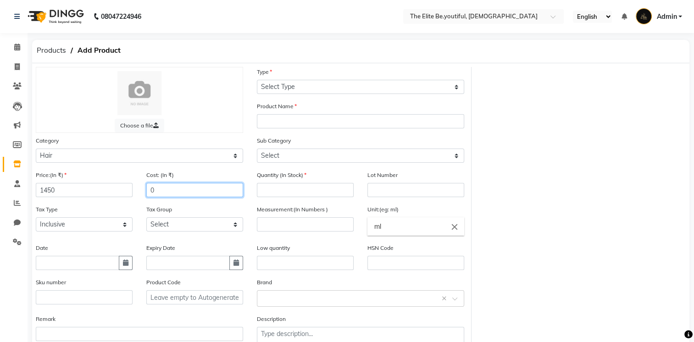
click at [150, 194] on input "0" at bounding box center [194, 190] width 97 height 14
type input "860.1690"
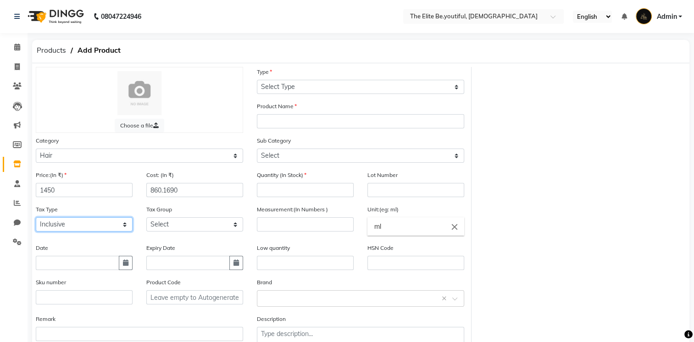
click at [128, 228] on select "Select Inclusive Exclusive" at bounding box center [84, 224] width 97 height 14
click at [36, 220] on select "Select Inclusive Exclusive" at bounding box center [84, 224] width 97 height 14
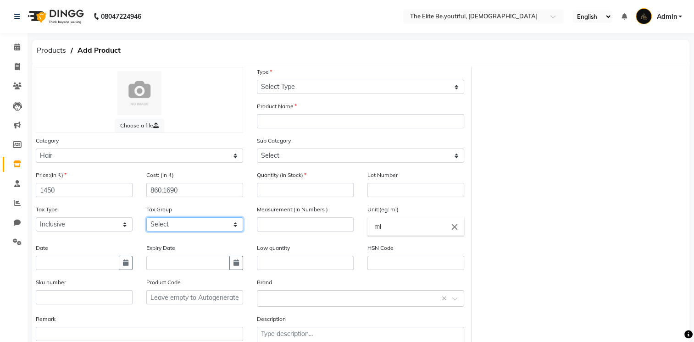
click at [239, 227] on select "Select GST" at bounding box center [194, 224] width 97 height 14
select select "3709"
click at [146, 220] on select "Select GST" at bounding box center [194, 224] width 97 height 14
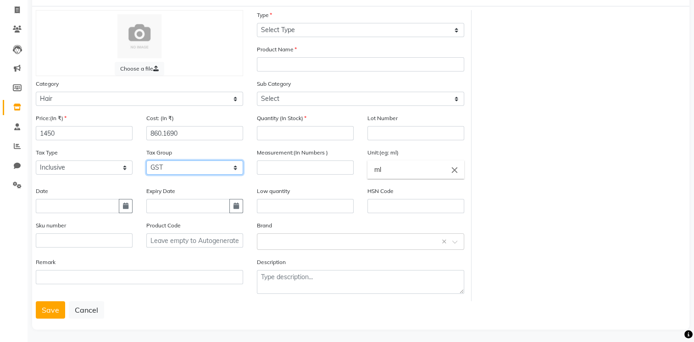
scroll to position [64, 0]
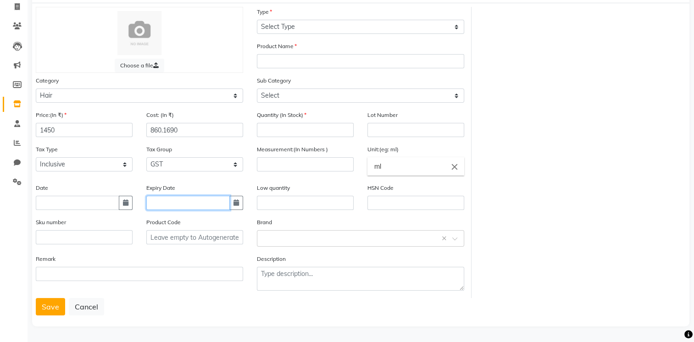
click at [172, 201] on input "text" at bounding box center [187, 203] width 83 height 14
select select "9"
select select "2025"
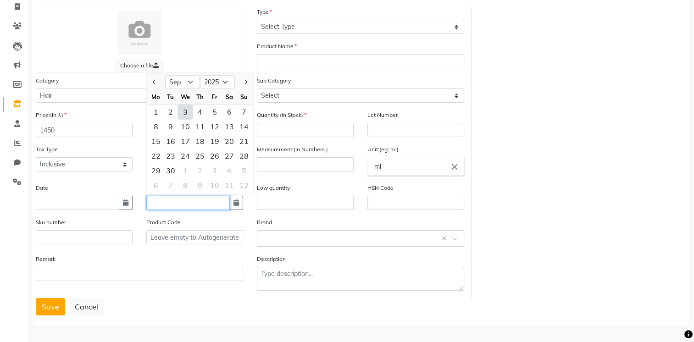
click at [172, 200] on input "text" at bounding box center [187, 203] width 83 height 14
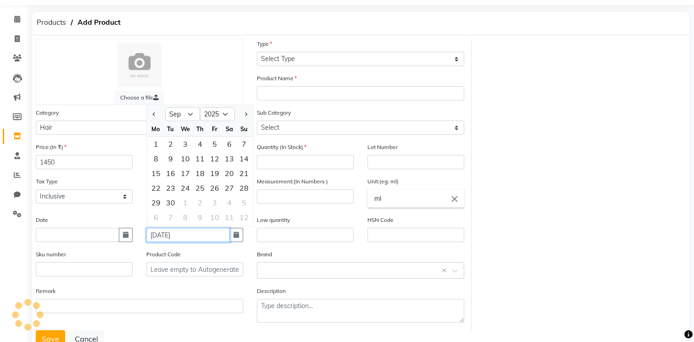
scroll to position [18, 0]
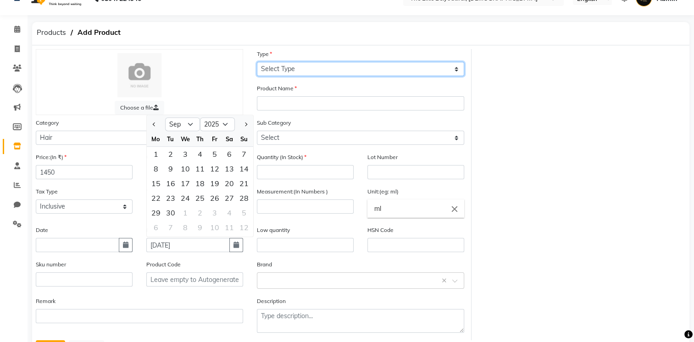
type input "[DATE]"
click at [457, 68] on select "Select Type Both Retail Consumable" at bounding box center [360, 69] width 207 height 14
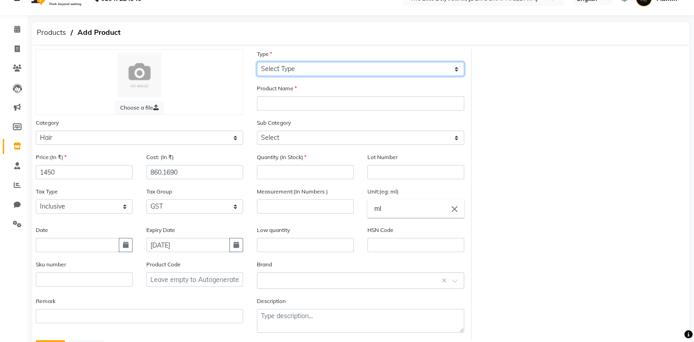
click at [455, 69] on select "Select Type Both Retail Consumable" at bounding box center [360, 69] width 207 height 14
select select "R"
click at [257, 62] on select "Select Type Both Retail Consumable" at bounding box center [360, 69] width 207 height 14
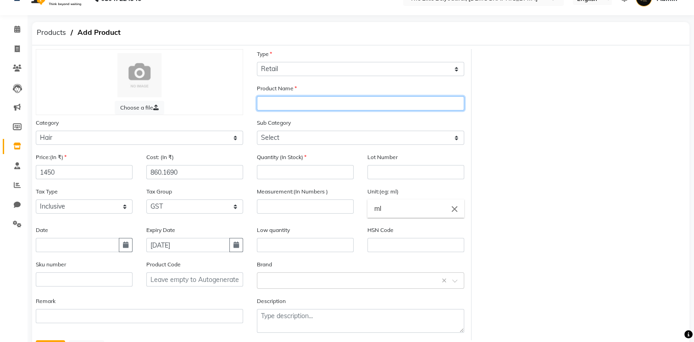
click at [323, 105] on input "text" at bounding box center [360, 103] width 207 height 14
type input "botoplastia shampoo 300ml"
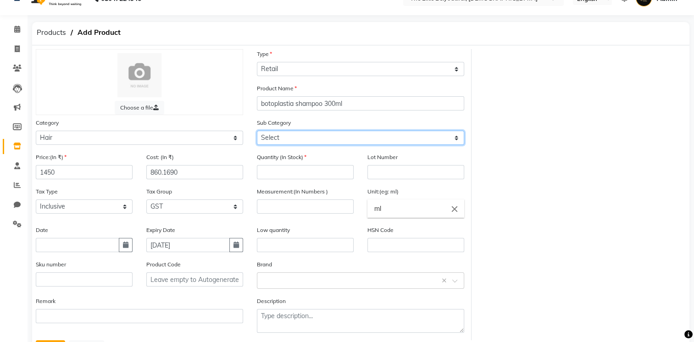
click at [460, 139] on select "Select Shampoo Conditioner Cream Mask Oil Serum Color Appliances Treatment Styl…" at bounding box center [360, 138] width 207 height 14
select select "1101"
click at [257, 132] on select "Select Shampoo Conditioner Cream Mask Oil Serum Color Appliances Treatment Styl…" at bounding box center [360, 138] width 207 height 14
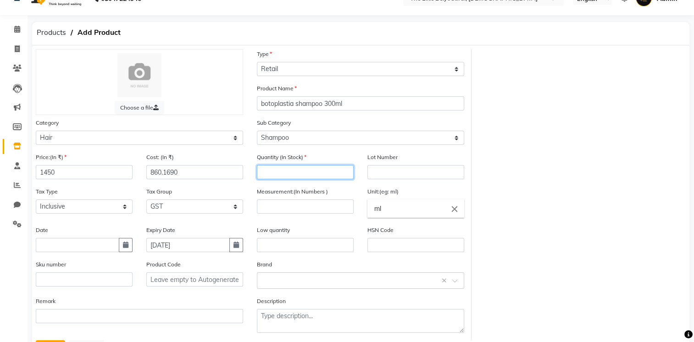
click at [333, 176] on input "number" at bounding box center [305, 172] width 97 height 14
type input "4"
click at [318, 210] on input "number" at bounding box center [305, 207] width 97 height 14
type input "300"
click at [391, 248] on input "text" at bounding box center [415, 245] width 97 height 14
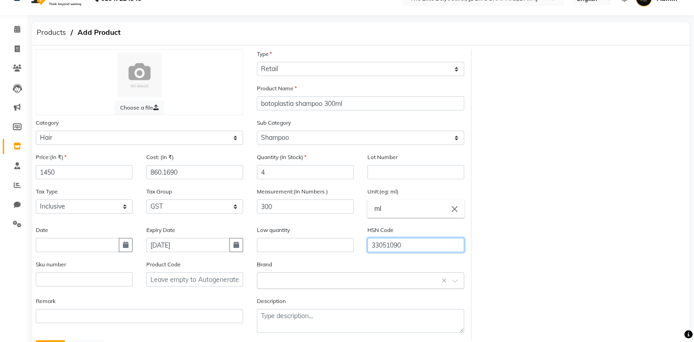
type input "33051090"
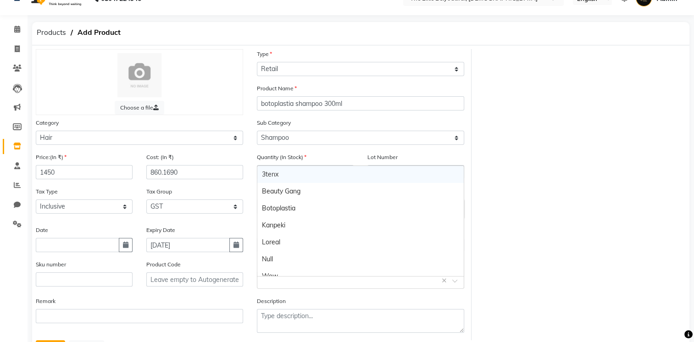
click at [345, 282] on input "text" at bounding box center [351, 280] width 179 height 10
click at [315, 194] on div "Beauty Gang" at bounding box center [360, 191] width 206 height 17
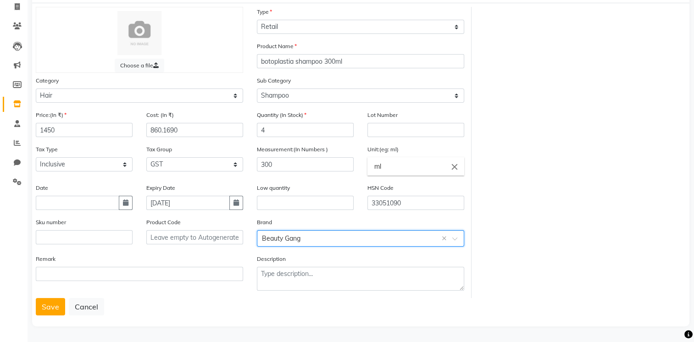
scroll to position [64, 0]
click at [48, 305] on button "Save" at bounding box center [50, 306] width 29 height 17
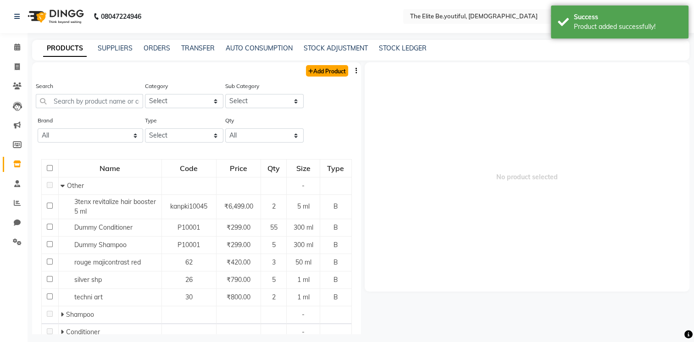
click at [330, 71] on link "Add Product" at bounding box center [327, 70] width 42 height 11
select select "true"
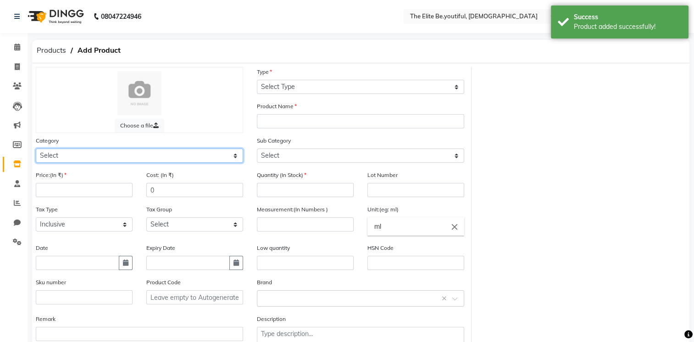
click at [238, 158] on select "Select Hair Skin Makeup Personal Care Appliances [PERSON_NAME] Waxing Disposabl…" at bounding box center [139, 156] width 207 height 14
select select "1100"
click at [36, 150] on select "Select Hair Skin Makeup Personal Care Appliances [PERSON_NAME] Waxing Disposabl…" at bounding box center [139, 156] width 207 height 14
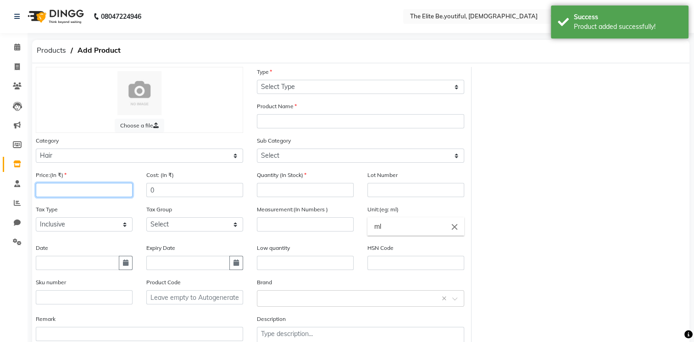
click at [91, 188] on input "number" at bounding box center [84, 190] width 97 height 14
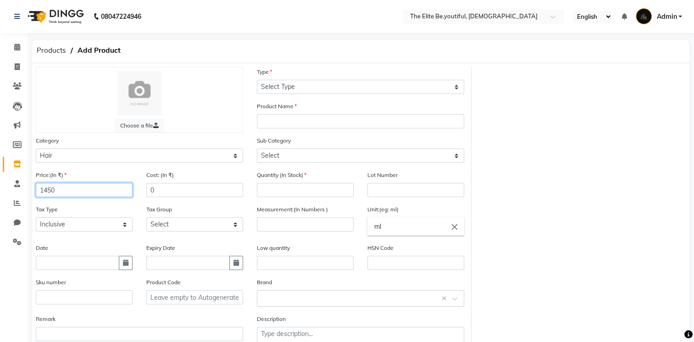
type input "1450"
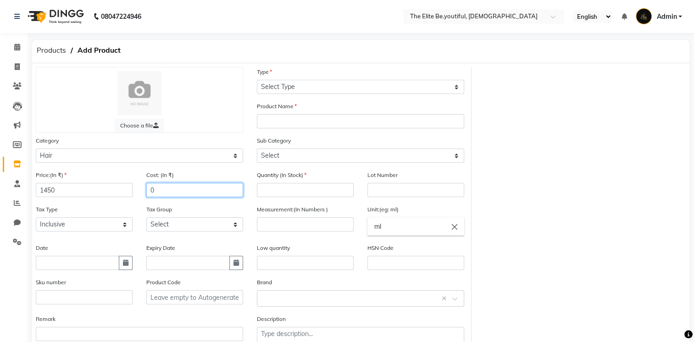
click at [146, 191] on input "0" at bounding box center [194, 190] width 97 height 14
type input "860.1690"
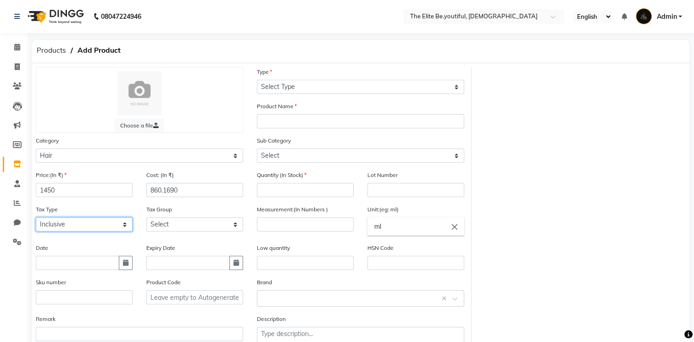
click at [122, 224] on select "Select Inclusive Exclusive" at bounding box center [84, 224] width 97 height 14
click at [36, 220] on select "Select Inclusive Exclusive" at bounding box center [84, 224] width 97 height 14
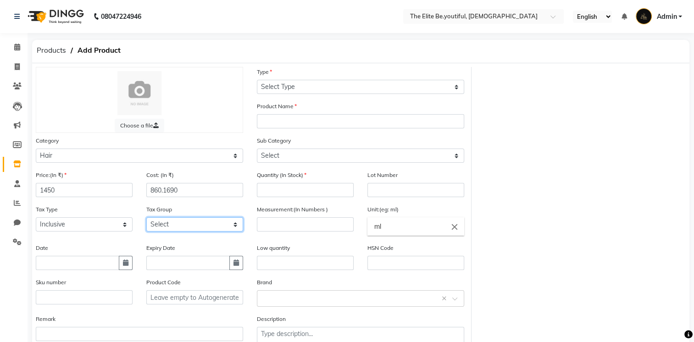
click at [238, 229] on select "Select GST" at bounding box center [194, 224] width 97 height 14
select select "3709"
click at [146, 220] on select "Select GST" at bounding box center [194, 224] width 97 height 14
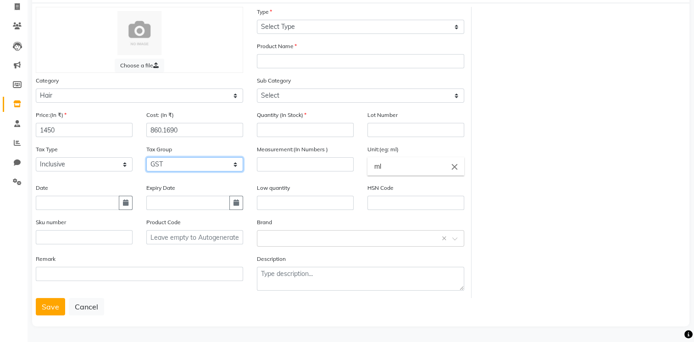
scroll to position [64, 0]
click at [199, 203] on input "text" at bounding box center [187, 203] width 83 height 14
select select "9"
select select "2025"
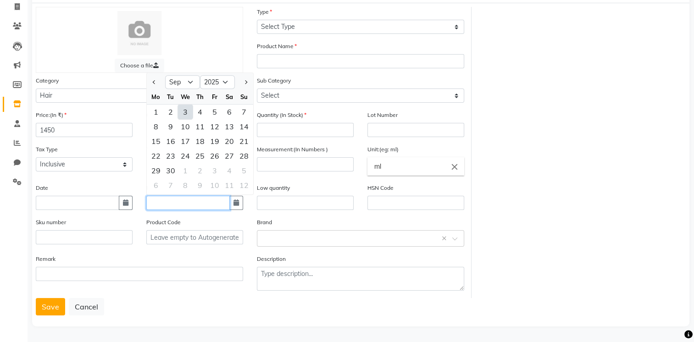
click at [174, 203] on input "text" at bounding box center [187, 203] width 83 height 14
type input "[DATE]"
click at [116, 258] on div "Remark" at bounding box center [139, 267] width 207 height 27
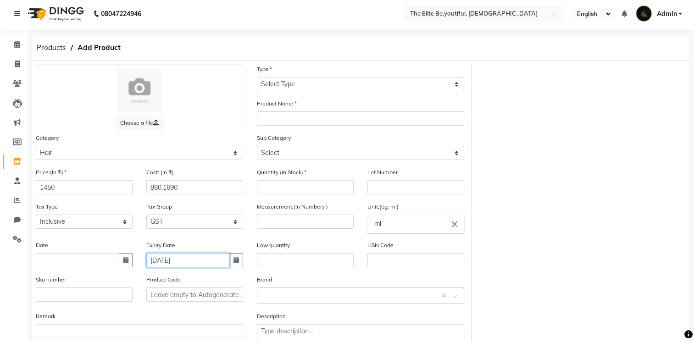
scroll to position [0, 0]
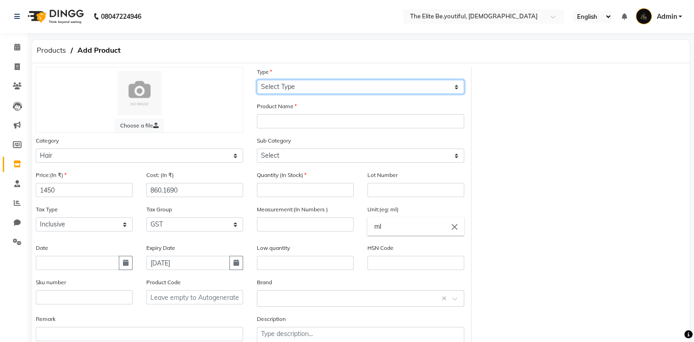
click at [451, 86] on select "Select Type Both Retail Consumable" at bounding box center [360, 87] width 207 height 14
select select "R"
click at [257, 80] on select "Select Type Both Retail Consumable" at bounding box center [360, 87] width 207 height 14
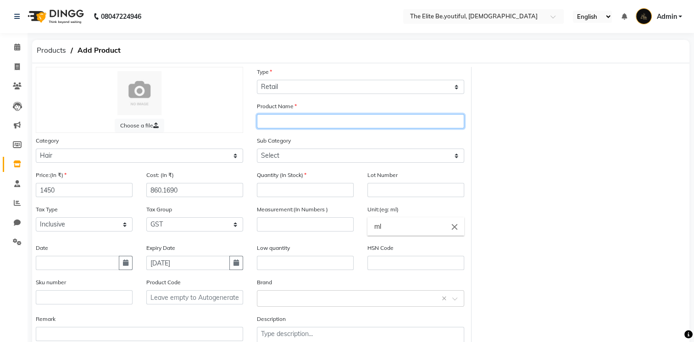
click at [356, 120] on input "text" at bounding box center [360, 121] width 207 height 14
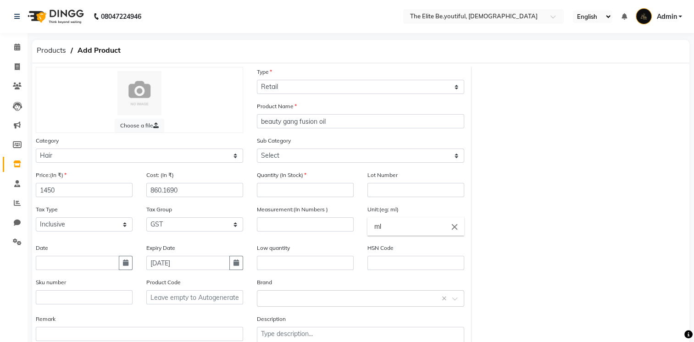
click at [344, 114] on div "Product Name beauty gang fusion oil" at bounding box center [360, 114] width 207 height 27
click at [344, 120] on input "beauty gang fusion oil" at bounding box center [360, 121] width 207 height 14
type input "beauty gang fusion oil 60ml"
click at [460, 156] on select "Select Shampoo Conditioner Cream Mask Oil Serum Color Appliances Treatment Styl…" at bounding box center [360, 156] width 207 height 14
select select "1105"
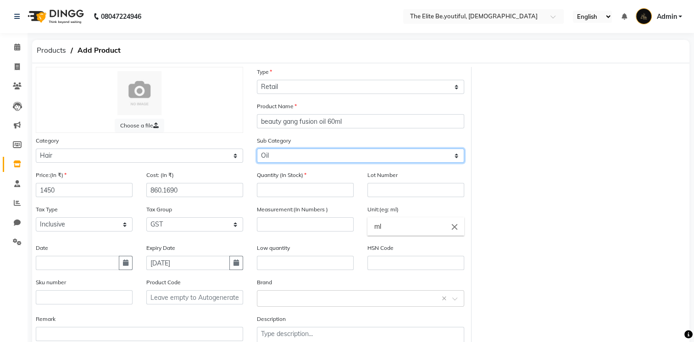
click at [257, 150] on select "Select Shampoo Conditioner Cream Mask Oil Serum Color Appliances Treatment Styl…" at bounding box center [360, 156] width 207 height 14
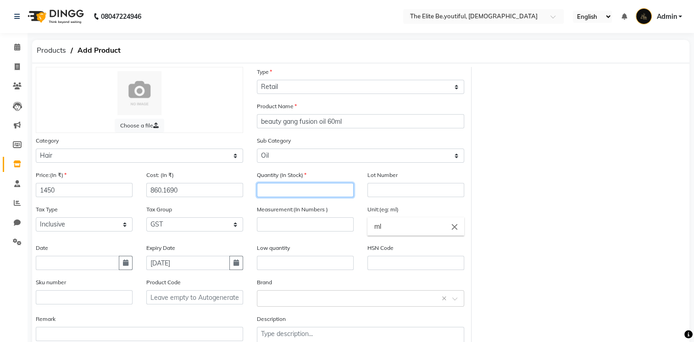
click at [319, 192] on input "number" at bounding box center [305, 190] width 97 height 14
type input "4"
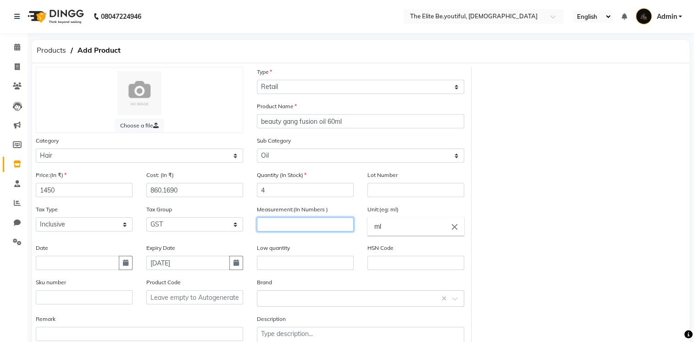
click at [305, 226] on input "number" at bounding box center [305, 224] width 97 height 14
type input "60"
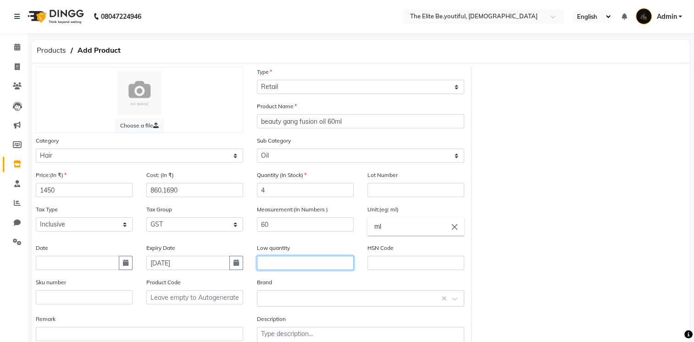
drag, startPoint x: 305, startPoint y: 265, endPoint x: 373, endPoint y: 273, distance: 69.2
click at [305, 265] on input "text" at bounding box center [305, 263] width 97 height 14
click at [383, 268] on input "text" at bounding box center [415, 263] width 97 height 14
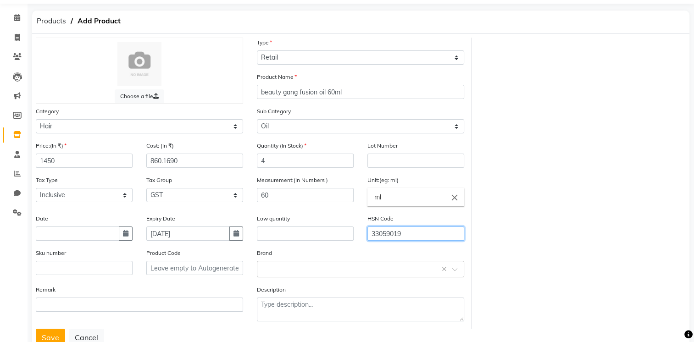
scroll to position [64, 0]
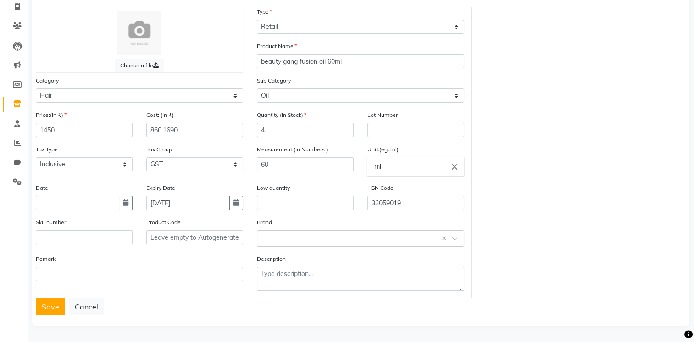
click at [352, 238] on input "text" at bounding box center [351, 238] width 179 height 10
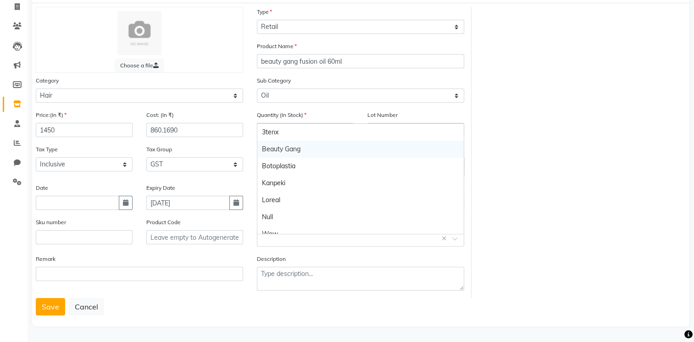
click at [295, 146] on div "Beauty Gang" at bounding box center [360, 149] width 206 height 17
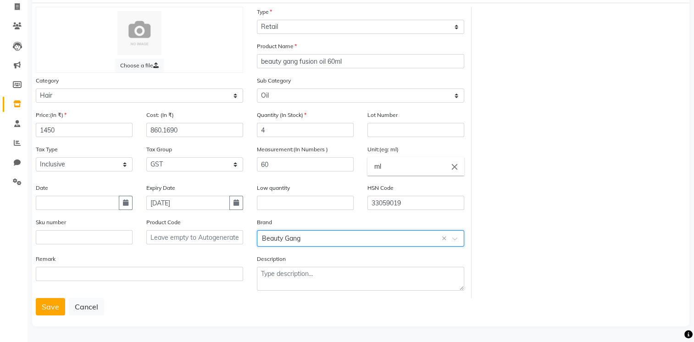
click at [332, 238] on input "text" at bounding box center [351, 238] width 179 height 10
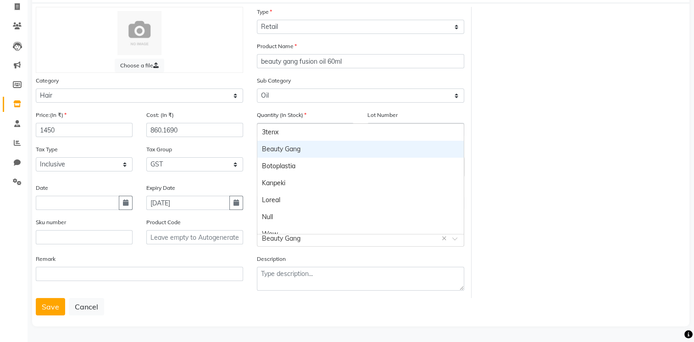
click at [315, 150] on div "Beauty Gang" at bounding box center [360, 149] width 206 height 17
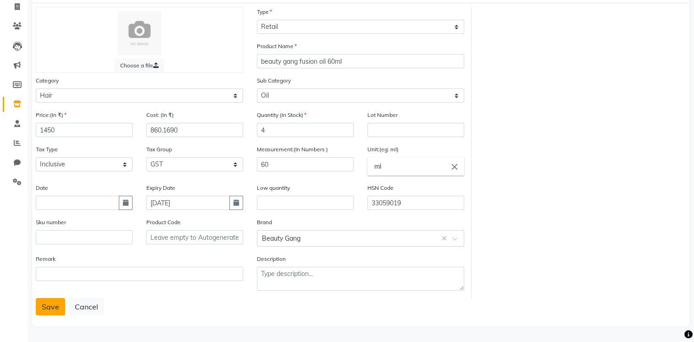
click at [49, 309] on button "Save" at bounding box center [50, 306] width 29 height 17
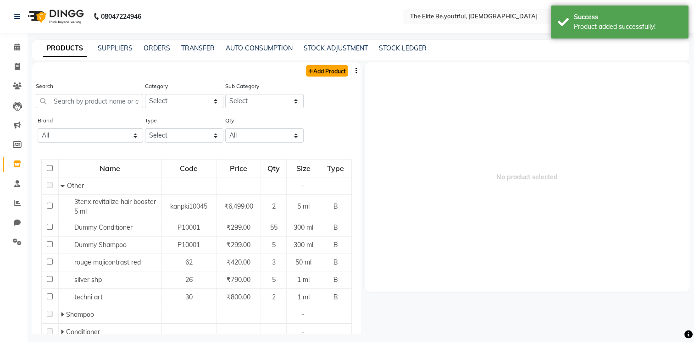
click at [314, 68] on link "Add Product" at bounding box center [327, 70] width 42 height 11
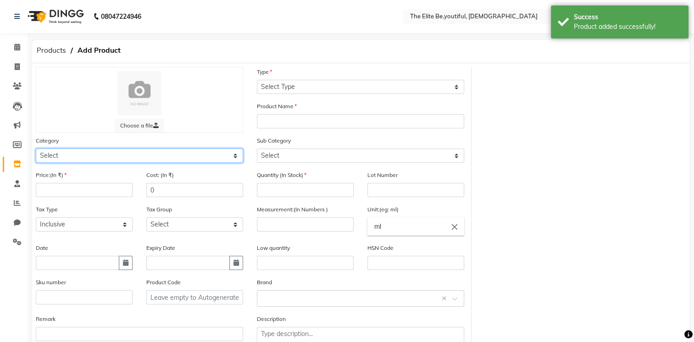
click at [235, 158] on select "Select Hair Skin Makeup Personal Care Appliances [PERSON_NAME] Waxing Disposabl…" at bounding box center [139, 156] width 207 height 14
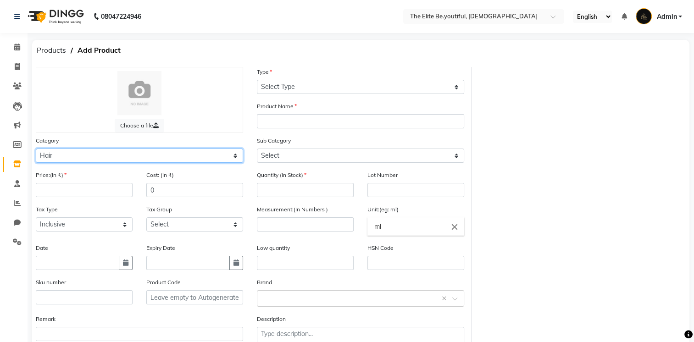
click at [36, 150] on select "Select Hair Skin Makeup Personal Care Appliances [PERSON_NAME] Waxing Disposabl…" at bounding box center [139, 156] width 207 height 14
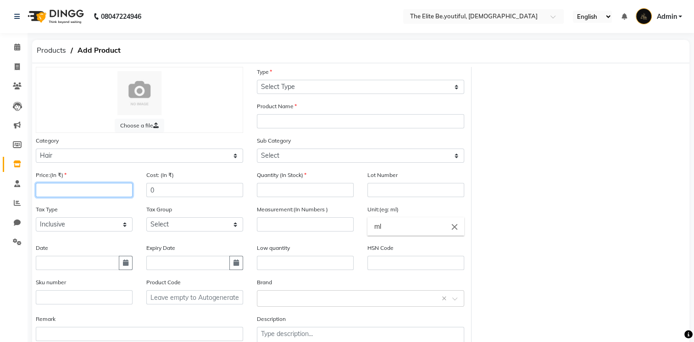
click at [86, 191] on input "number" at bounding box center [84, 190] width 97 height 14
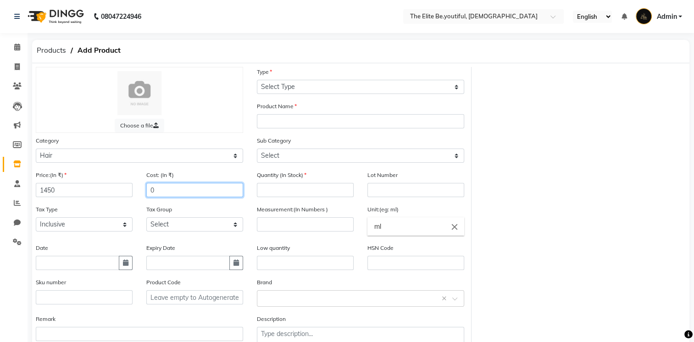
click at [150, 193] on input "0" at bounding box center [194, 190] width 97 height 14
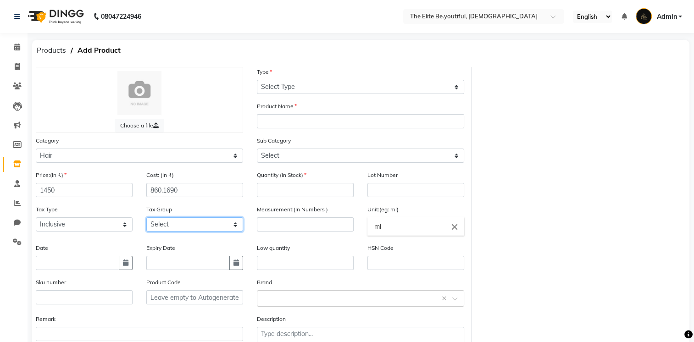
click at [235, 224] on select "Select GST" at bounding box center [194, 224] width 97 height 14
click at [146, 220] on select "Select GST" at bounding box center [194, 224] width 97 height 14
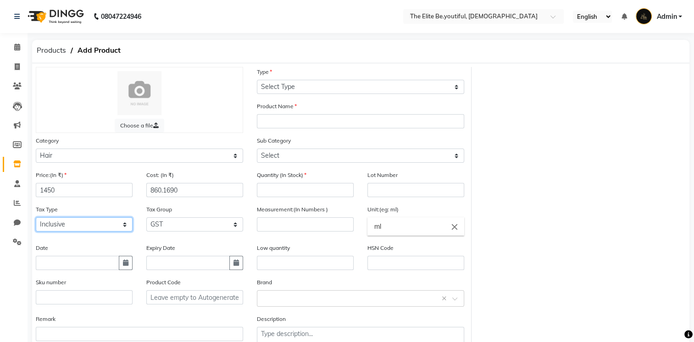
click at [123, 227] on select "Select Inclusive Exclusive" at bounding box center [84, 224] width 97 height 14
click at [36, 220] on select "Select Inclusive Exclusive" at bounding box center [84, 224] width 97 height 14
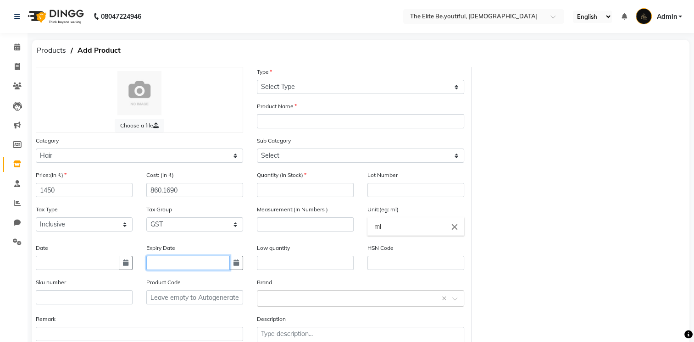
click at [214, 267] on input "text" at bounding box center [187, 263] width 83 height 14
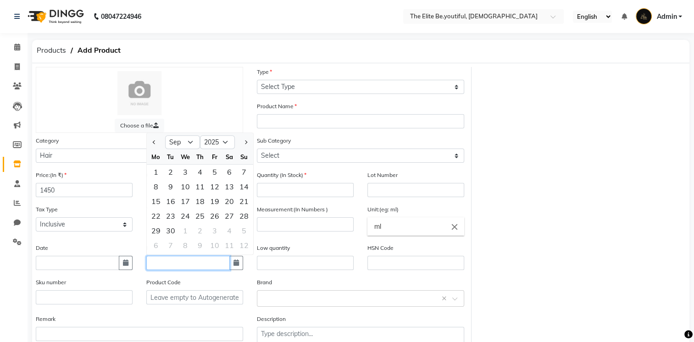
click at [212, 267] on input "text" at bounding box center [187, 263] width 83 height 14
click at [215, 304] on input "text" at bounding box center [194, 297] width 97 height 14
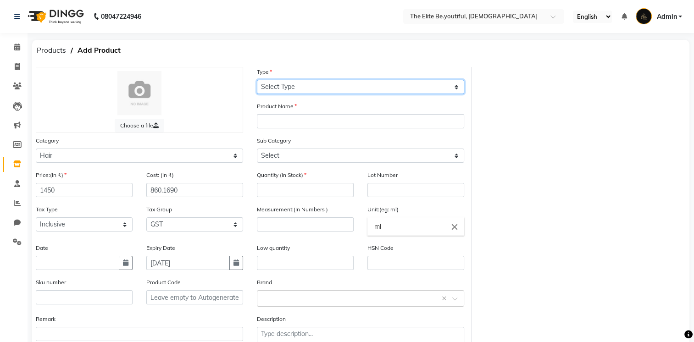
click at [458, 87] on select "Select Type Both Retail Consumable" at bounding box center [360, 87] width 207 height 14
click at [257, 80] on select "Select Type Both Retail Consumable" at bounding box center [360, 87] width 207 height 14
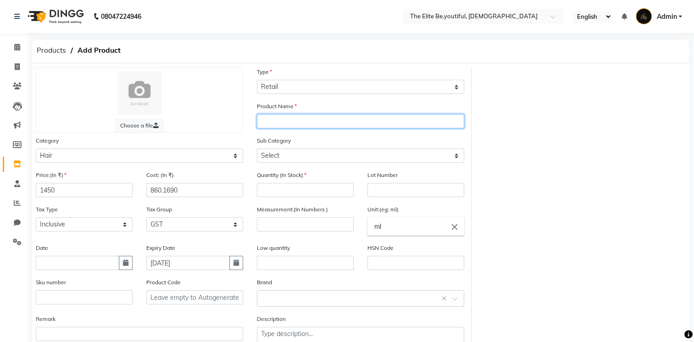
click at [333, 121] on input "text" at bounding box center [360, 121] width 207 height 14
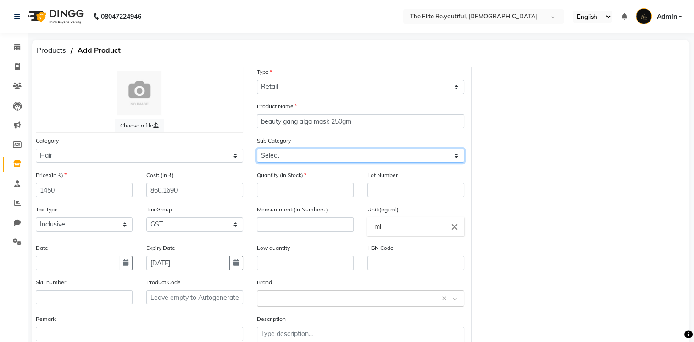
click at [458, 158] on select "Select Shampoo Conditioner Cream Mask Oil Serum Color Appliances Treatment Styl…" at bounding box center [360, 156] width 207 height 14
click at [257, 150] on select "Select Shampoo Conditioner Cream Mask Oil Serum Color Appliances Treatment Styl…" at bounding box center [360, 156] width 207 height 14
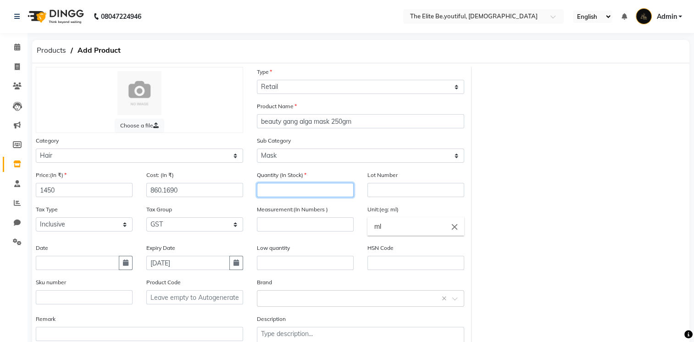
click at [291, 190] on input "number" at bounding box center [305, 190] width 97 height 14
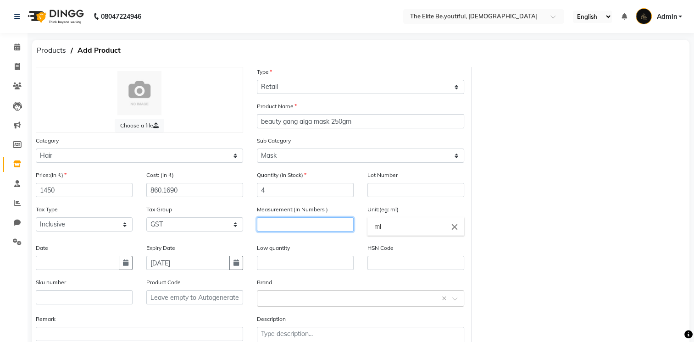
click at [285, 230] on input "number" at bounding box center [305, 224] width 97 height 14
click at [387, 230] on input "ml" at bounding box center [415, 226] width 97 height 18
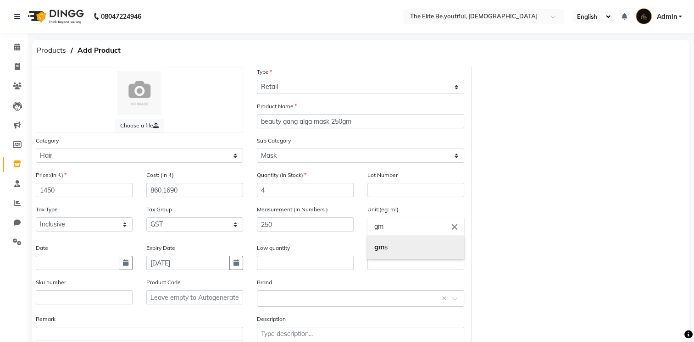
click at [394, 249] on link "gm s" at bounding box center [415, 247] width 97 height 23
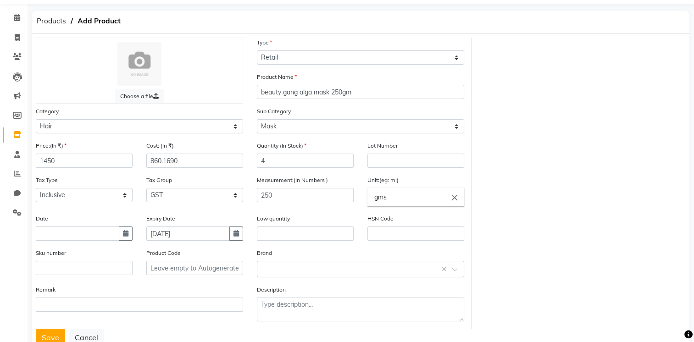
scroll to position [64, 0]
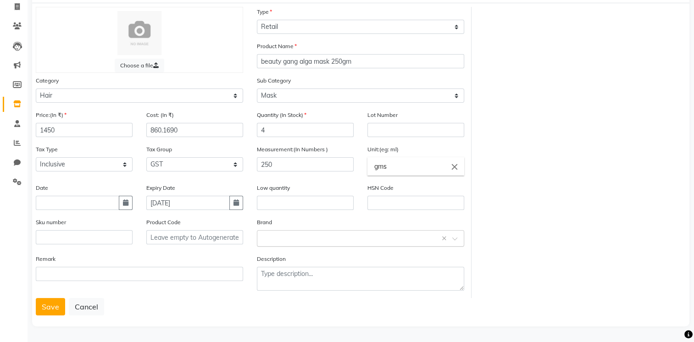
click at [456, 242] on span at bounding box center [457, 242] width 11 height 10
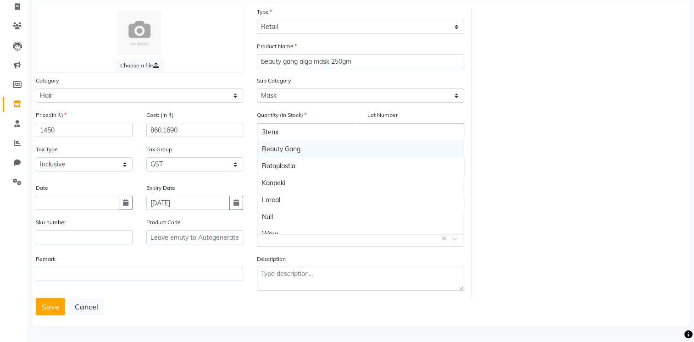
click at [299, 145] on div "Beauty Gang" at bounding box center [360, 149] width 206 height 17
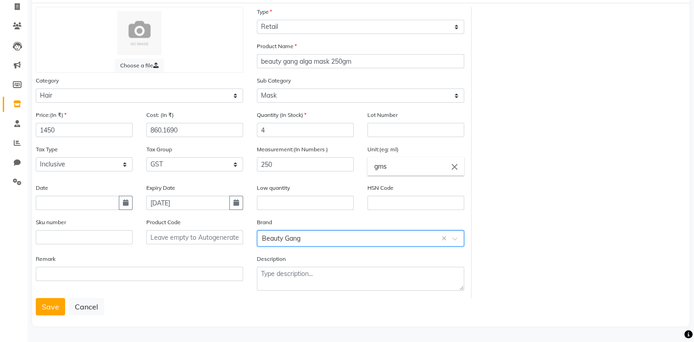
drag, startPoint x: 47, startPoint y: 311, endPoint x: 143, endPoint y: 289, distance: 98.3
click at [47, 310] on button "Save" at bounding box center [50, 306] width 29 height 17
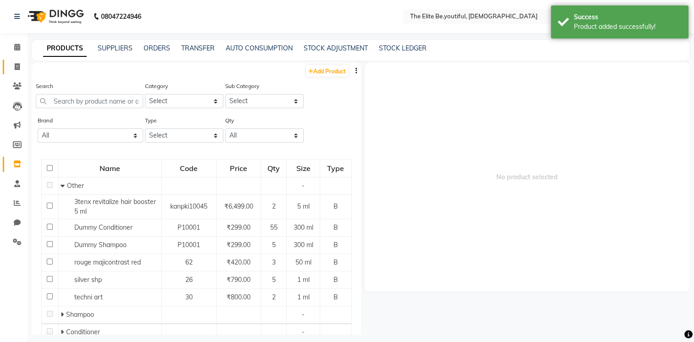
click at [14, 66] on span at bounding box center [17, 67] width 16 height 11
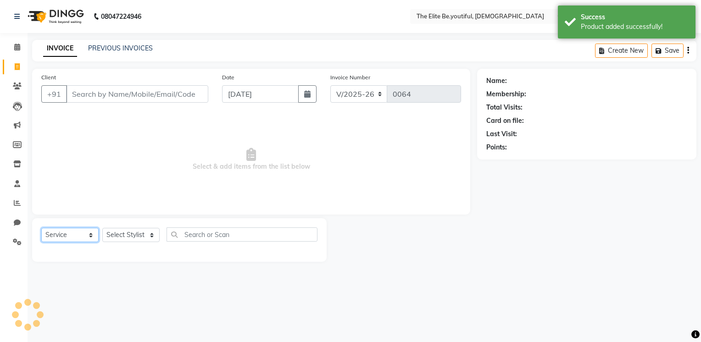
click at [90, 235] on select "Select Service Product Membership Package Voucher Prepaid Gift Card" at bounding box center [69, 235] width 57 height 14
click at [41, 228] on select "Select Service Product Membership Package Voucher Prepaid Gift Card" at bounding box center [69, 235] width 57 height 14
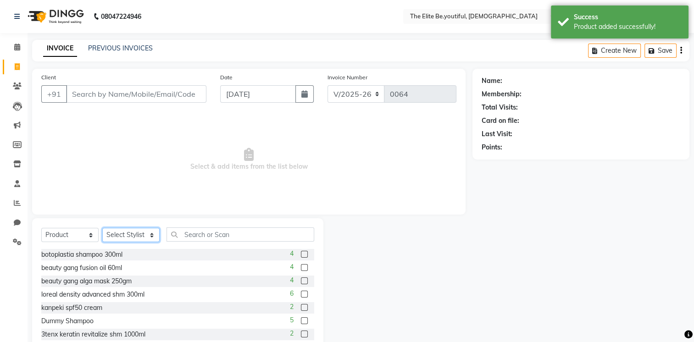
click at [151, 236] on select "Select Stylist [PERSON_NAME] [PERSON_NAME] [PERSON_NAME] [PERSON_NAME] [PERSON_…" at bounding box center [130, 235] width 57 height 14
click at [102, 228] on select "Select Stylist [PERSON_NAME] [PERSON_NAME] [PERSON_NAME] [PERSON_NAME] [PERSON_…" at bounding box center [130, 235] width 57 height 14
click at [213, 232] on input "text" at bounding box center [240, 235] width 148 height 14
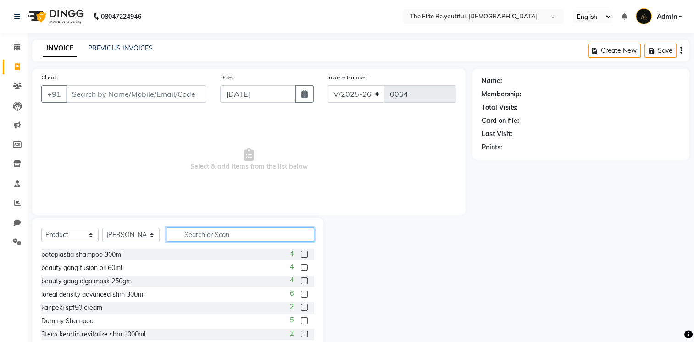
click at [229, 233] on input "text" at bounding box center [240, 235] width 148 height 14
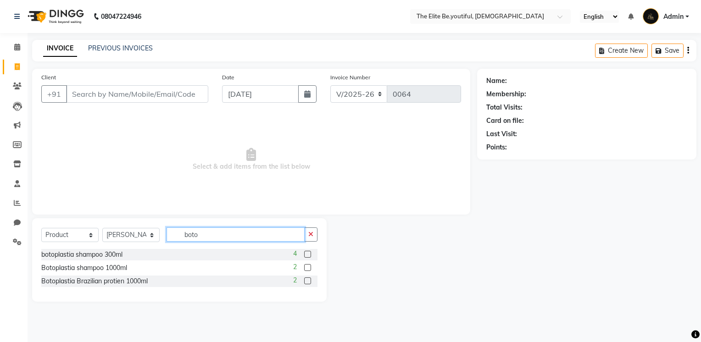
drag, startPoint x: 217, startPoint y: 237, endPoint x: -2, endPoint y: 272, distance: 221.5
click at [0, 272] on html "08047224946 Select Location × The Elite Be.youtiful, Indian English ENGLISH Esp…" at bounding box center [350, 171] width 701 height 342
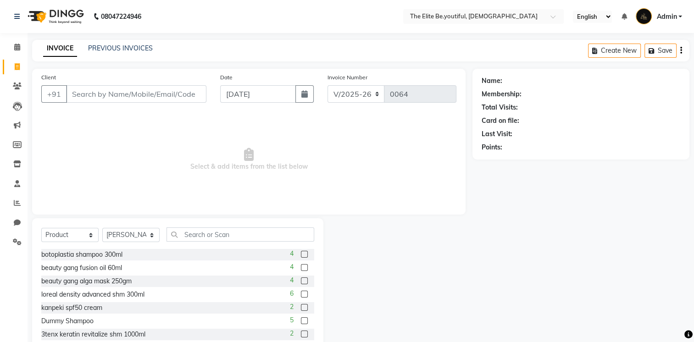
click at [385, 284] on div at bounding box center [397, 285] width 149 height 135
click at [17, 49] on icon at bounding box center [17, 47] width 6 height 7
